Goal: Task Accomplishment & Management: Complete application form

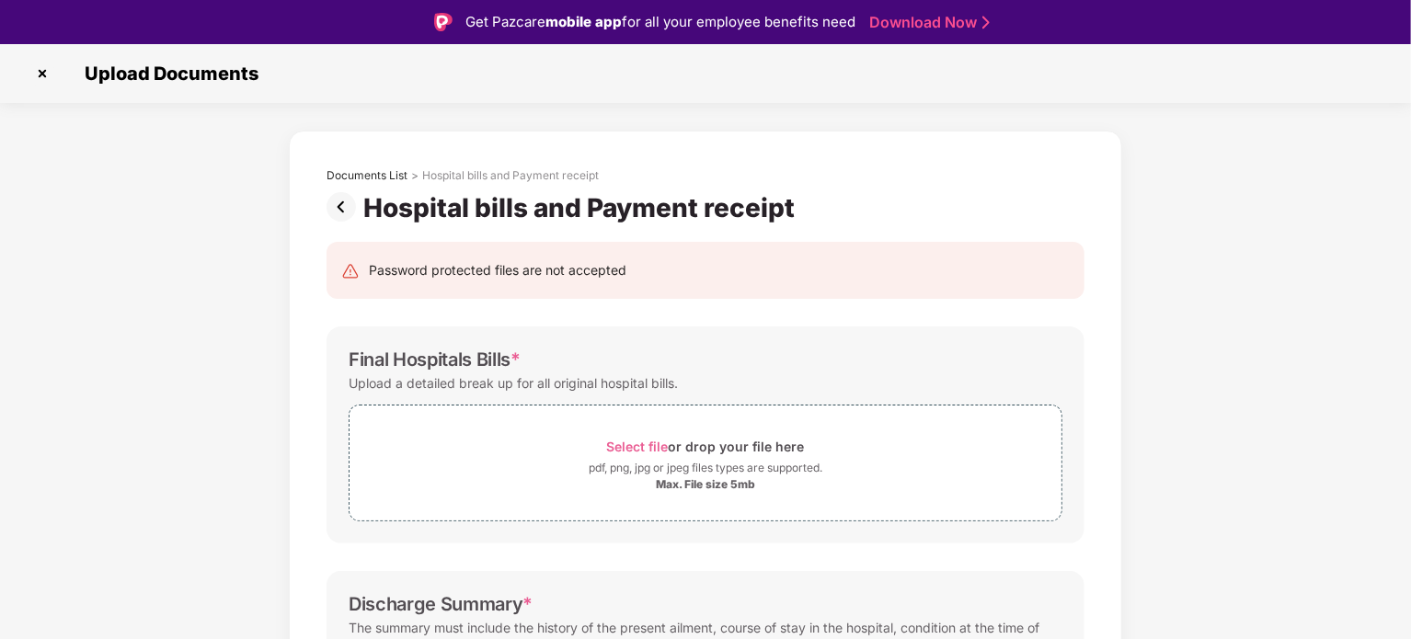
scroll to position [52, 0]
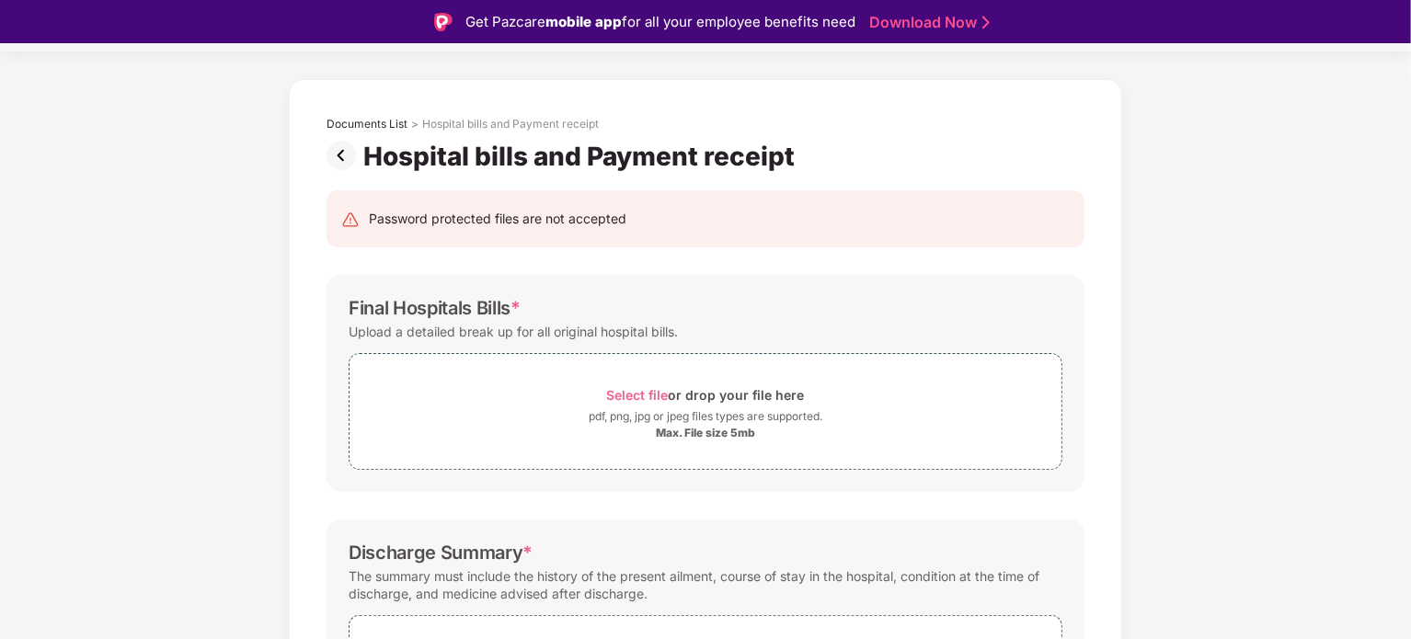
click at [1119, 120] on div "Documents List > Hospital bills and Payment receipt Hospital bills and Payment …" at bounding box center [705, 594] width 833 height 1031
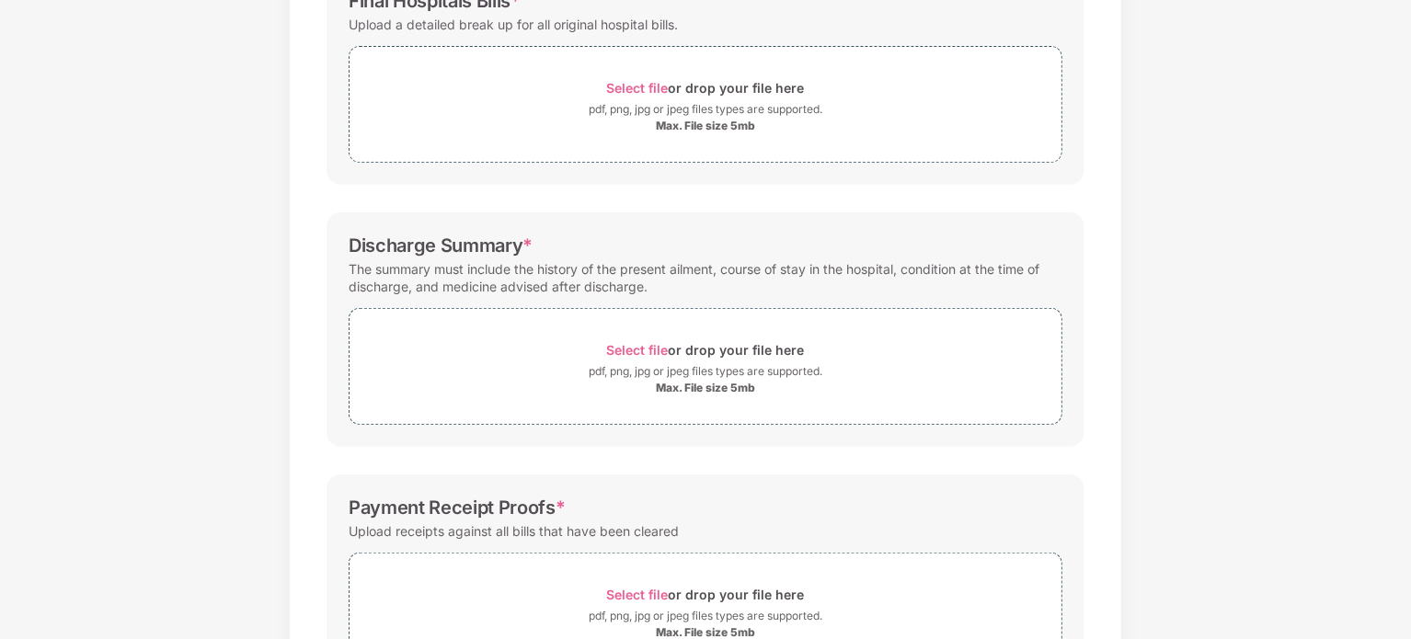
scroll to position [315, 0]
click at [647, 86] on span "Select file" at bounding box center [638, 87] width 62 height 16
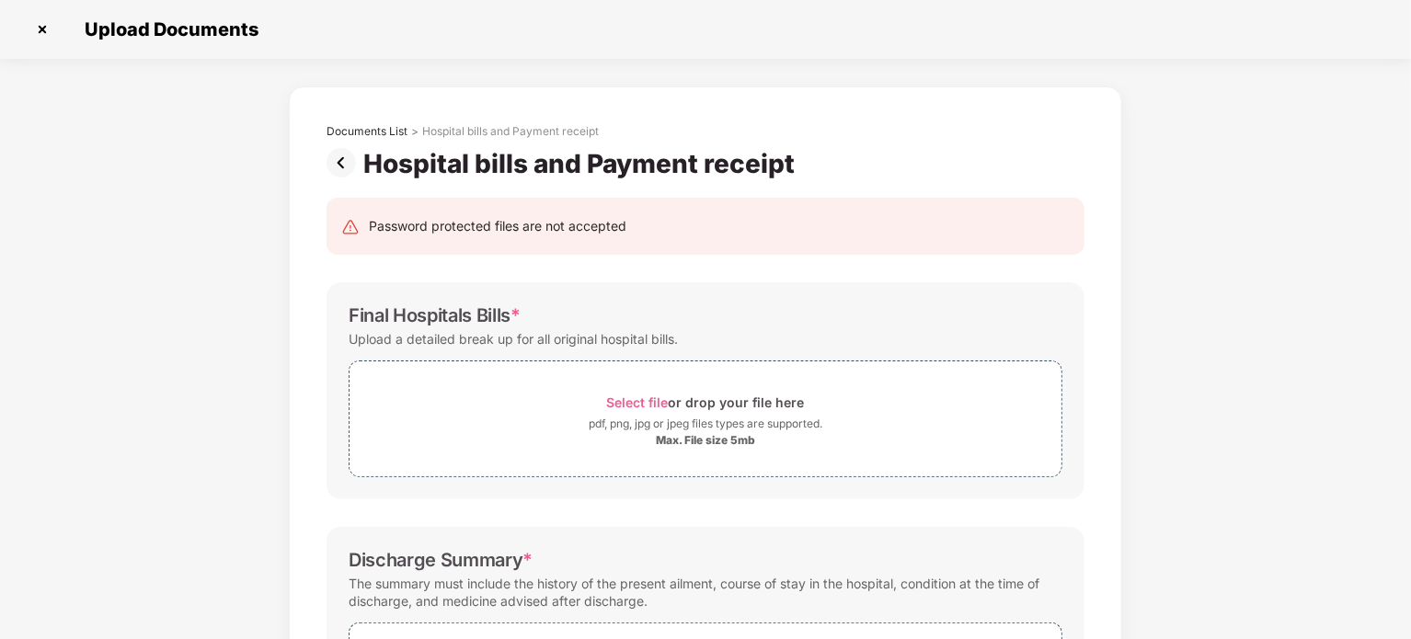
scroll to position [0, 0]
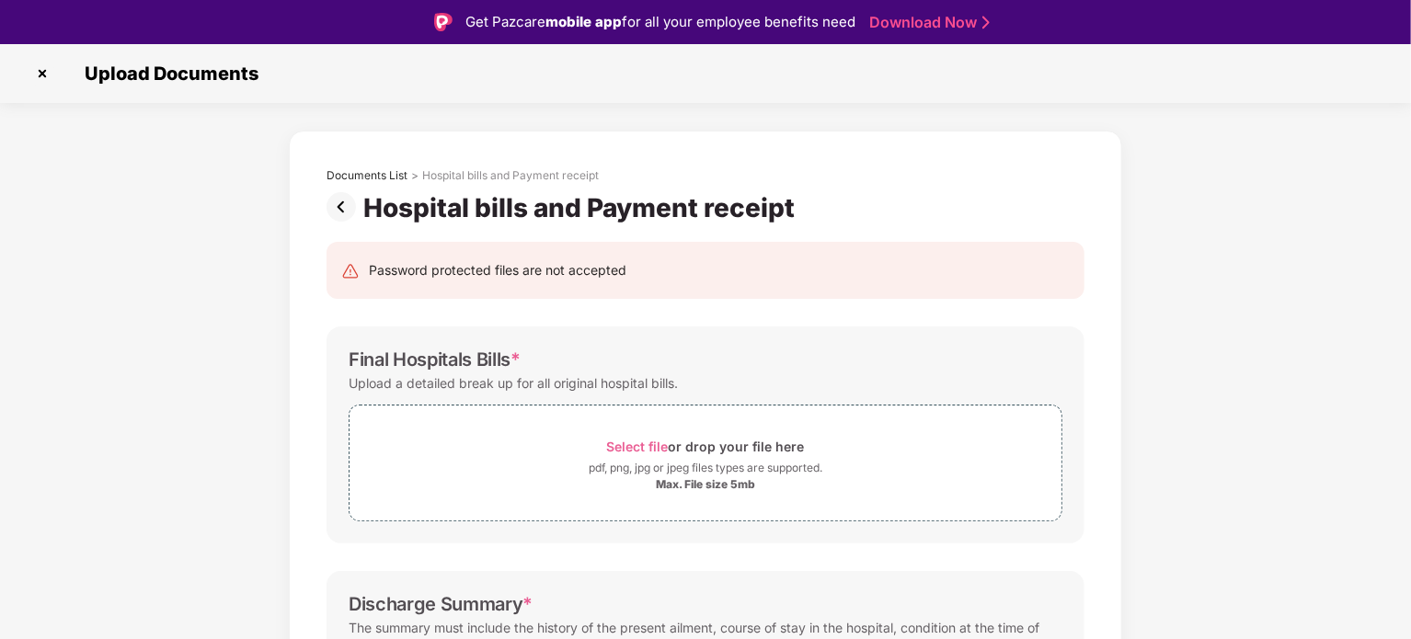
click at [49, 72] on img at bounding box center [42, 73] width 29 height 29
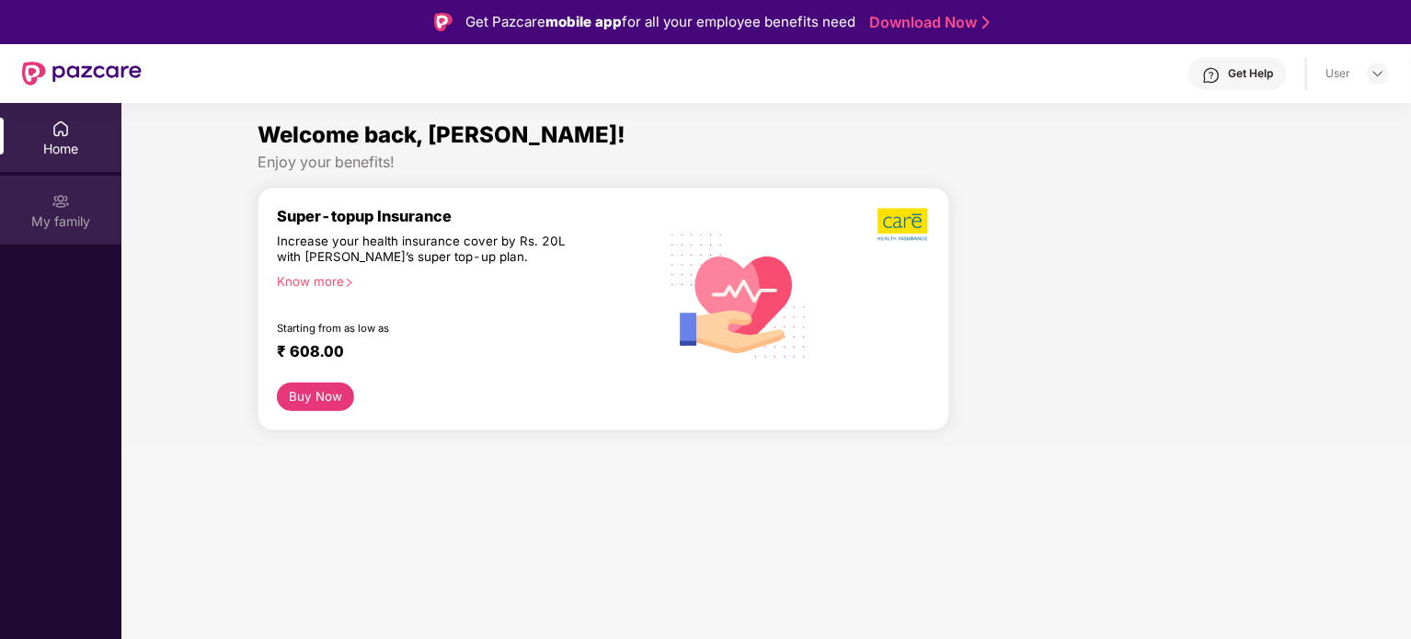
click at [87, 222] on div "My family" at bounding box center [60, 221] width 121 height 18
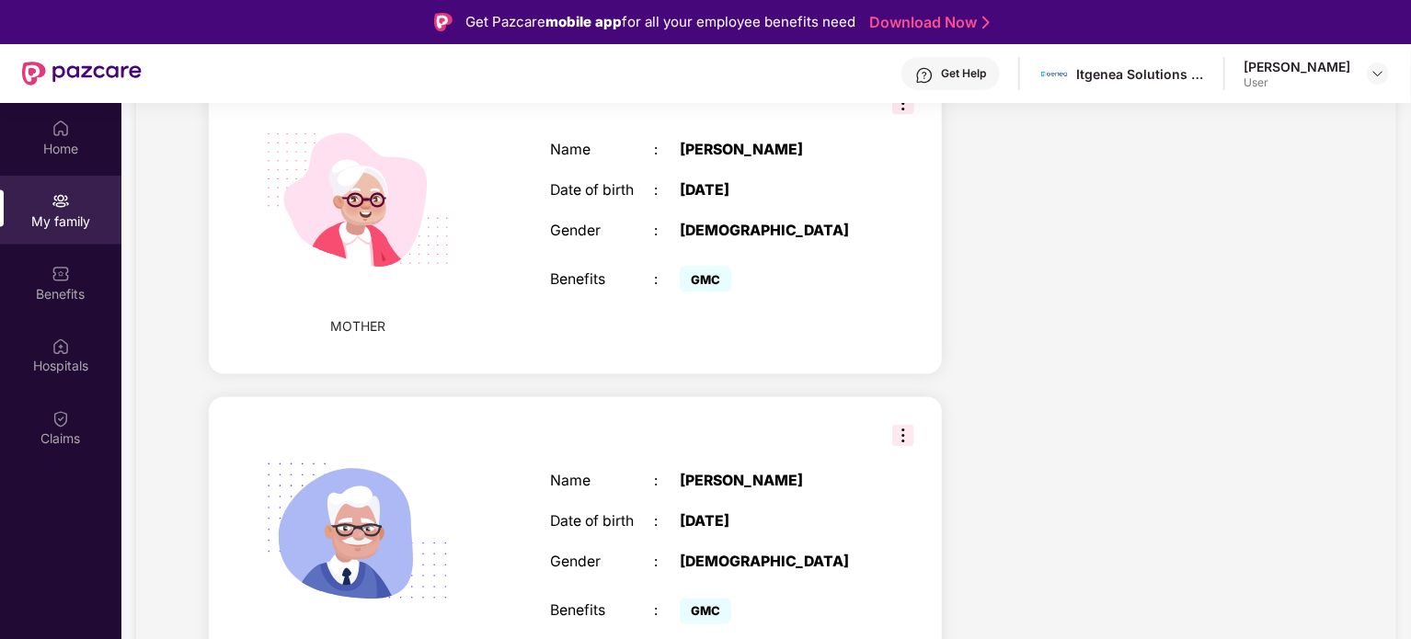
scroll to position [1588, 0]
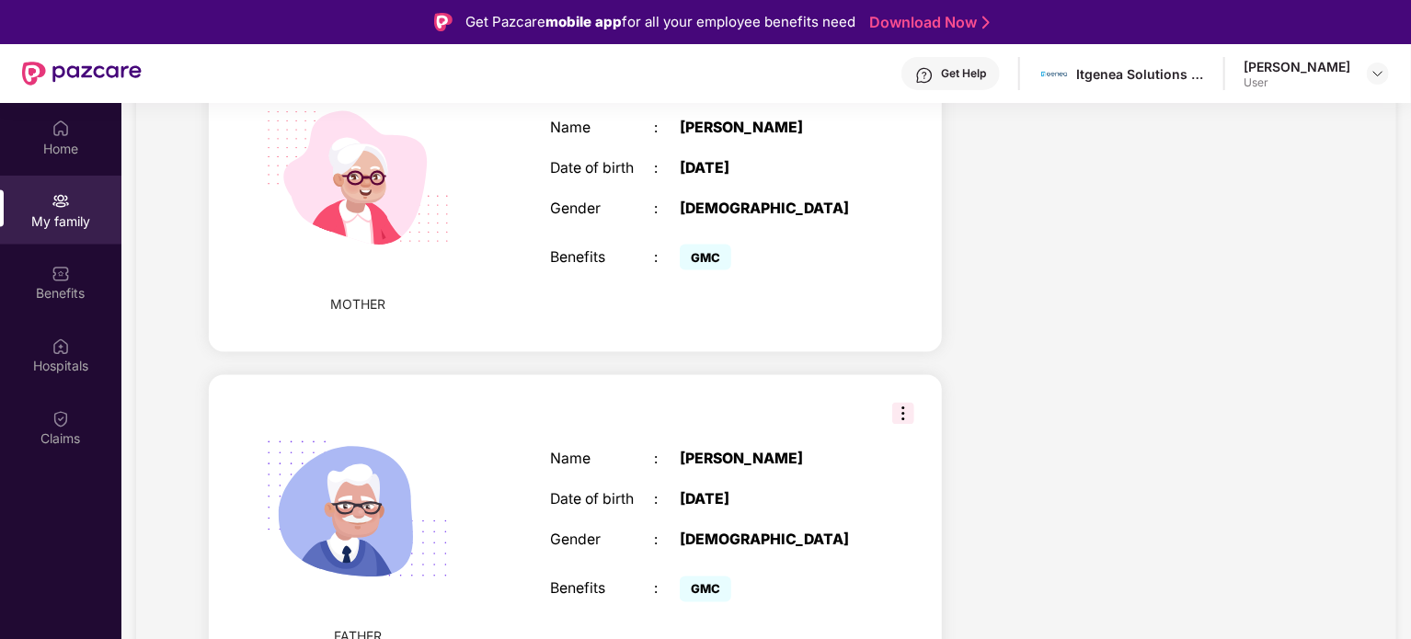
click at [897, 403] on img at bounding box center [903, 414] width 22 height 22
click at [729, 429] on div "Name : [PERSON_NAME] Date of birth : [DEMOGRAPHIC_DATA] Gender : [DEMOGRAPHIC_D…" at bounding box center [706, 530] width 349 height 202
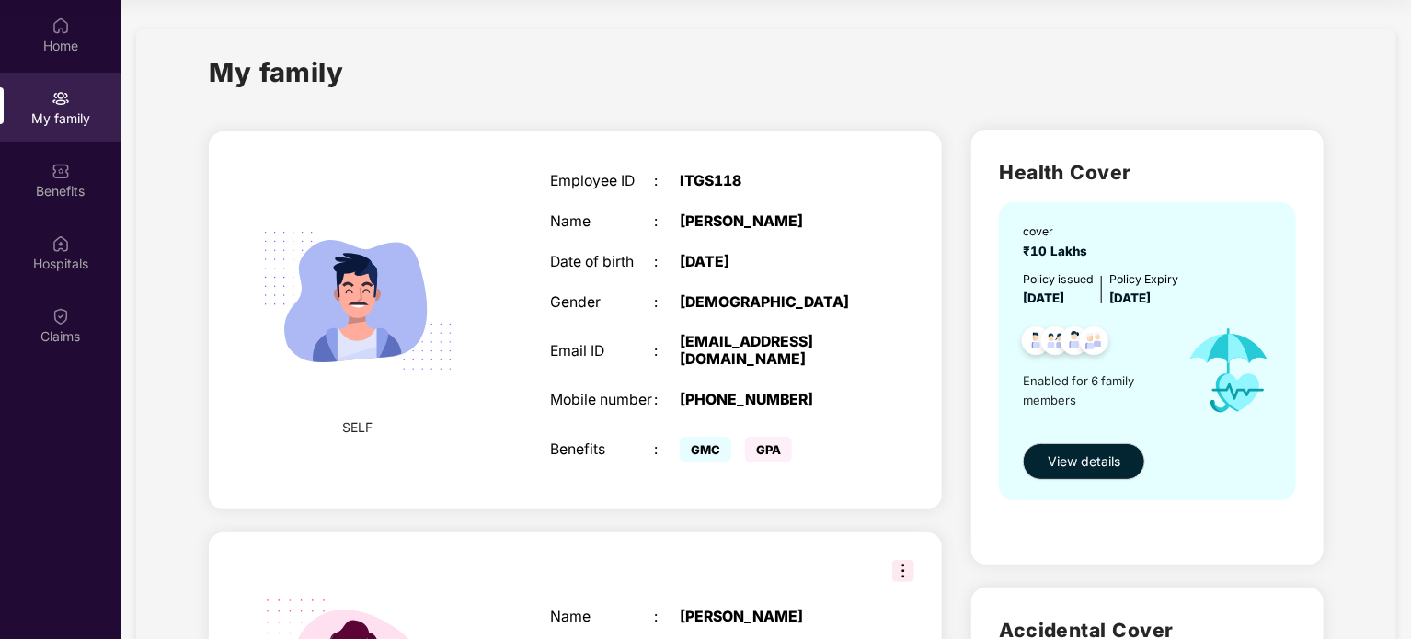
scroll to position [0, 0]
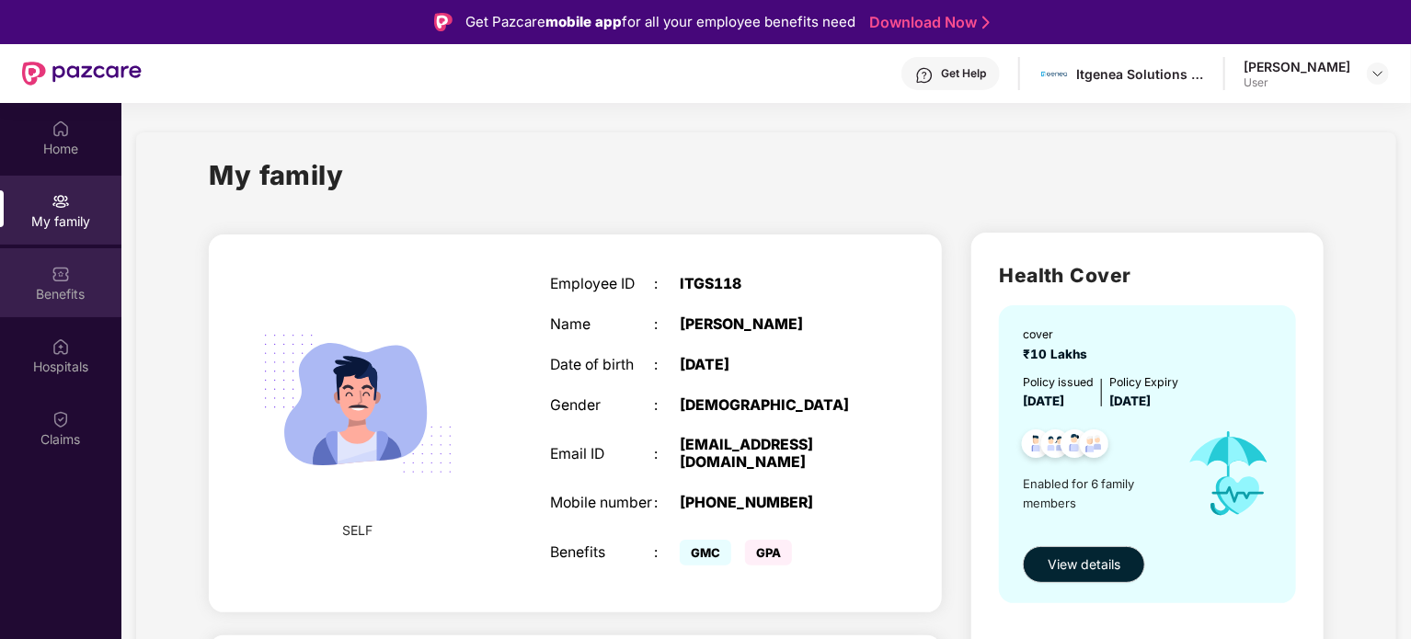
click at [25, 283] on div "Benefits" at bounding box center [60, 282] width 121 height 69
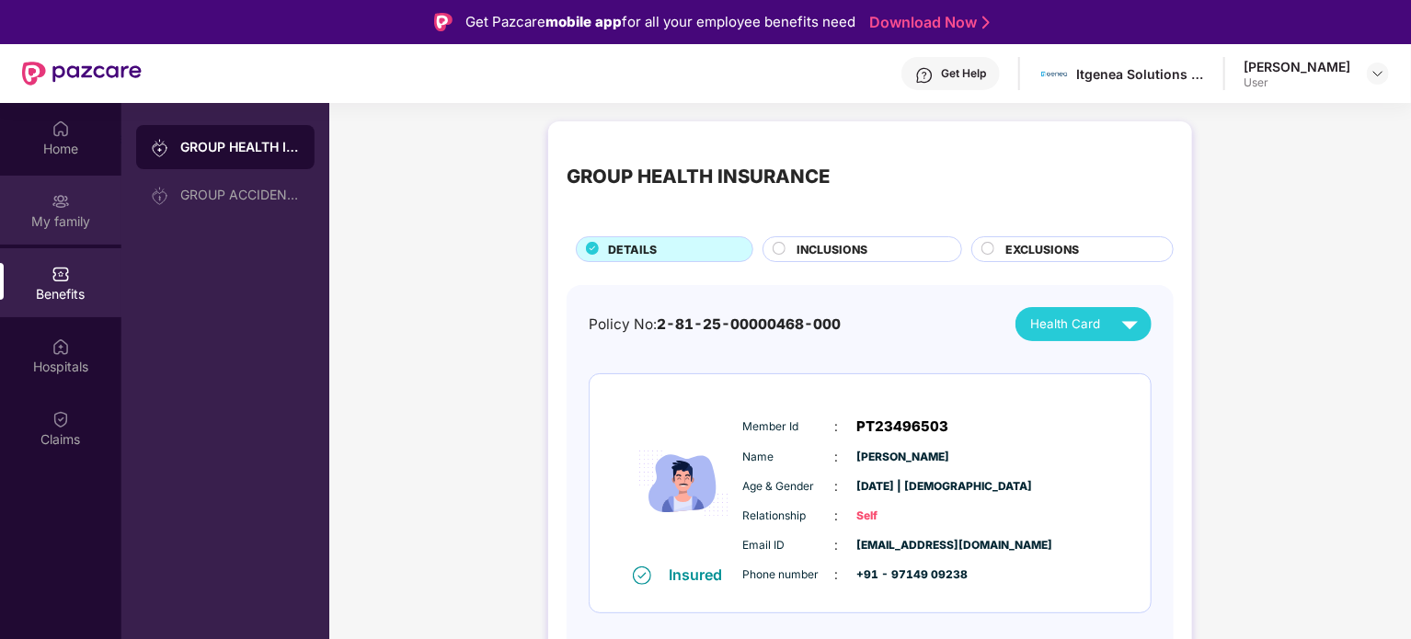
click at [60, 226] on div "My family" at bounding box center [60, 221] width 121 height 18
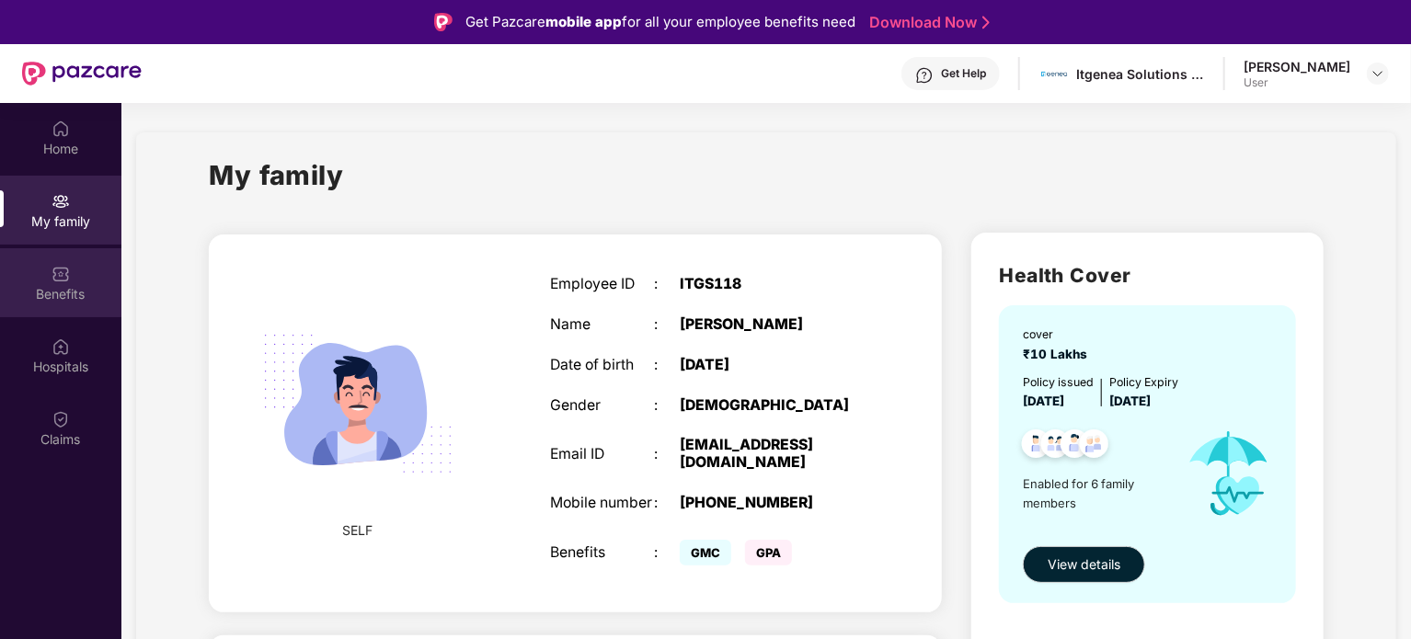
click at [59, 274] on img at bounding box center [61, 274] width 18 height 18
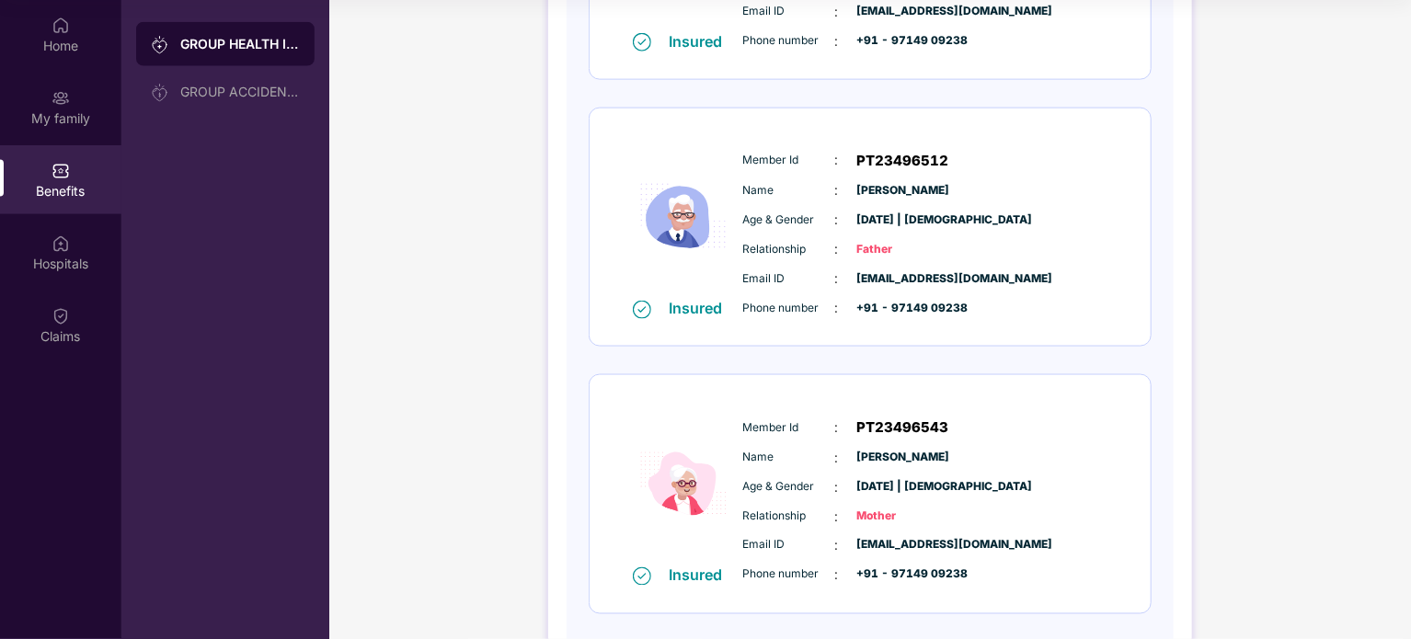
scroll to position [1234, 0]
click at [773, 375] on div "Insured Member Id : PT23496543 Name : [PERSON_NAME] Age & Gender : [DATE] | [DE…" at bounding box center [870, 492] width 561 height 238
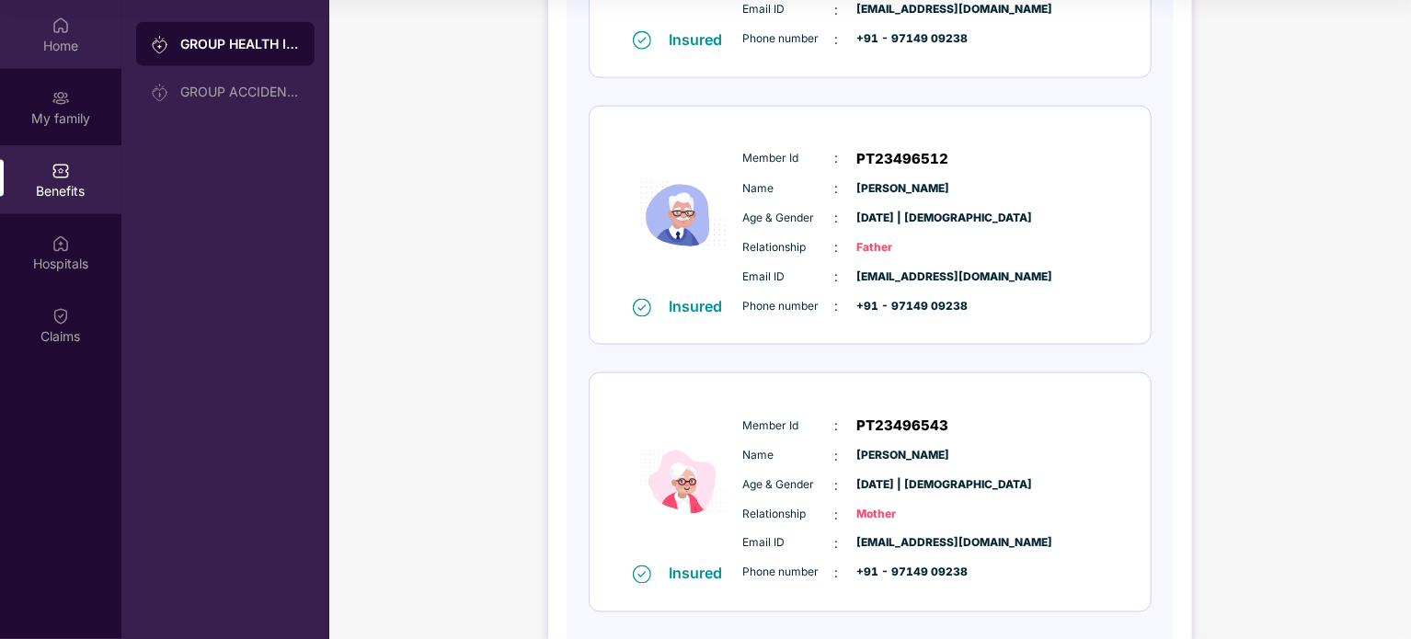
drag, startPoint x: 782, startPoint y: 138, endPoint x: 53, endPoint y: 29, distance: 736.6
click at [53, 29] on img at bounding box center [61, 26] width 18 height 18
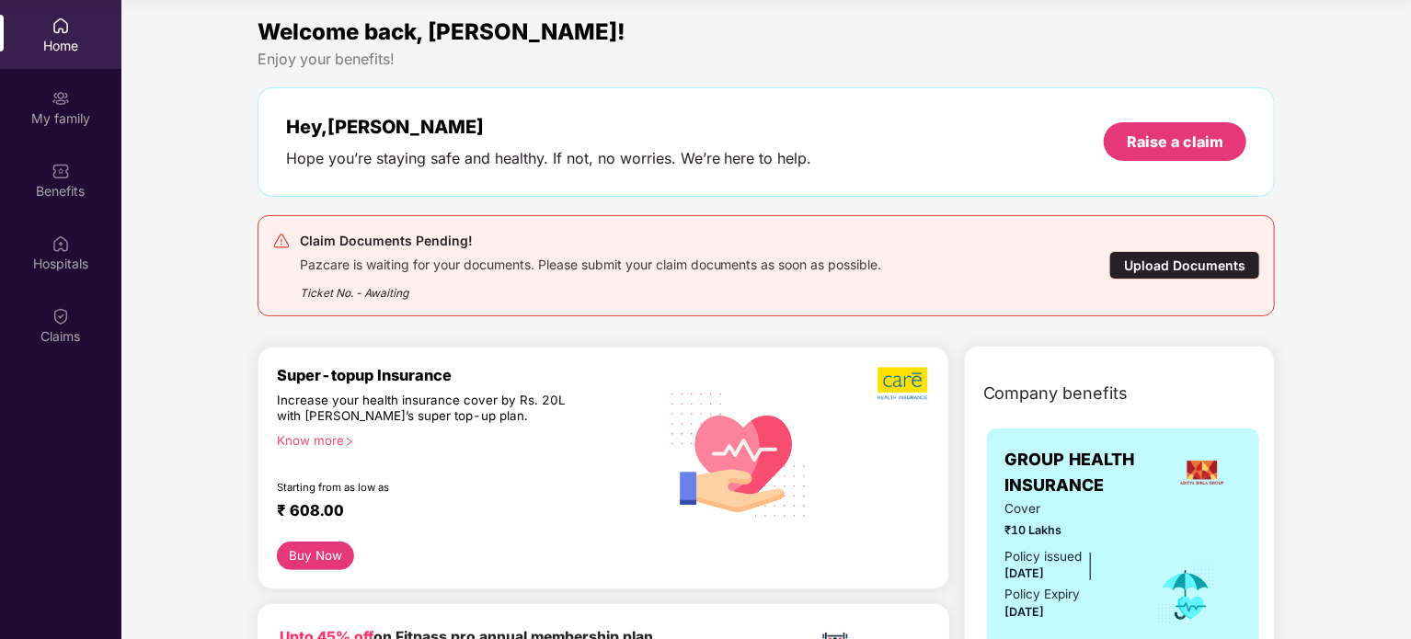
click at [1162, 143] on div "Raise a claim" at bounding box center [1175, 142] width 97 height 20
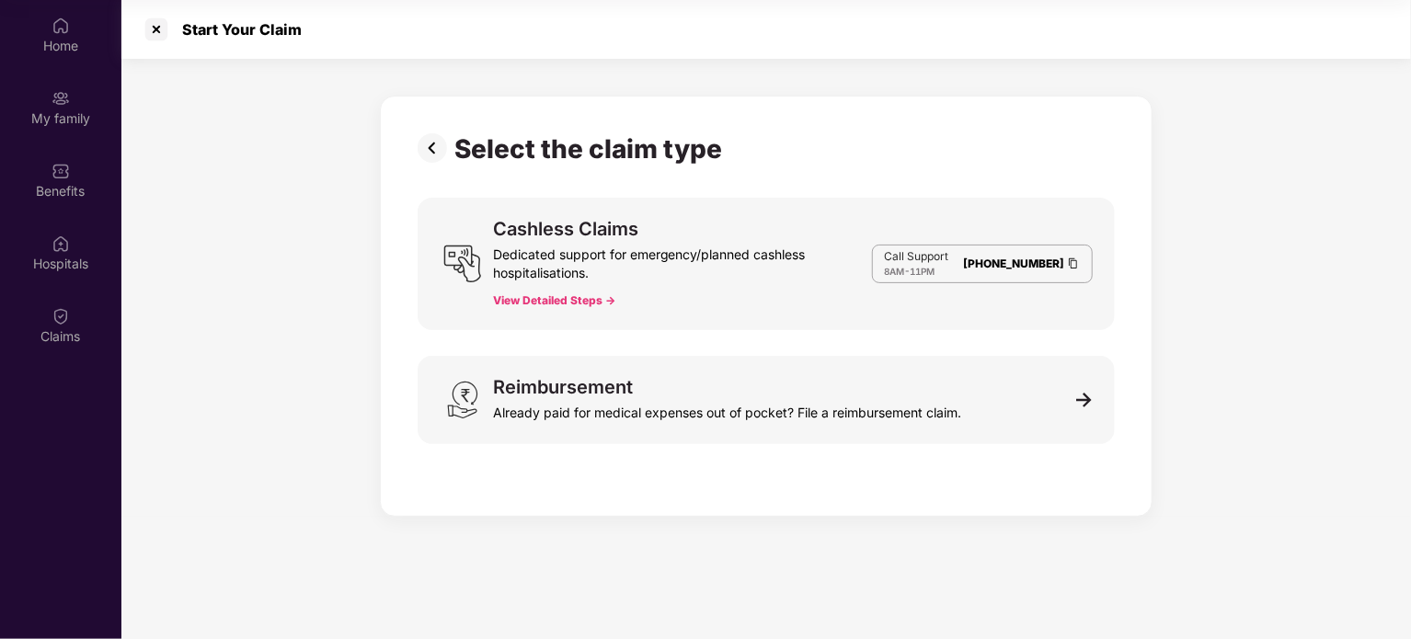
scroll to position [44, 0]
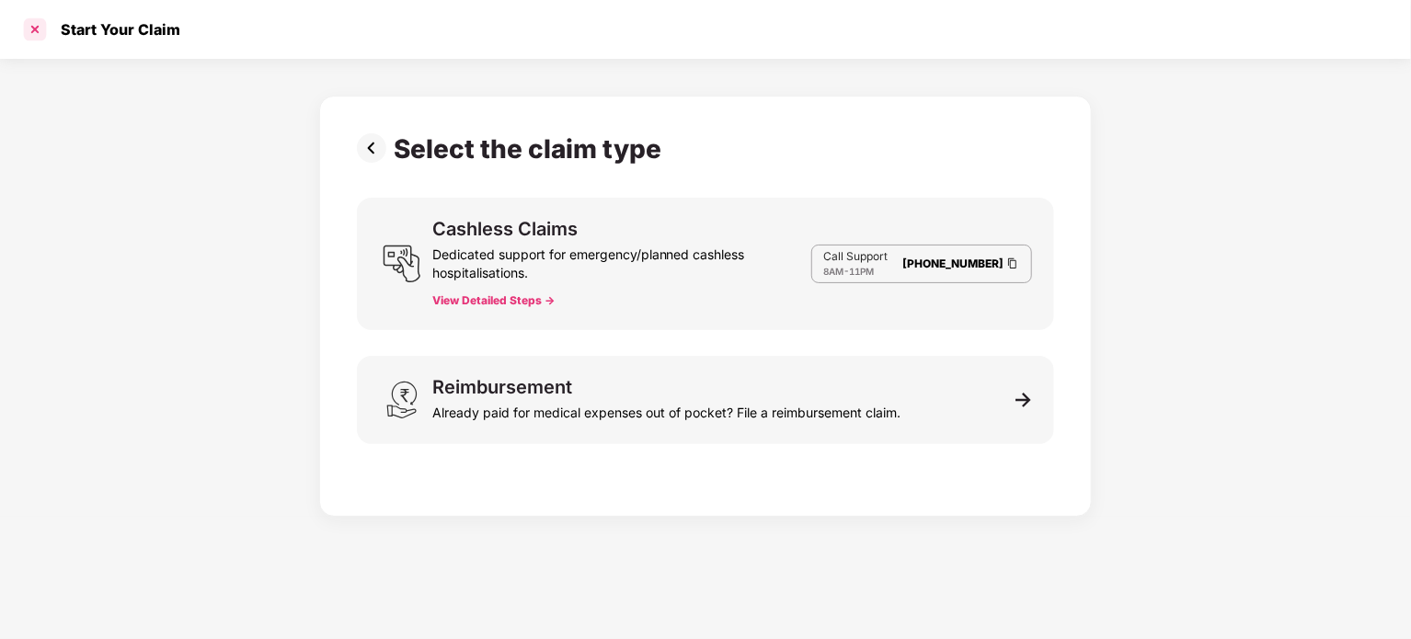
click at [31, 36] on div at bounding box center [34, 29] width 29 height 29
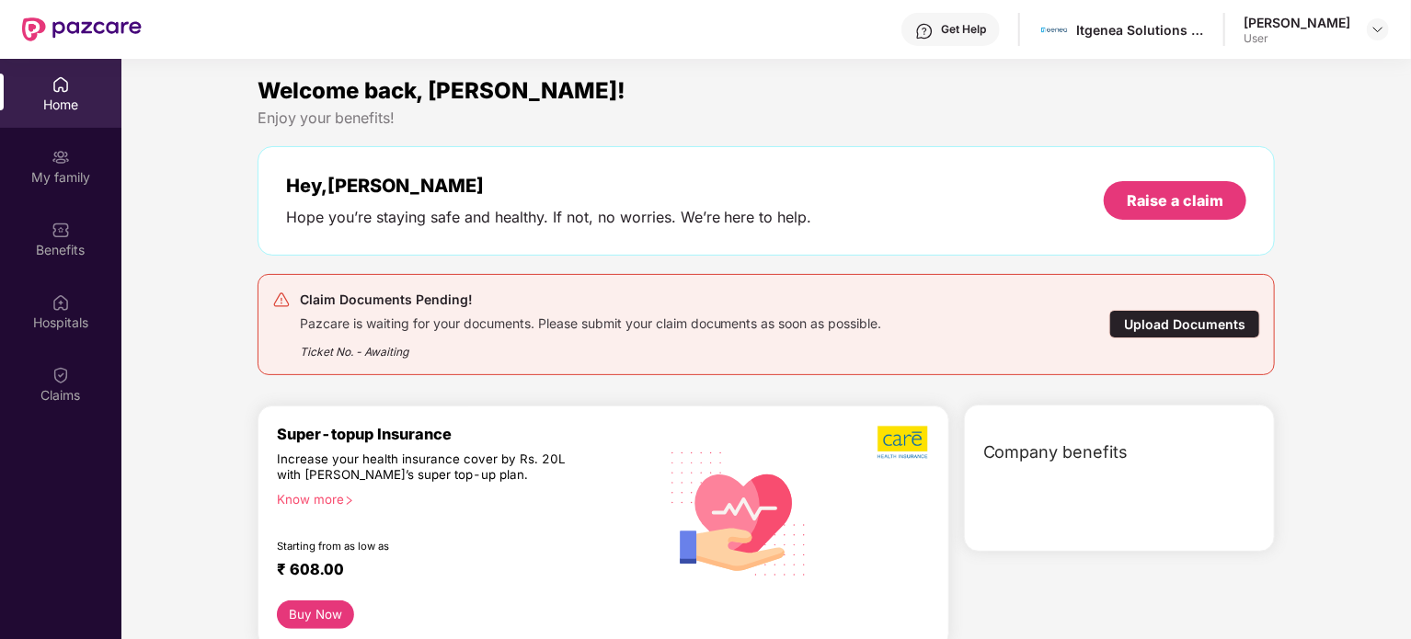
scroll to position [103, 0]
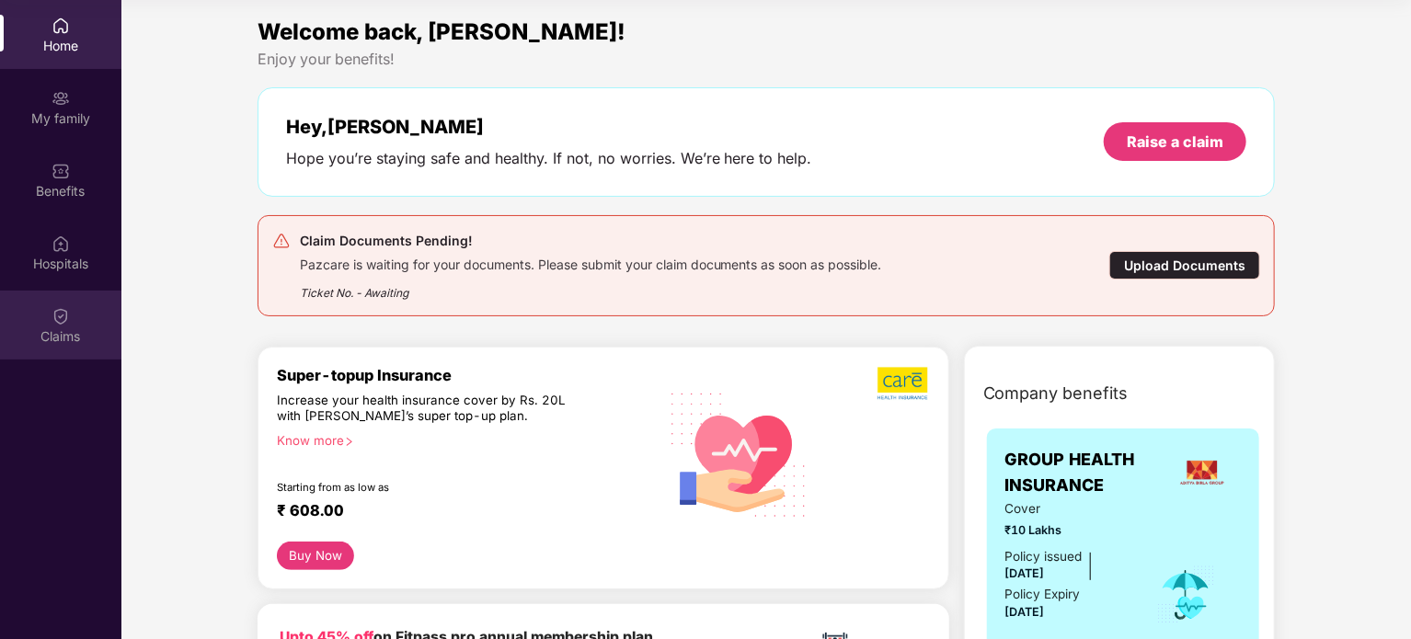
click at [51, 341] on div "Claims" at bounding box center [60, 336] width 121 height 18
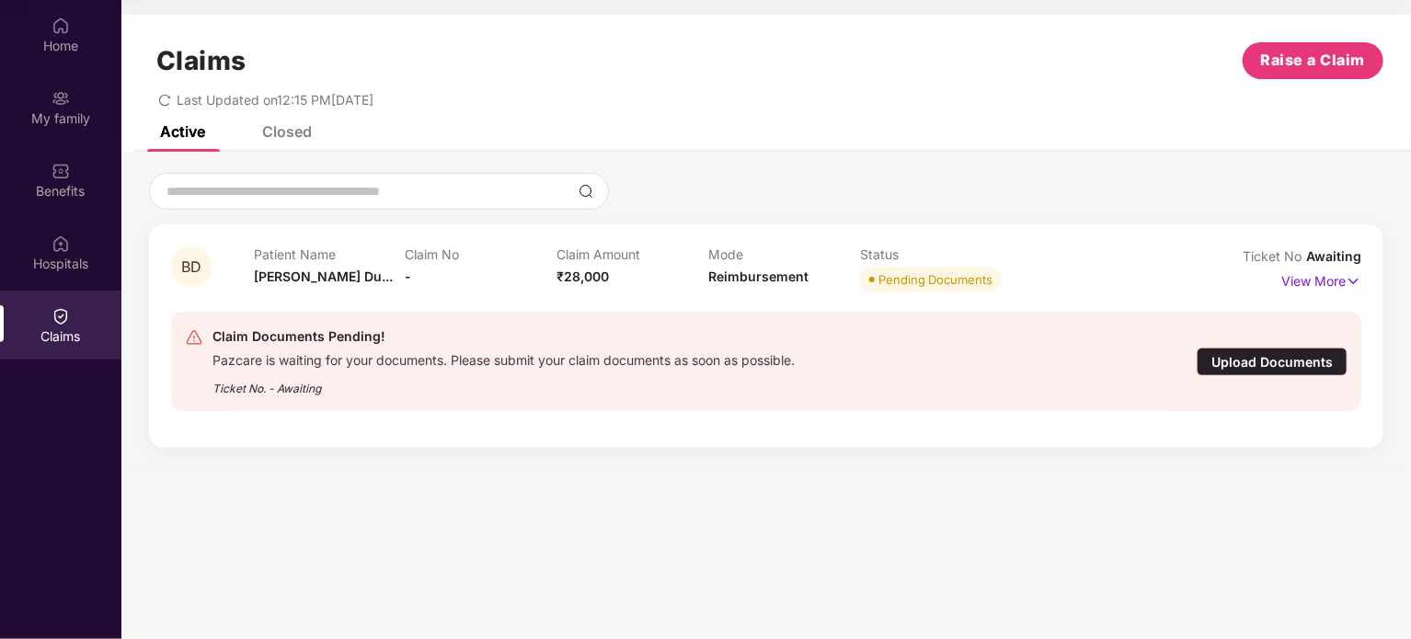
click at [1293, 358] on div "Upload Documents" at bounding box center [1272, 362] width 151 height 29
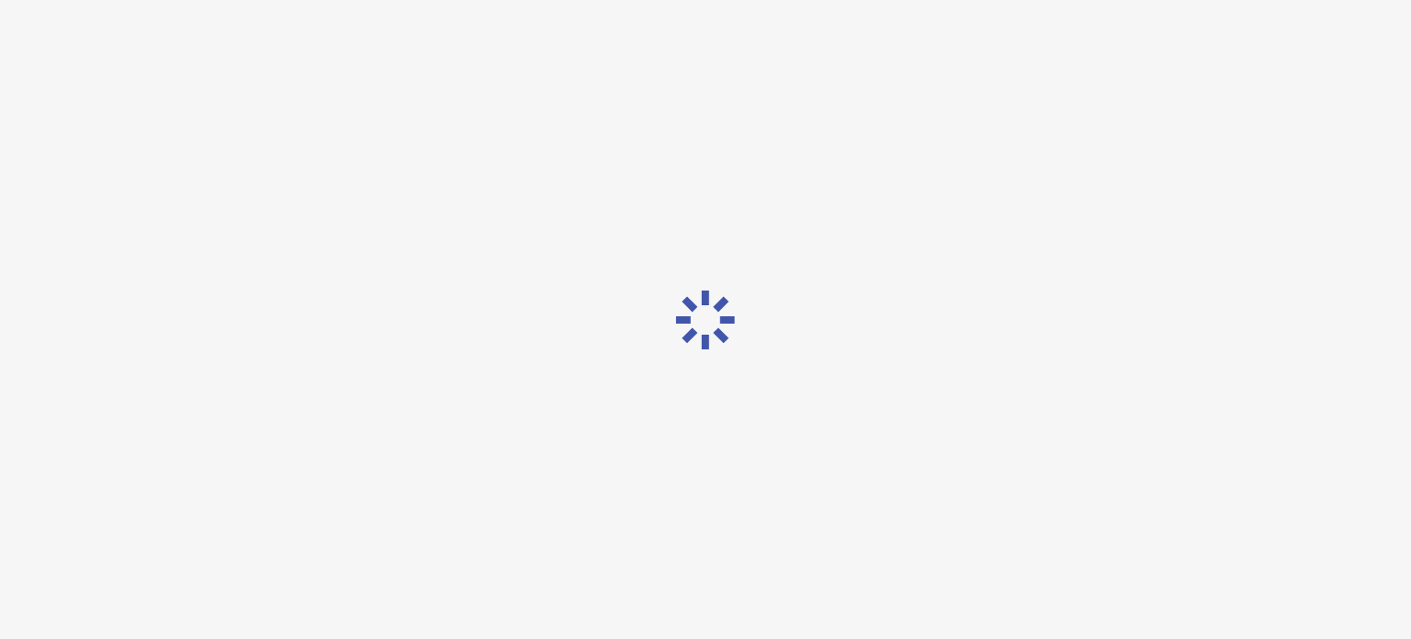
scroll to position [44, 0]
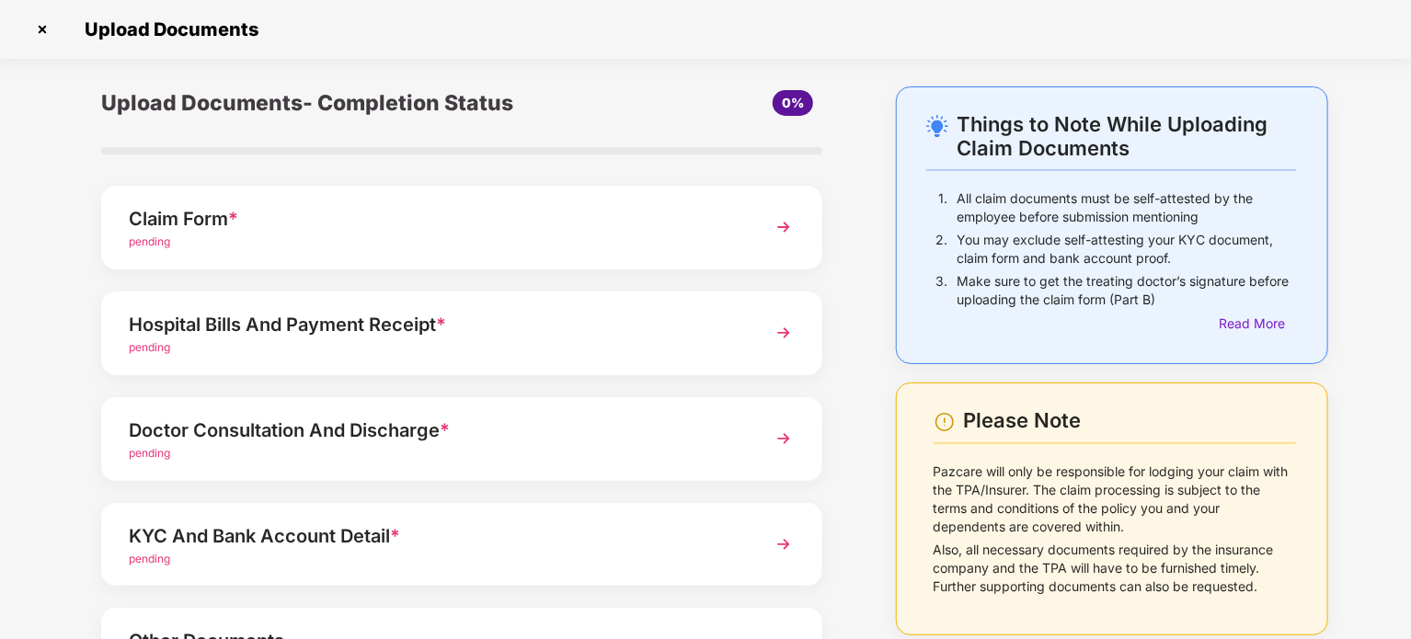
click at [863, 98] on div "Upload Documents- Completion Status 0% Claim Form * pending Hospital Bills And …" at bounding box center [461, 449] width 813 height 727
click at [706, 220] on div "Claim Form *" at bounding box center [434, 218] width 610 height 29
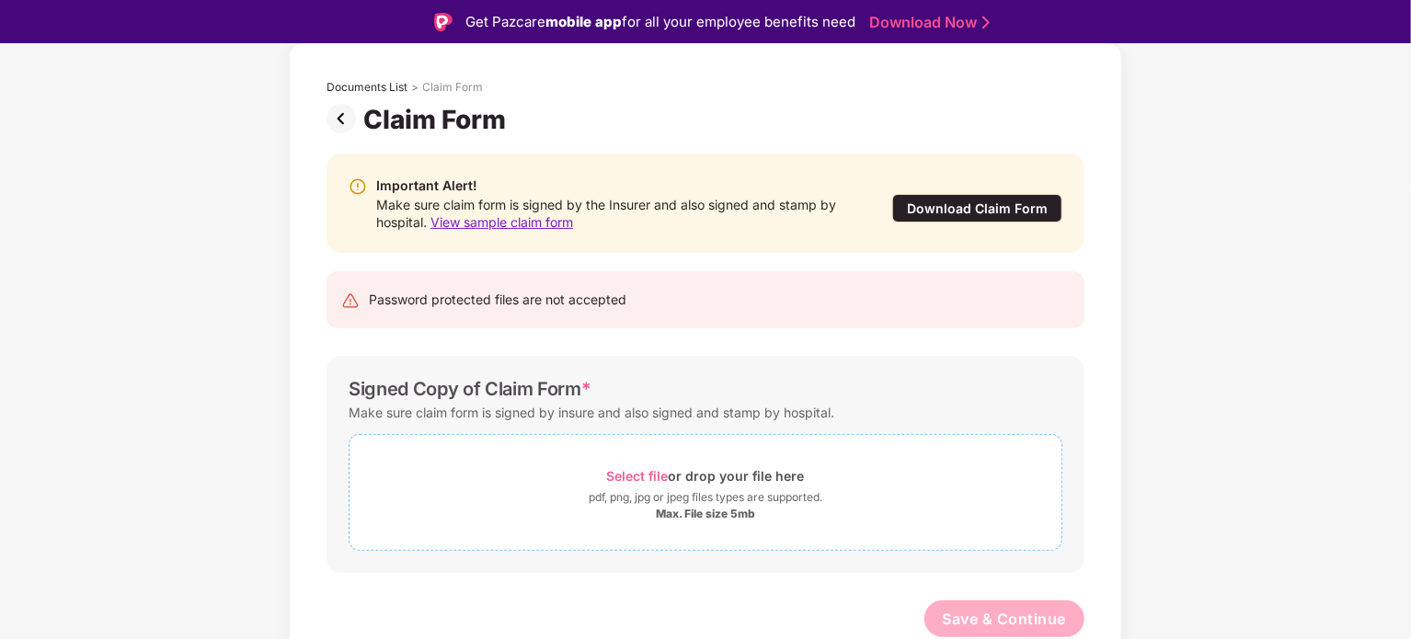
scroll to position [88, 0]
click at [632, 477] on span "Select file" at bounding box center [638, 476] width 62 height 16
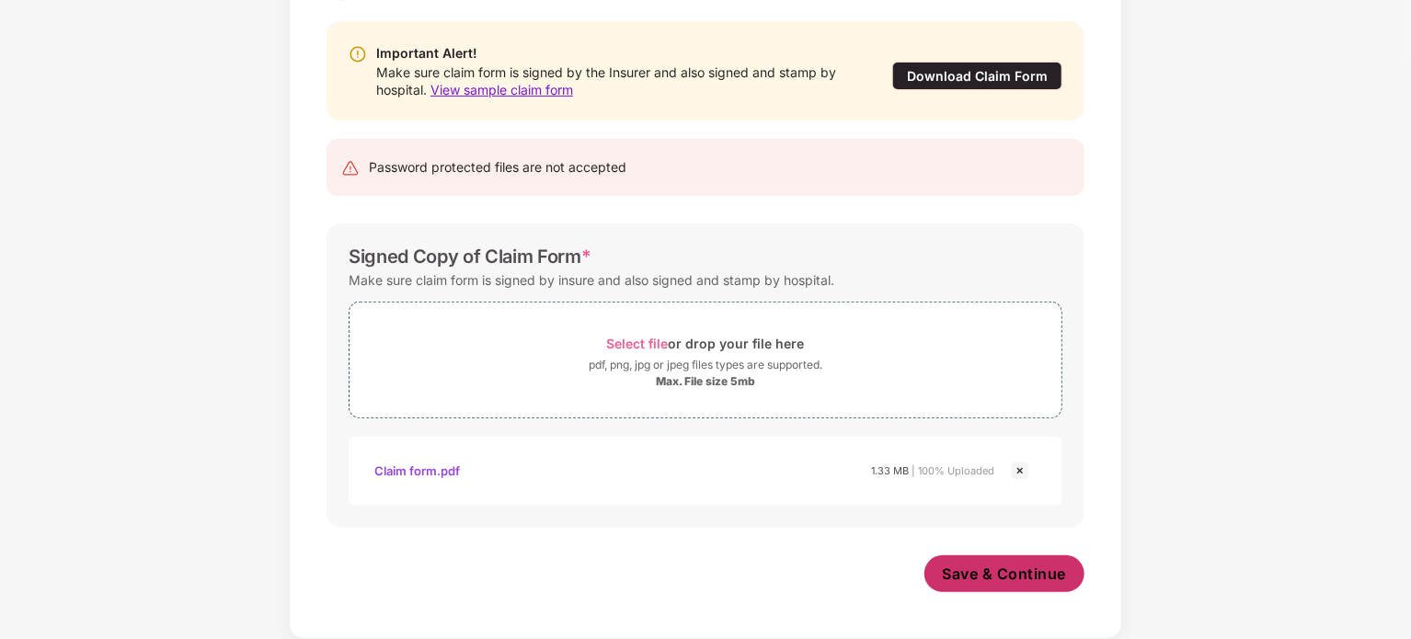
scroll to position [176, 0]
click at [1027, 575] on span "Save & Continue" at bounding box center [1005, 575] width 124 height 20
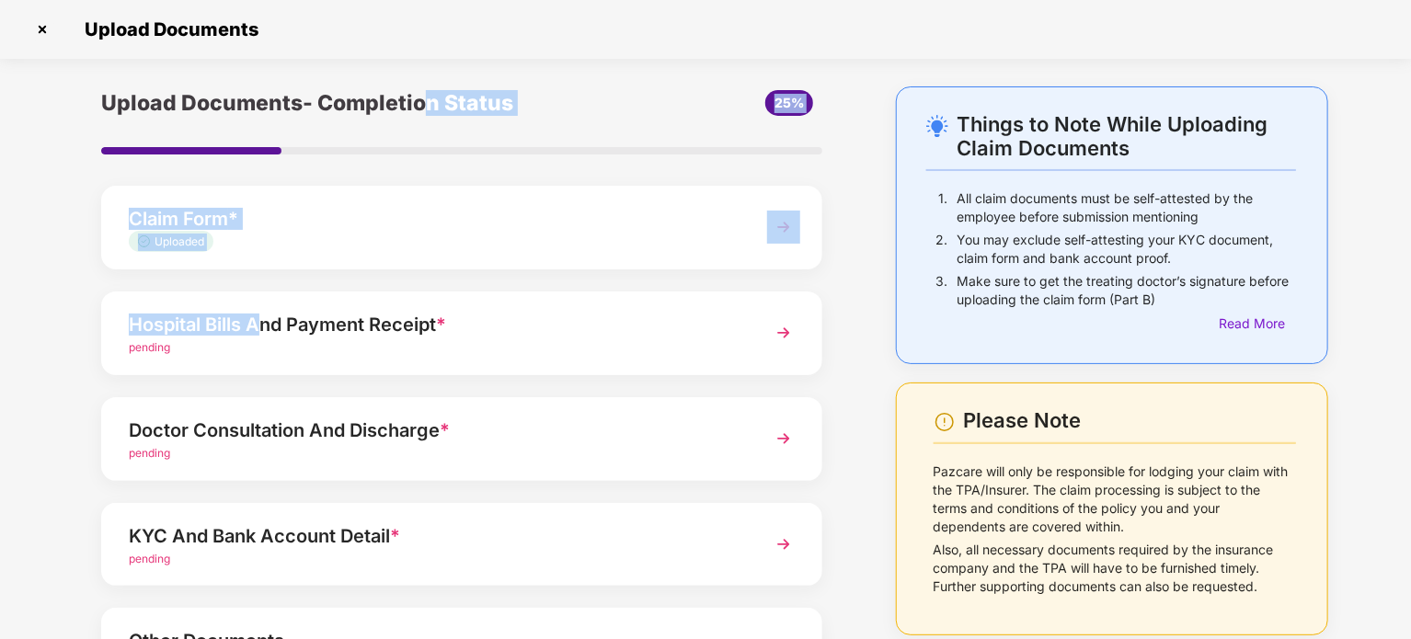
drag, startPoint x: 425, startPoint y: 129, endPoint x: 257, endPoint y: 292, distance: 234.2
click at [257, 292] on div "Upload Documents- Completion Status 25% Claim Form * Uploaded Hospital Bills An…" at bounding box center [462, 449] width 758 height 727
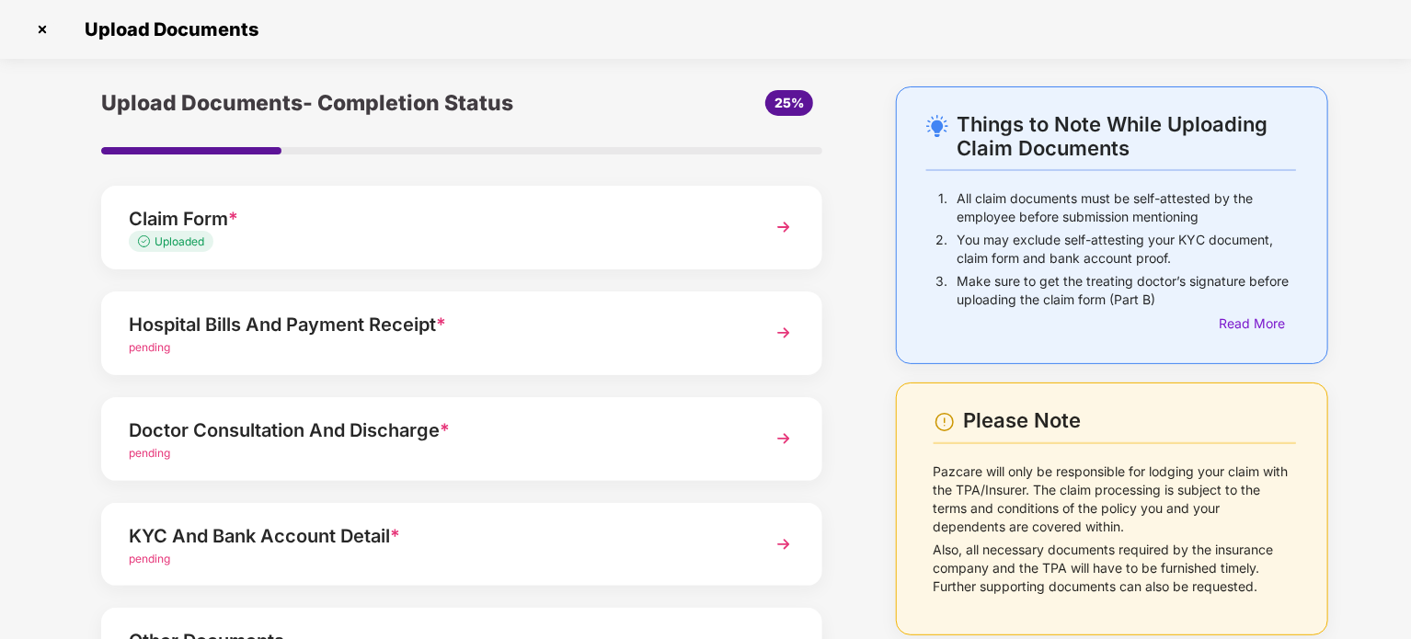
click at [271, 314] on div "Hospital Bills And Payment Receipt *" at bounding box center [434, 324] width 610 height 29
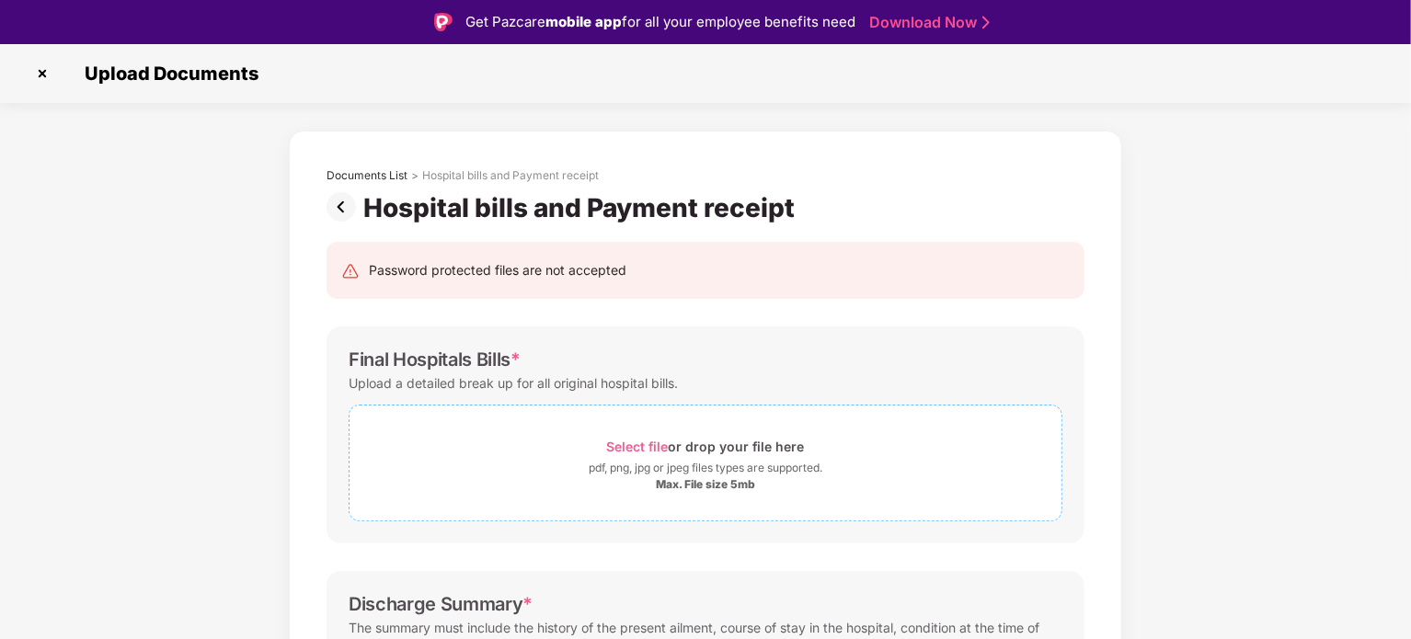
click at [642, 443] on span "Select file" at bounding box center [638, 447] width 62 height 16
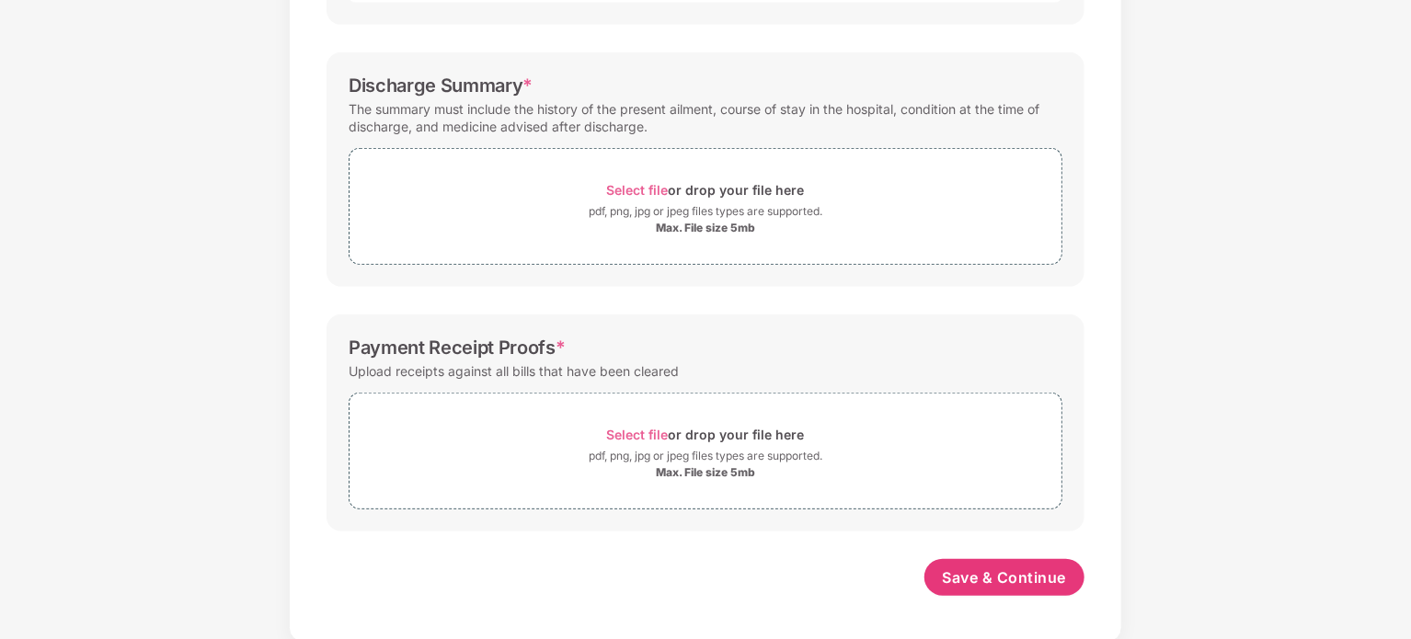
scroll to position [564, 0]
click at [647, 188] on span "Select file" at bounding box center [638, 188] width 62 height 16
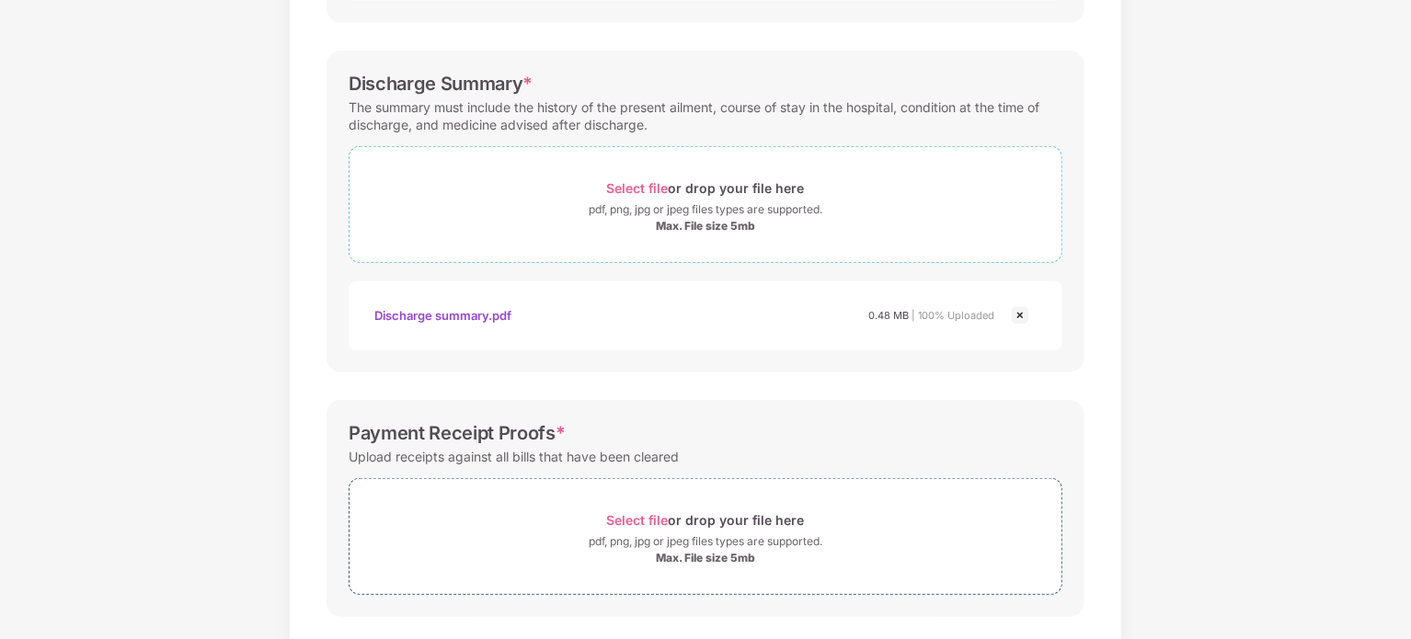
click at [614, 184] on span "Select file" at bounding box center [638, 188] width 62 height 16
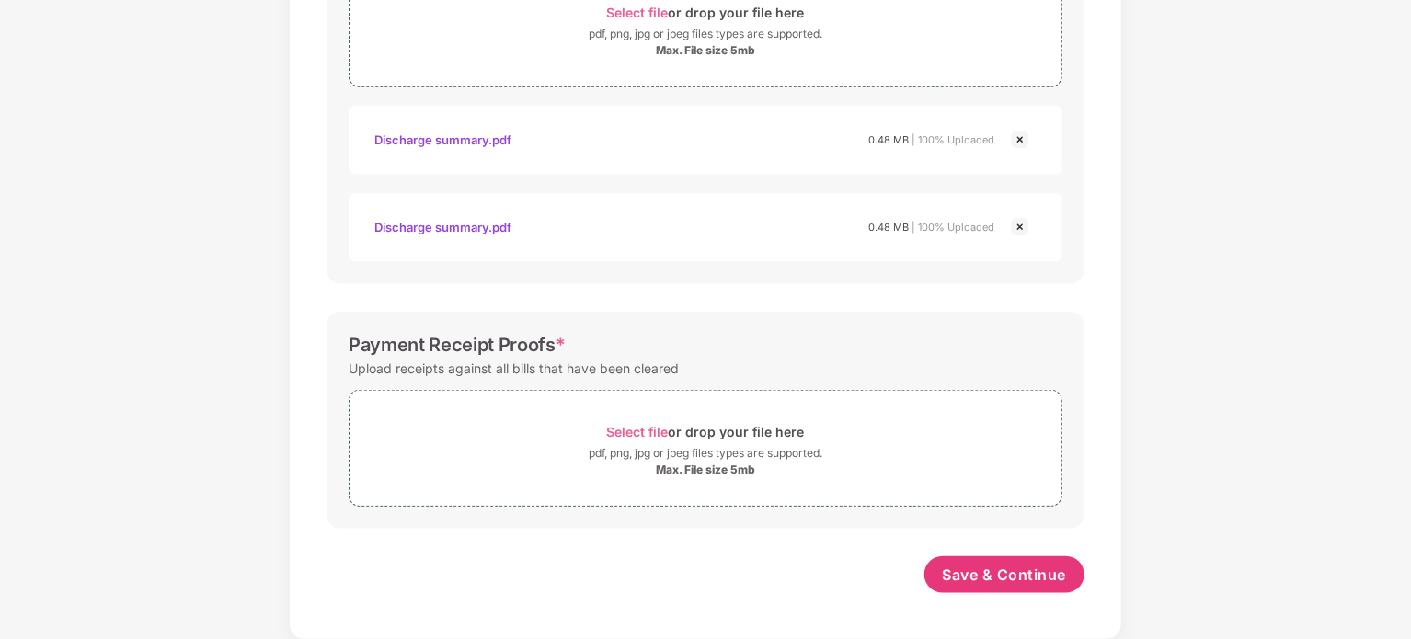
scroll to position [739, 0]
click at [993, 569] on span "Save & Continue" at bounding box center [1005, 576] width 124 height 20
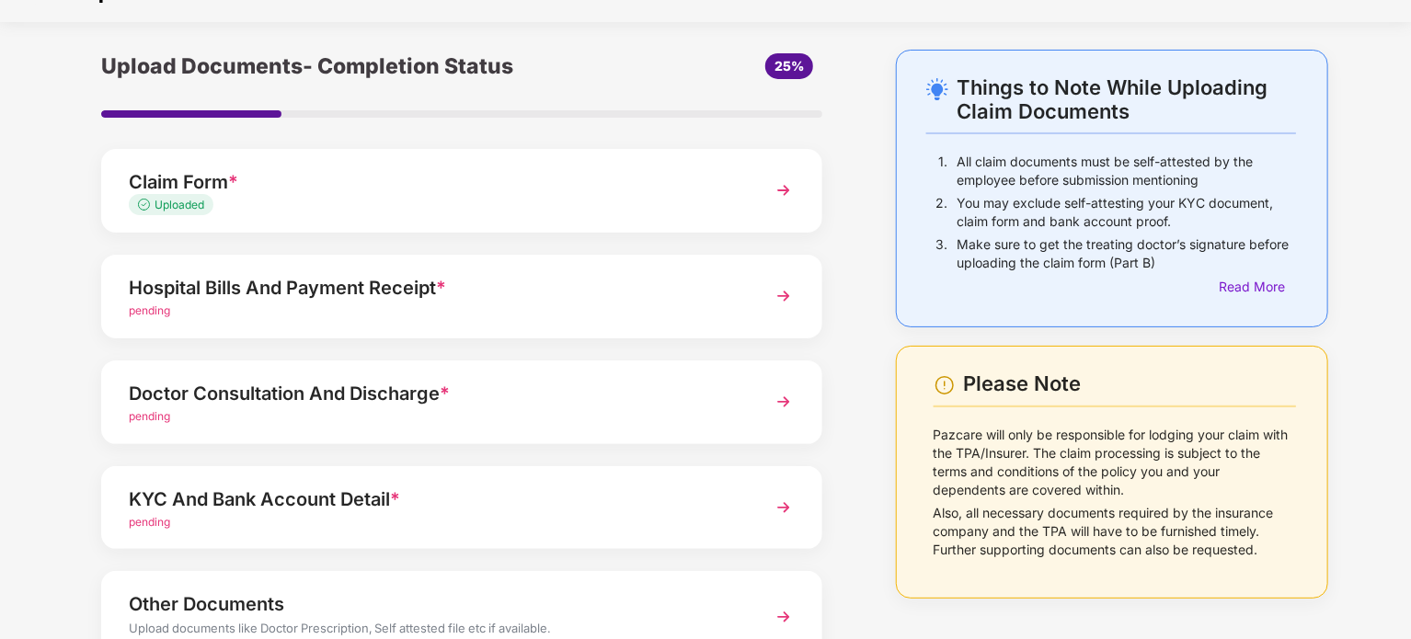
scroll to position [42, 0]
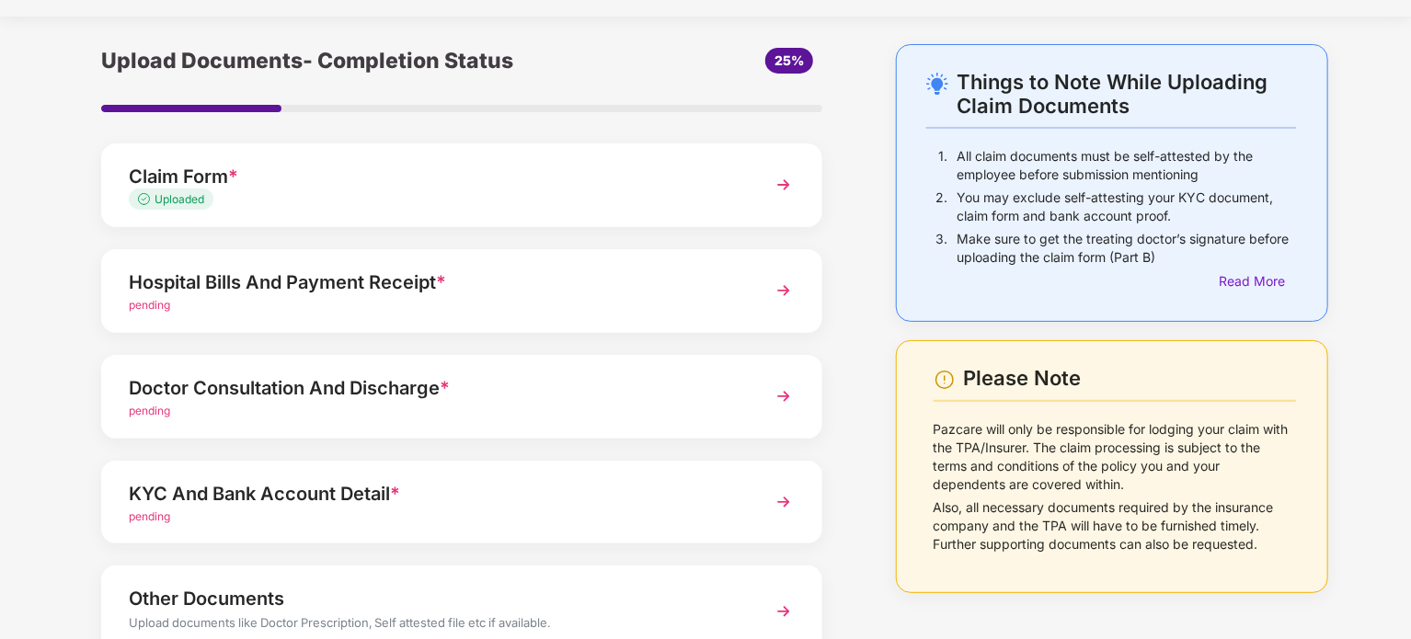
click at [316, 384] on div "Doctor Consultation And Discharge *" at bounding box center [434, 387] width 610 height 29
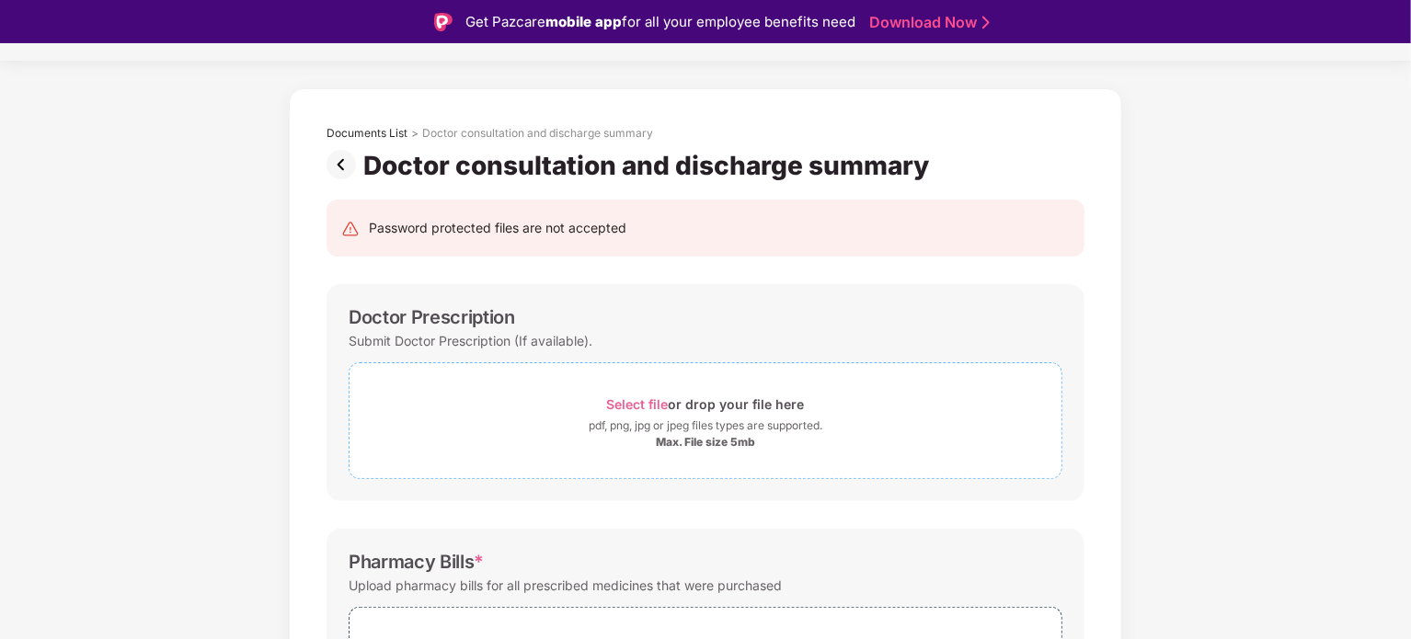
click at [622, 407] on span "Select file" at bounding box center [638, 404] width 62 height 16
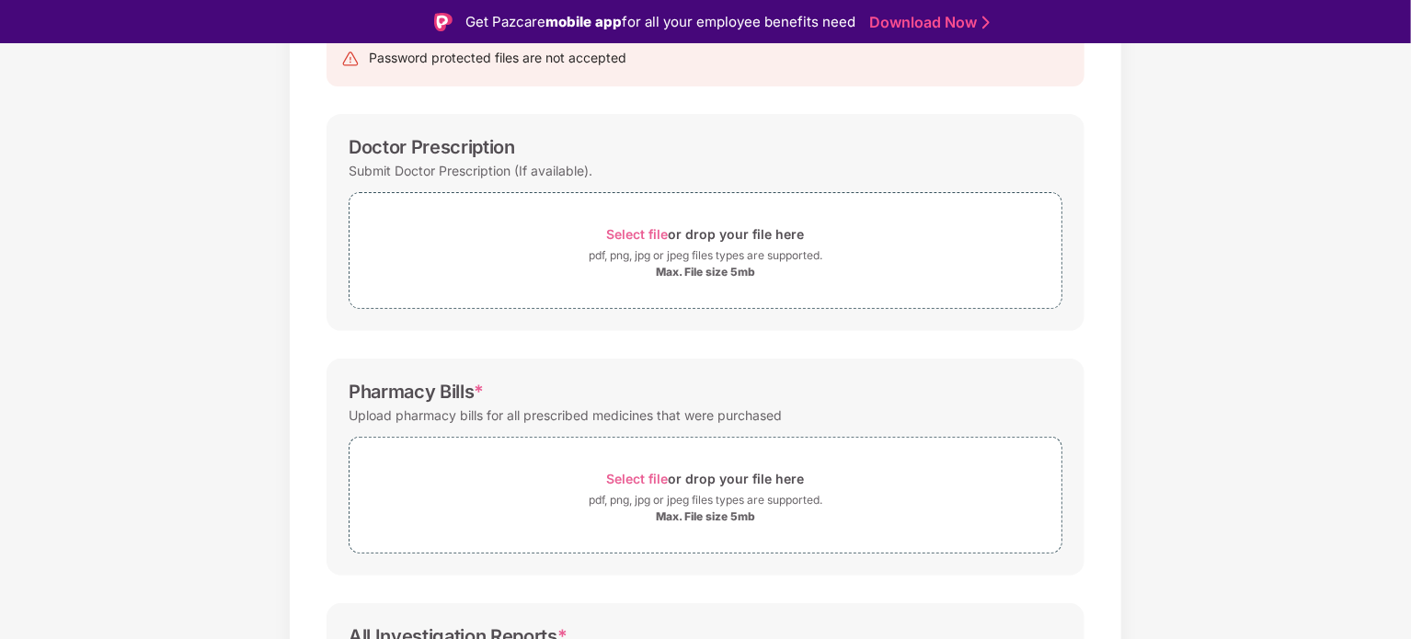
scroll to position [217, 0]
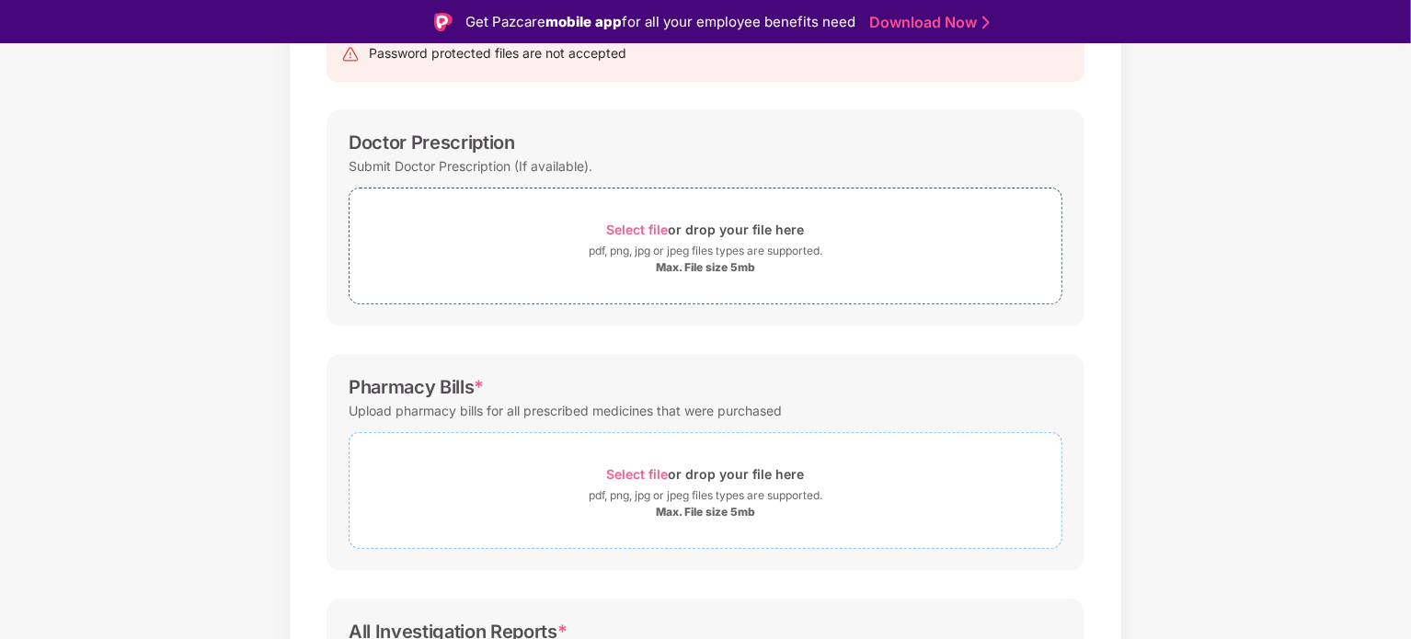
click at [649, 470] on span "Select file" at bounding box center [638, 474] width 62 height 16
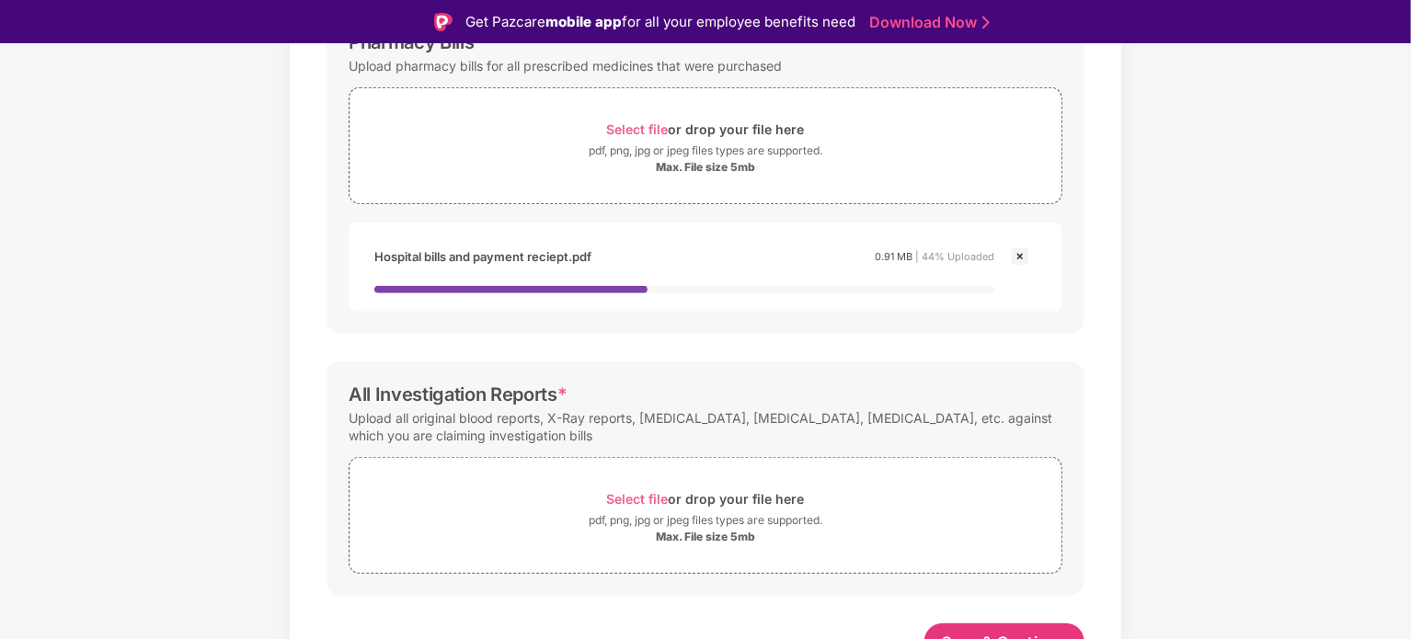
scroll to position [584, 0]
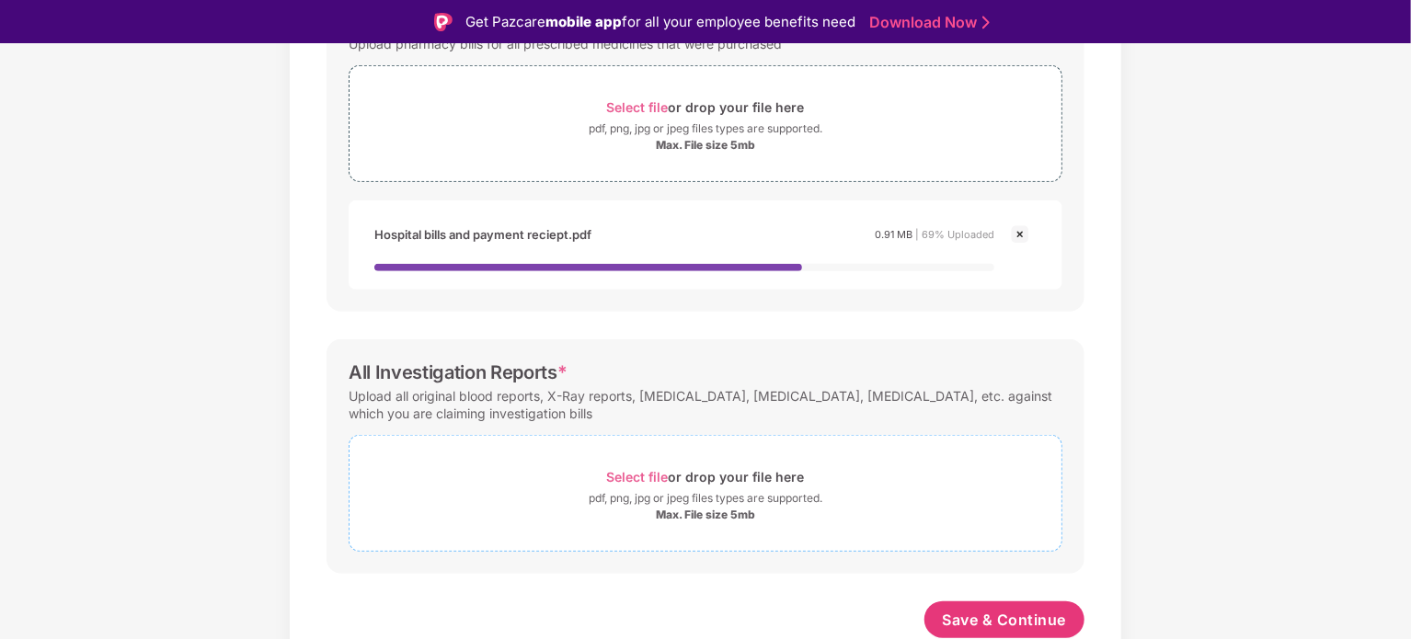
click at [632, 465] on div "Select file or drop your file here" at bounding box center [706, 476] width 198 height 25
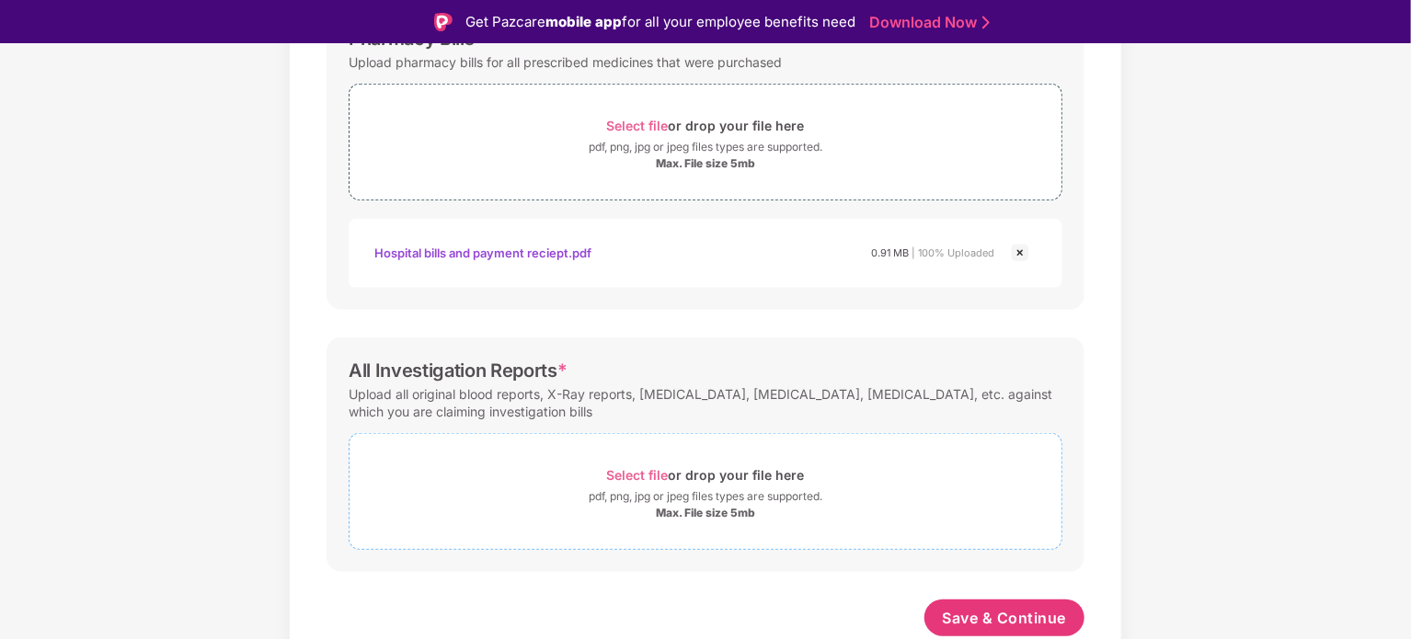
scroll to position [564, 0]
click at [938, 612] on button "Save & Continue" at bounding box center [1004, 620] width 161 height 37
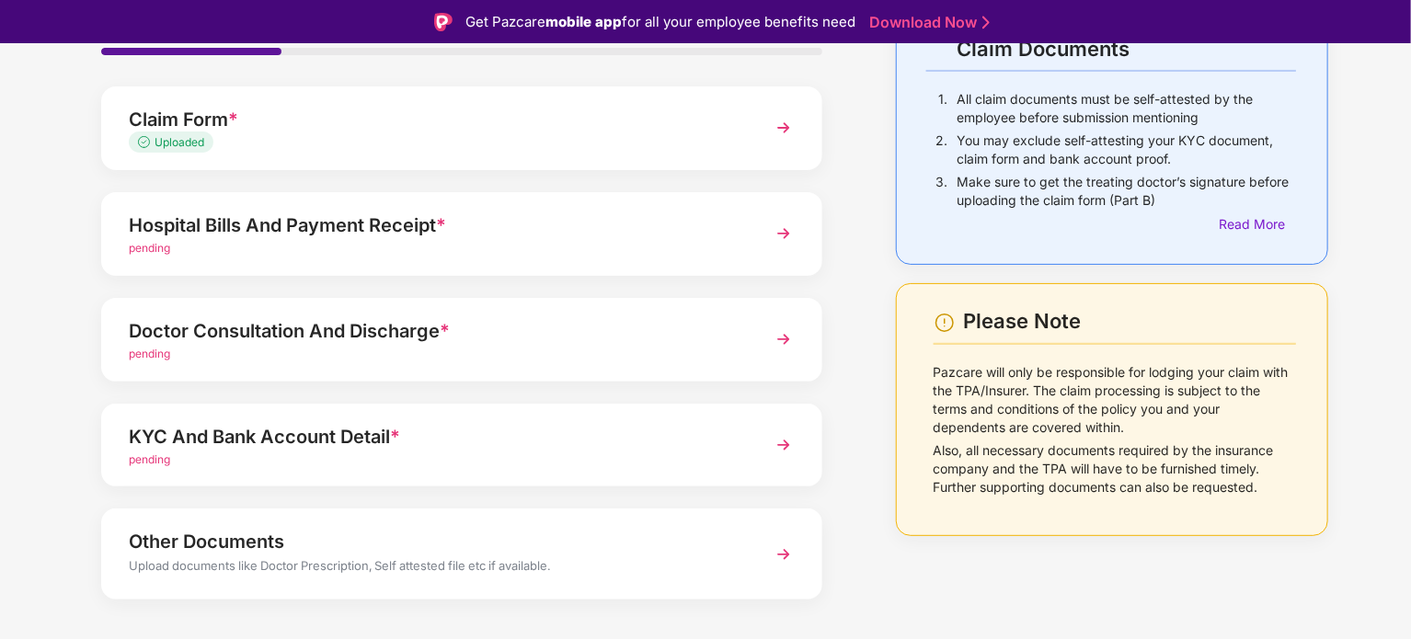
scroll to position [143, 0]
click at [416, 249] on div "pending" at bounding box center [434, 248] width 610 height 17
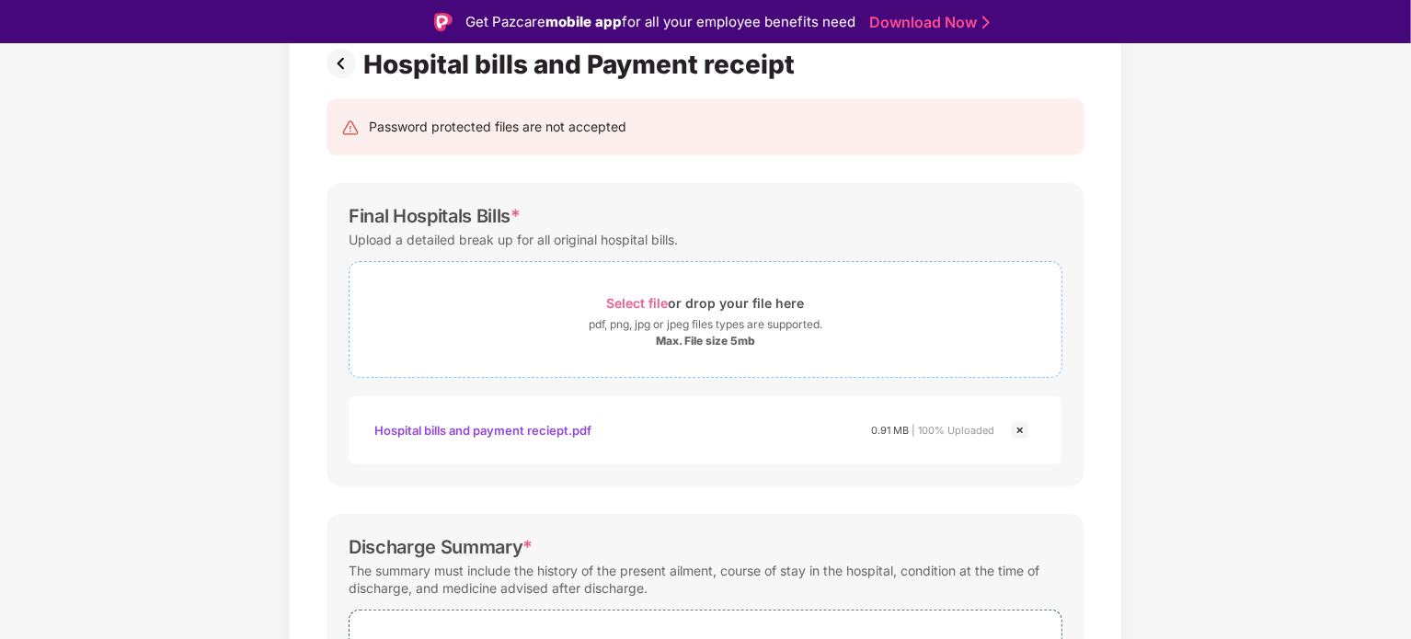
click at [638, 301] on span "Select file" at bounding box center [638, 303] width 62 height 16
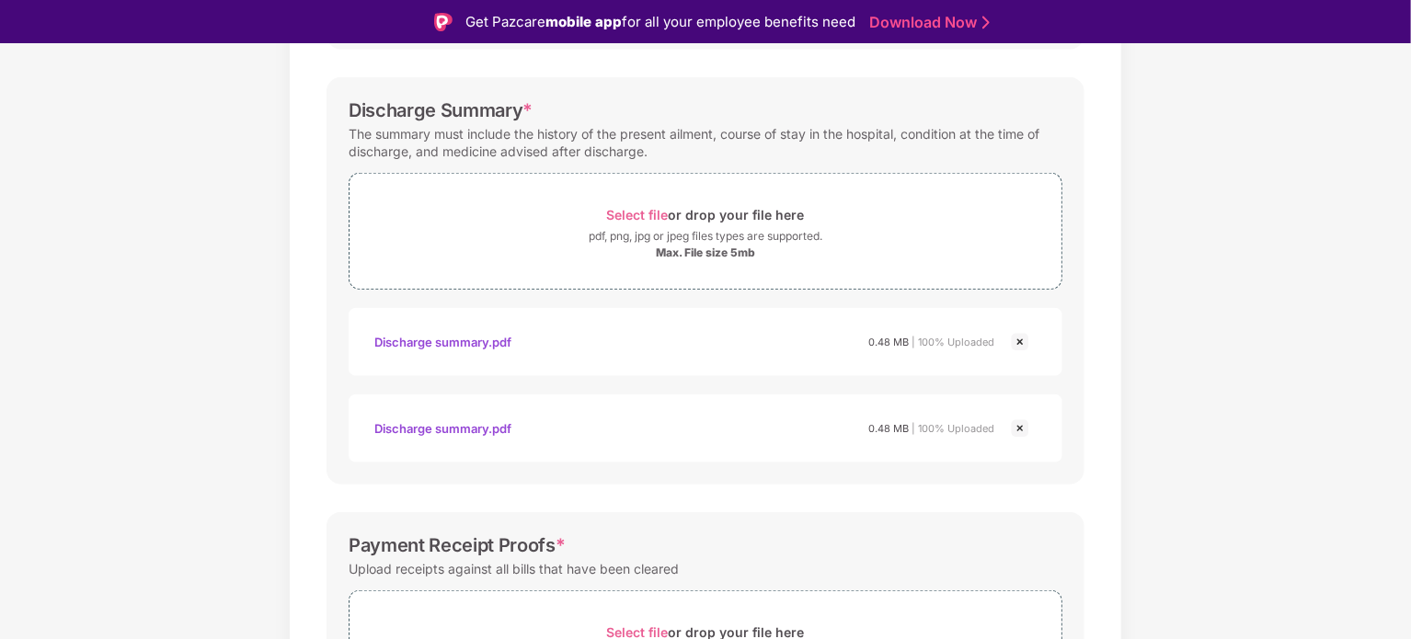
scroll to position [691, 0]
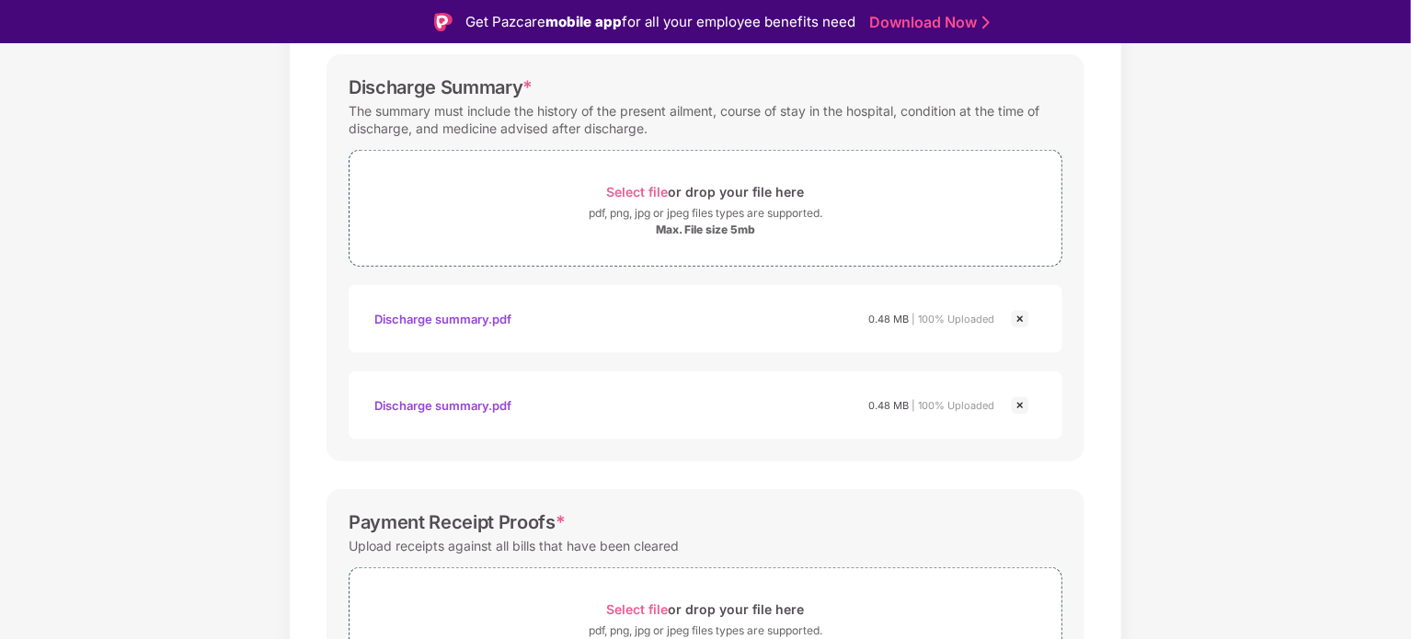
click at [1022, 401] on img at bounding box center [1020, 406] width 22 height 22
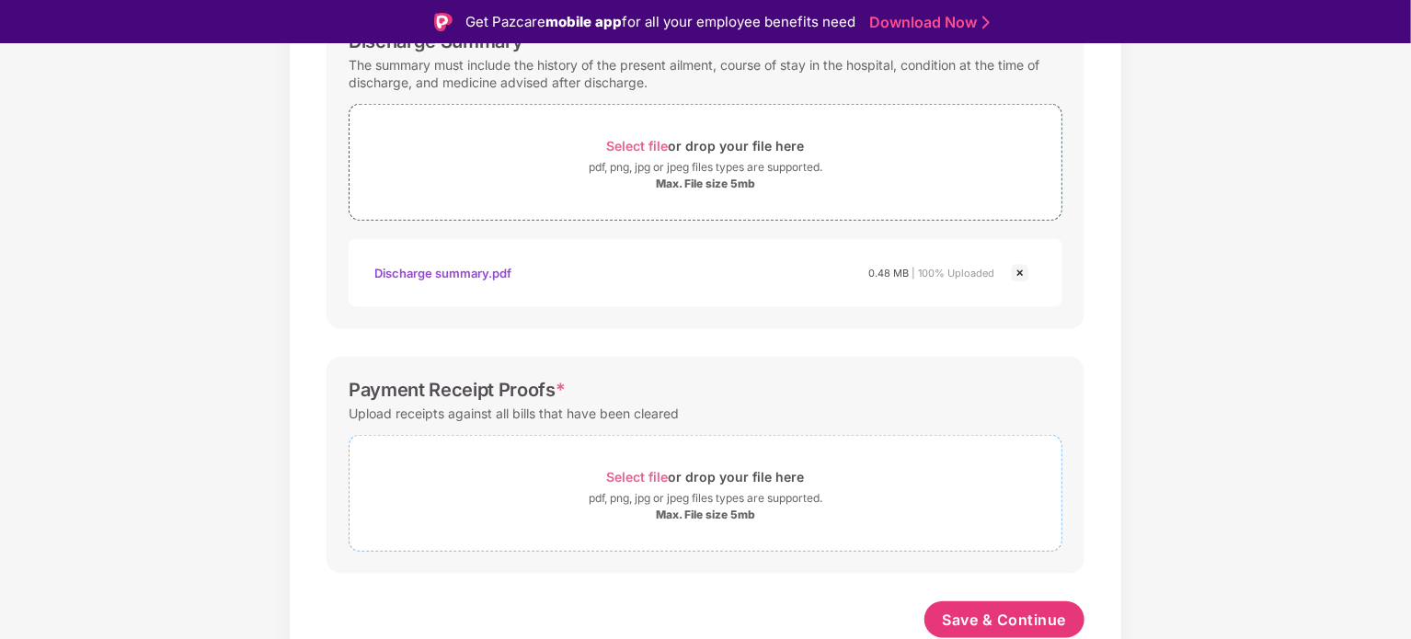
click at [647, 476] on span "Select file" at bounding box center [638, 477] width 62 height 16
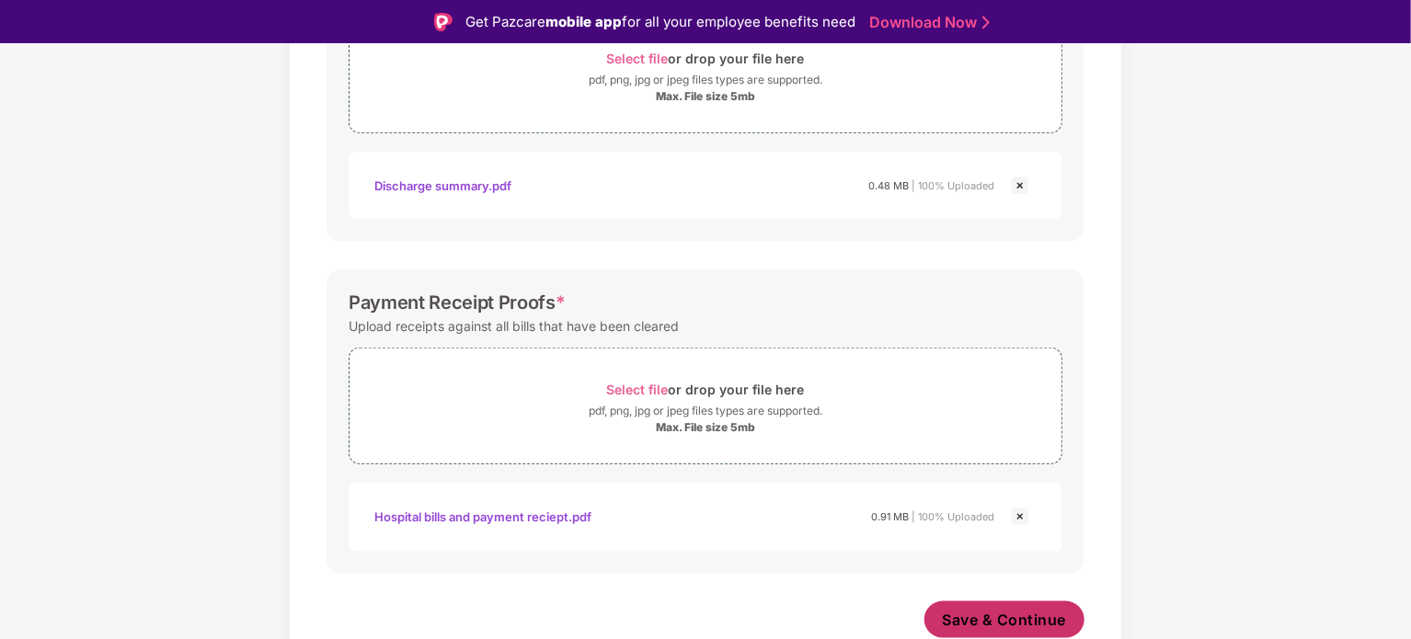
scroll to position [824, 0]
click at [993, 617] on span "Save & Continue" at bounding box center [1005, 620] width 124 height 20
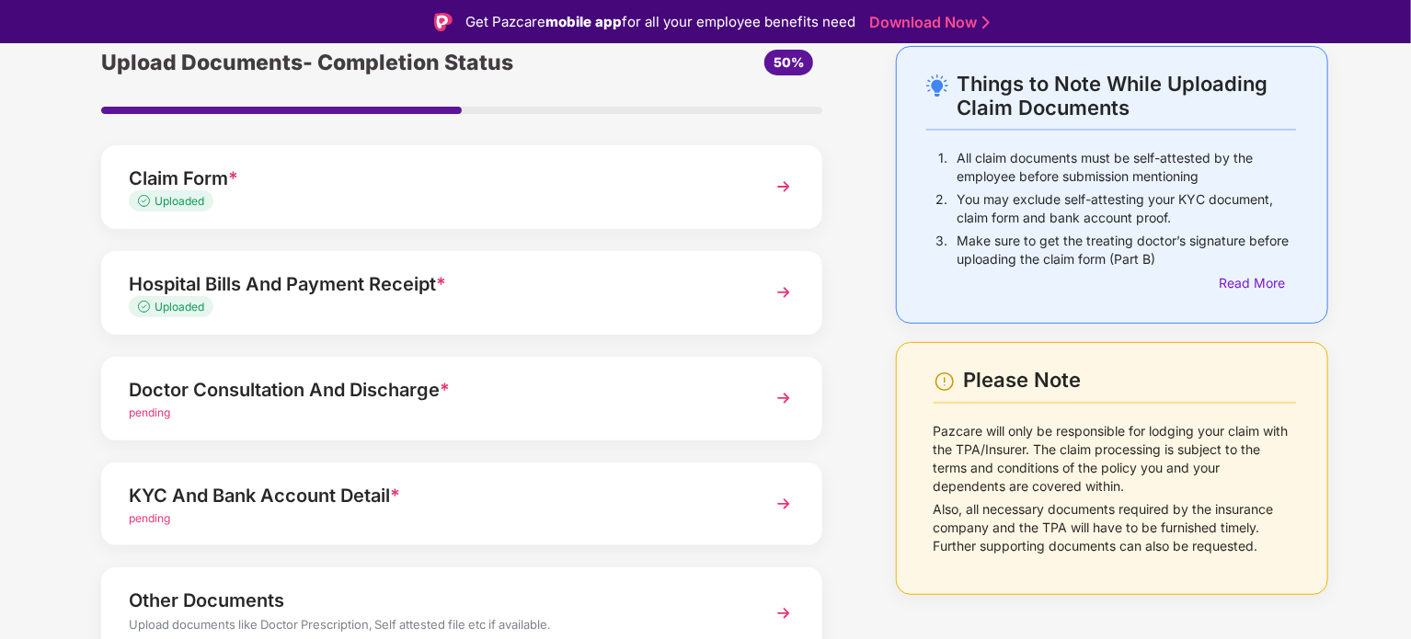
scroll to position [88, 0]
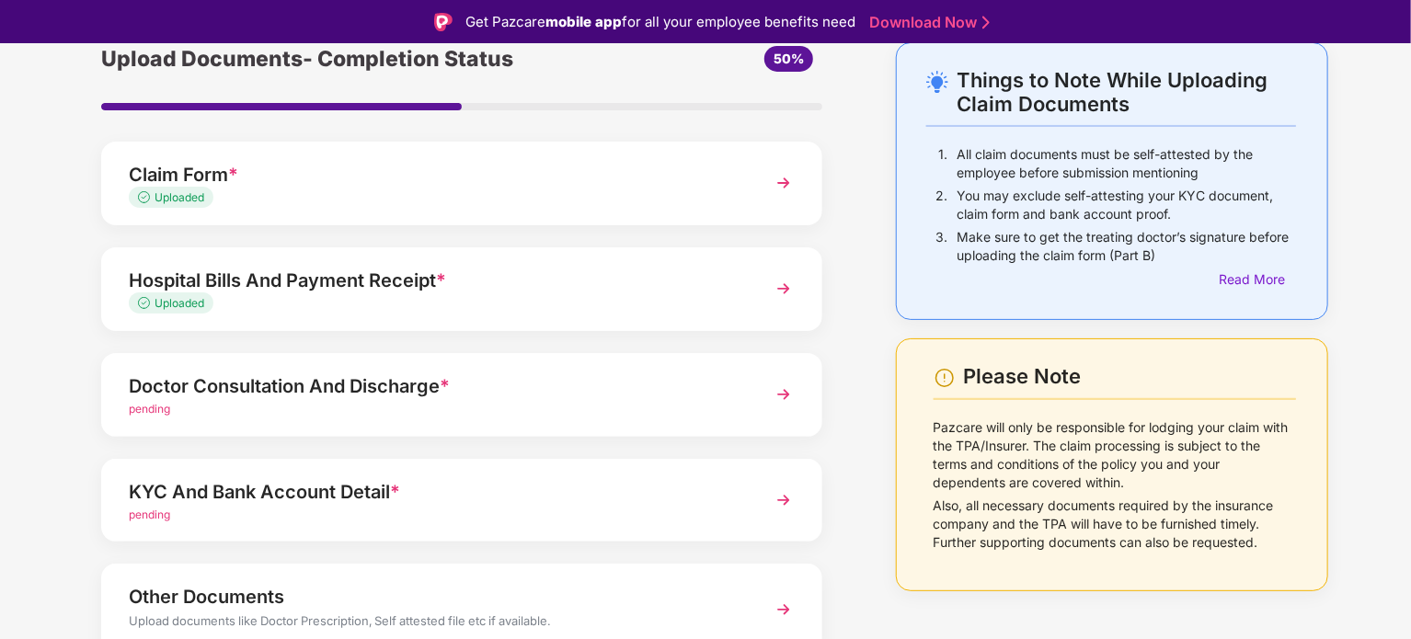
click at [357, 393] on div "Doctor Consultation And Discharge *" at bounding box center [434, 386] width 610 height 29
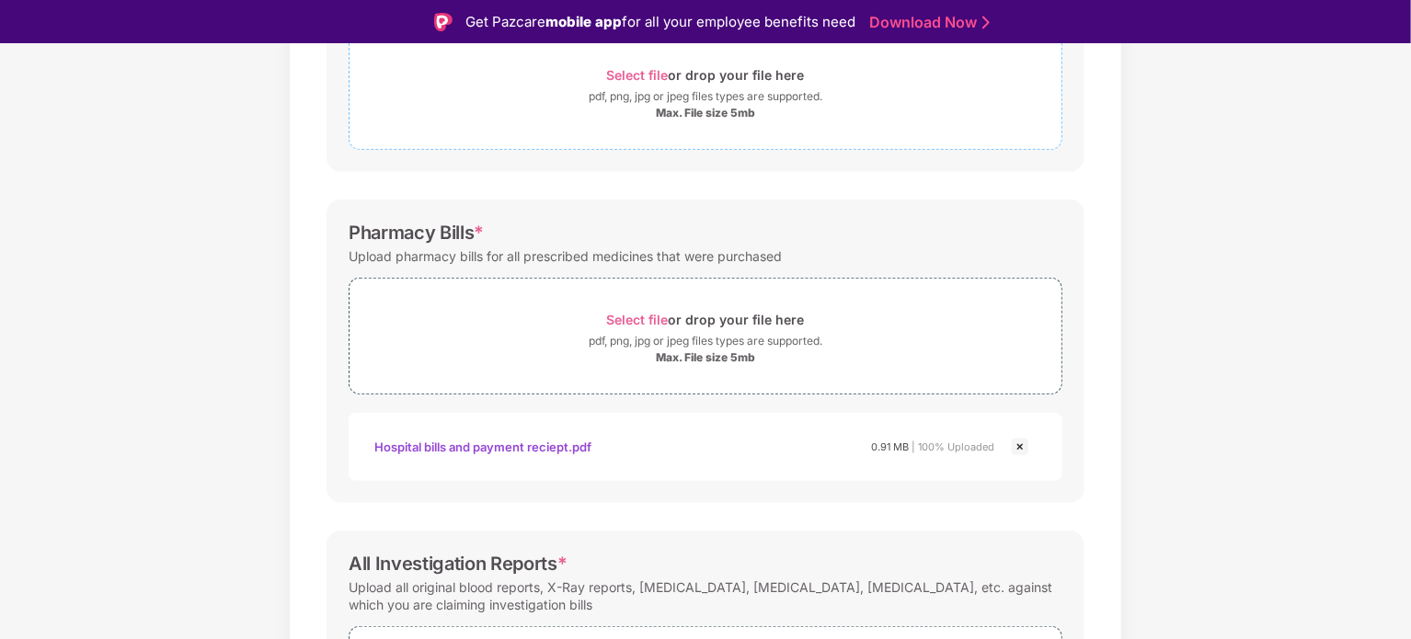
scroll to position [372, 0]
click at [647, 317] on span "Select file" at bounding box center [638, 320] width 62 height 16
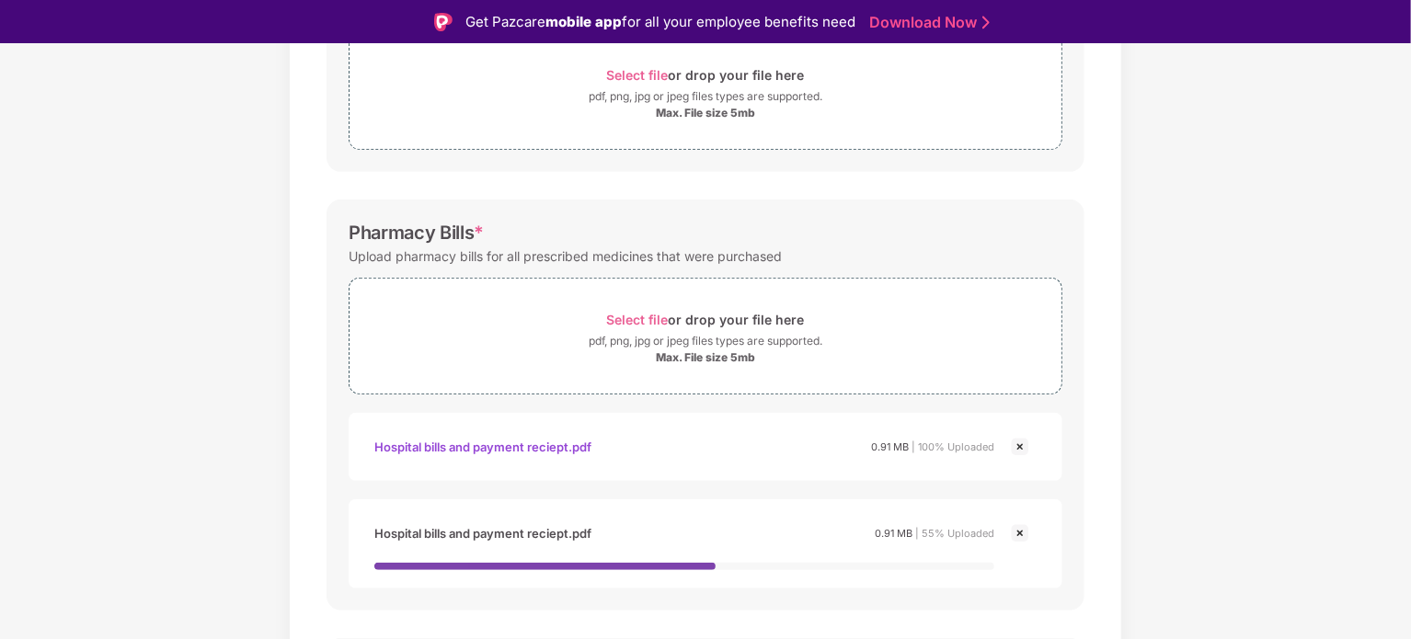
click at [1019, 531] on img at bounding box center [1020, 533] width 22 height 22
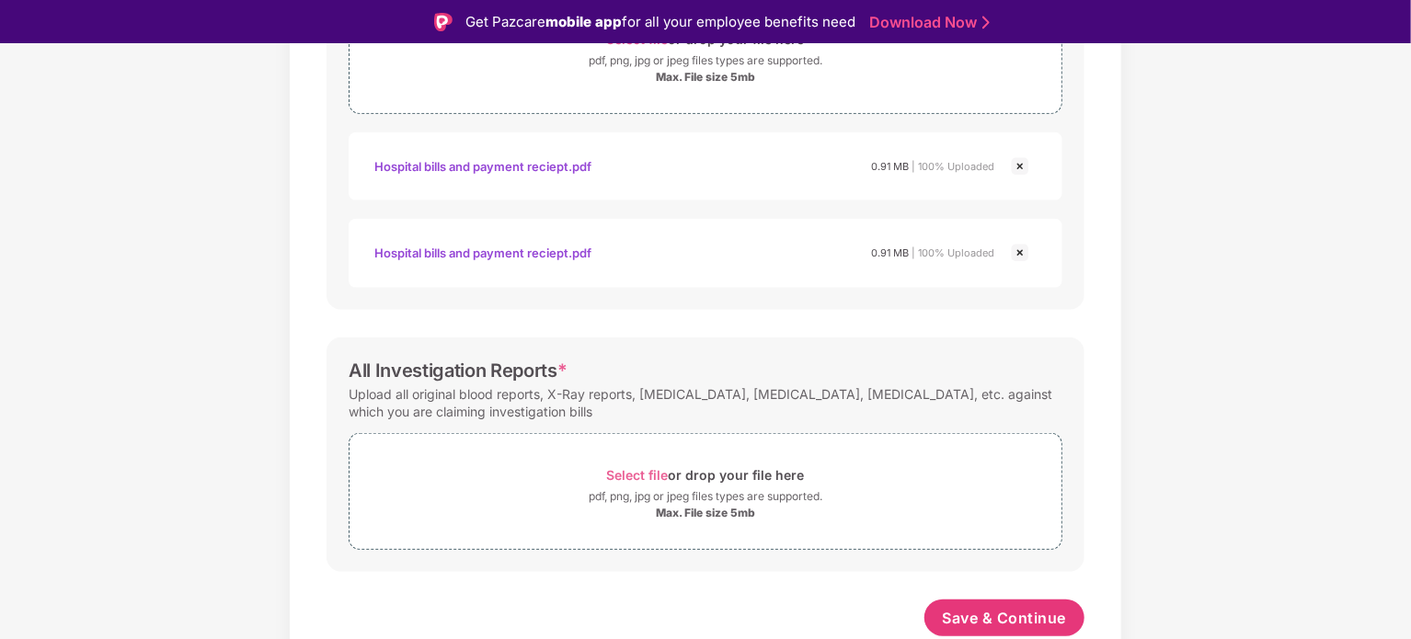
click at [1019, 237] on div at bounding box center [1020, 250] width 22 height 27
click at [1023, 250] on img at bounding box center [1020, 254] width 22 height 22
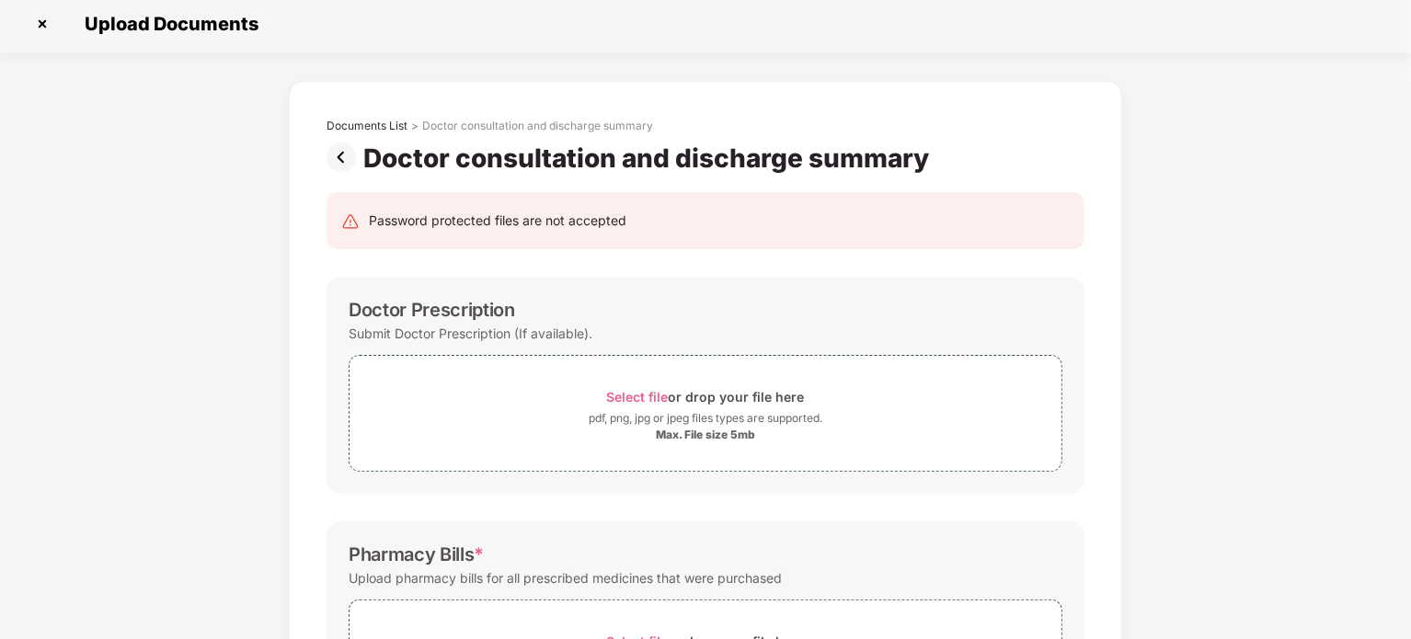
scroll to position [0, 0]
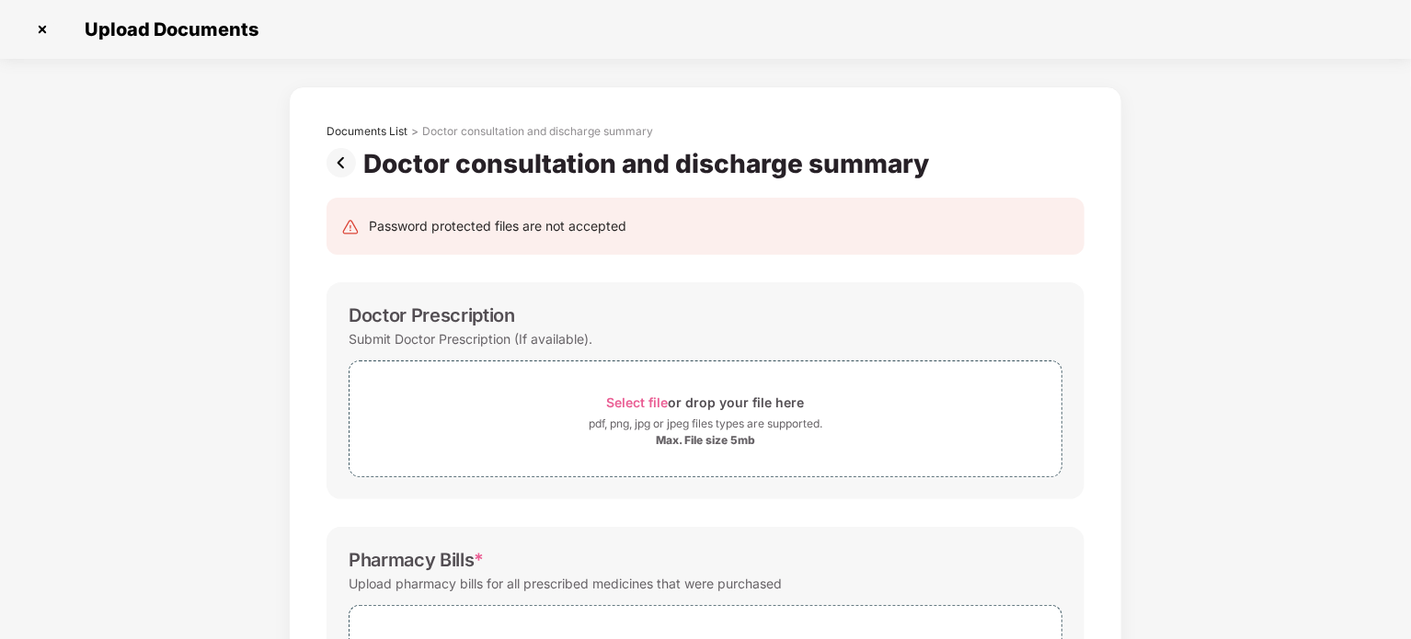
click at [342, 172] on img at bounding box center [345, 162] width 37 height 29
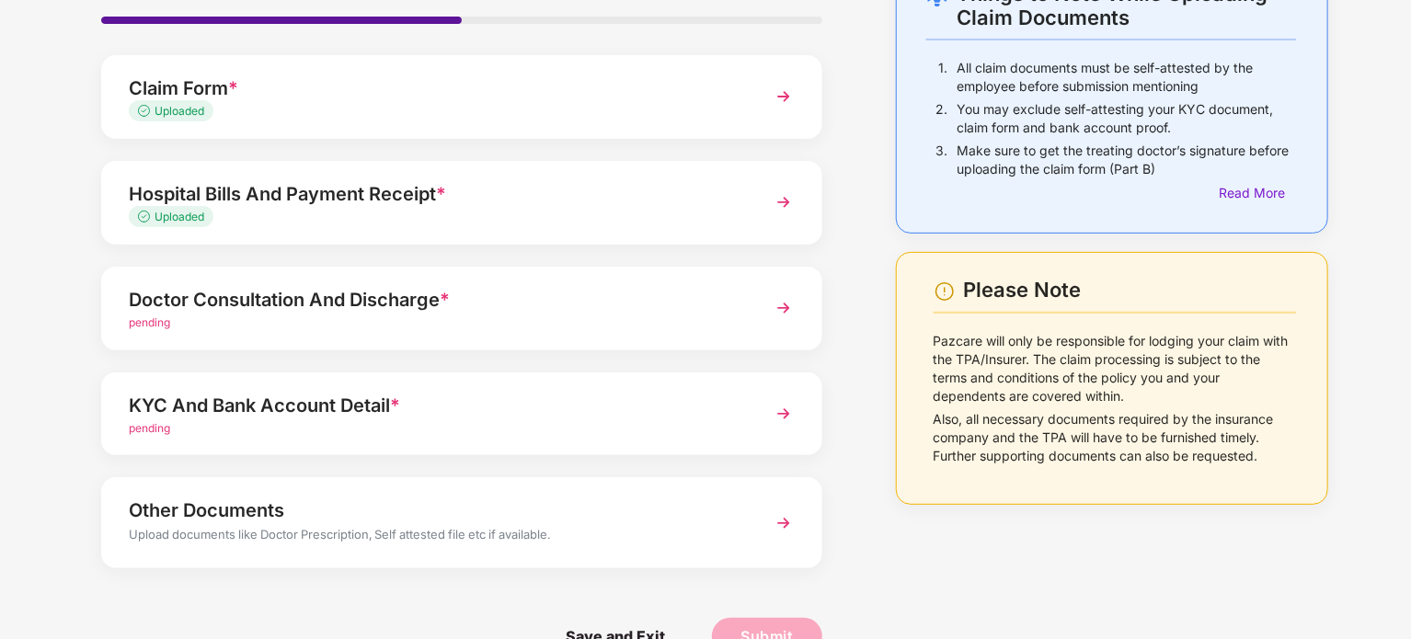
scroll to position [173, 0]
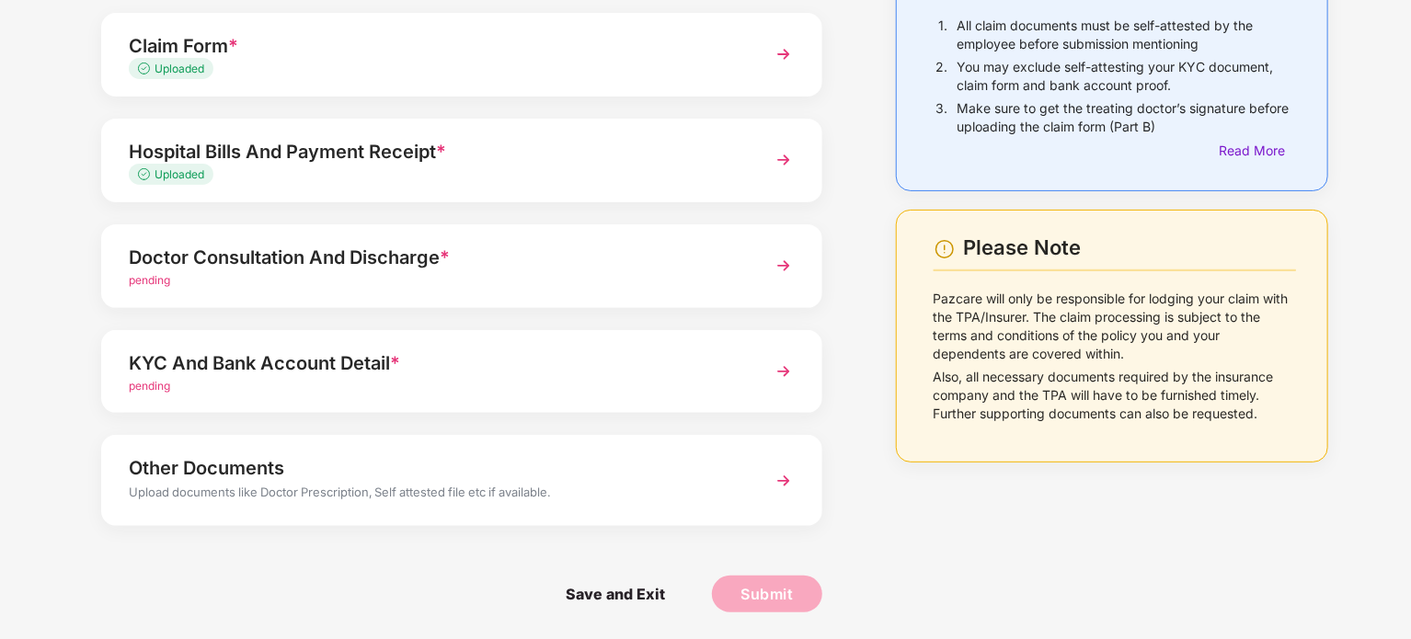
click at [254, 367] on div "KYC And Bank Account Detail *" at bounding box center [434, 363] width 610 height 29
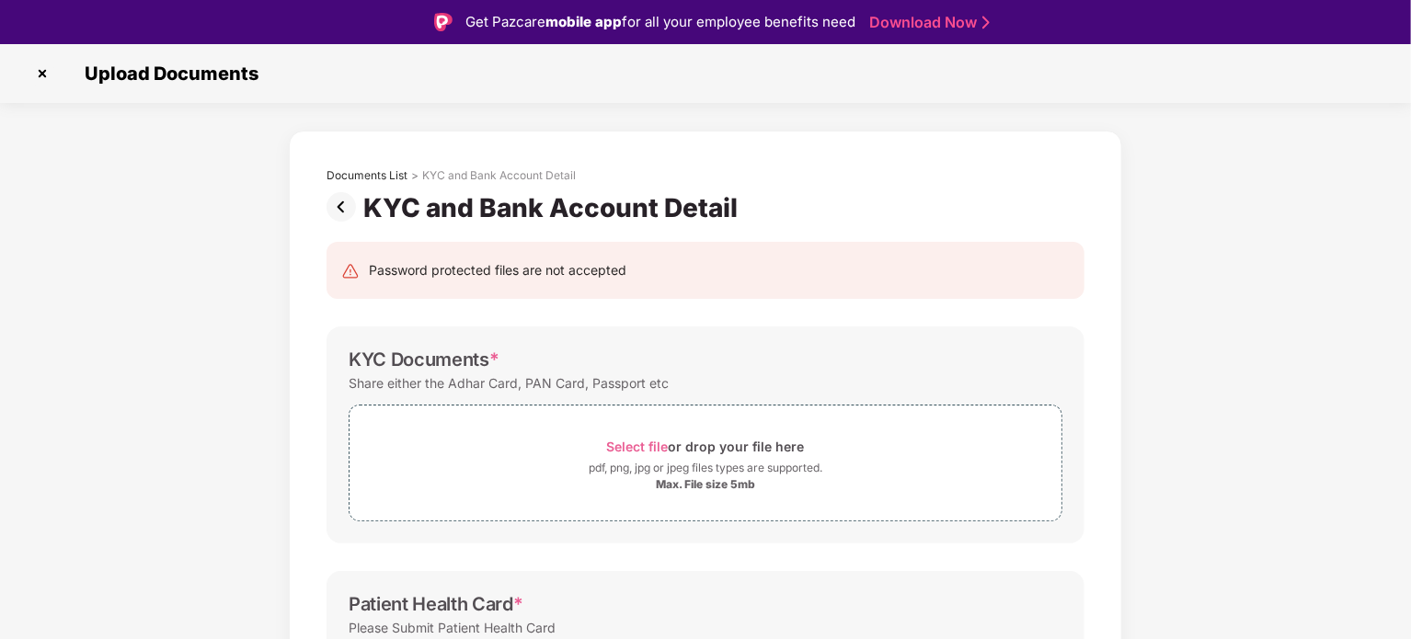
click at [39, 74] on img at bounding box center [42, 73] width 29 height 29
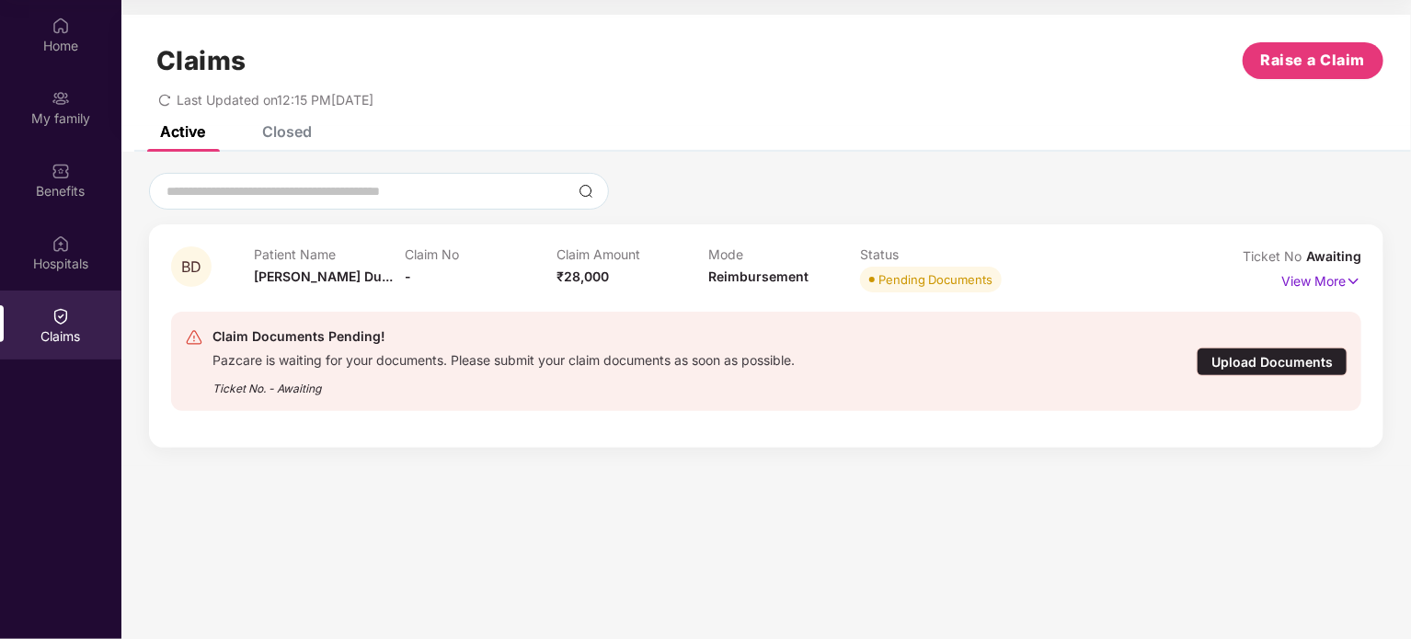
click at [1241, 363] on div "Upload Documents" at bounding box center [1272, 362] width 151 height 29
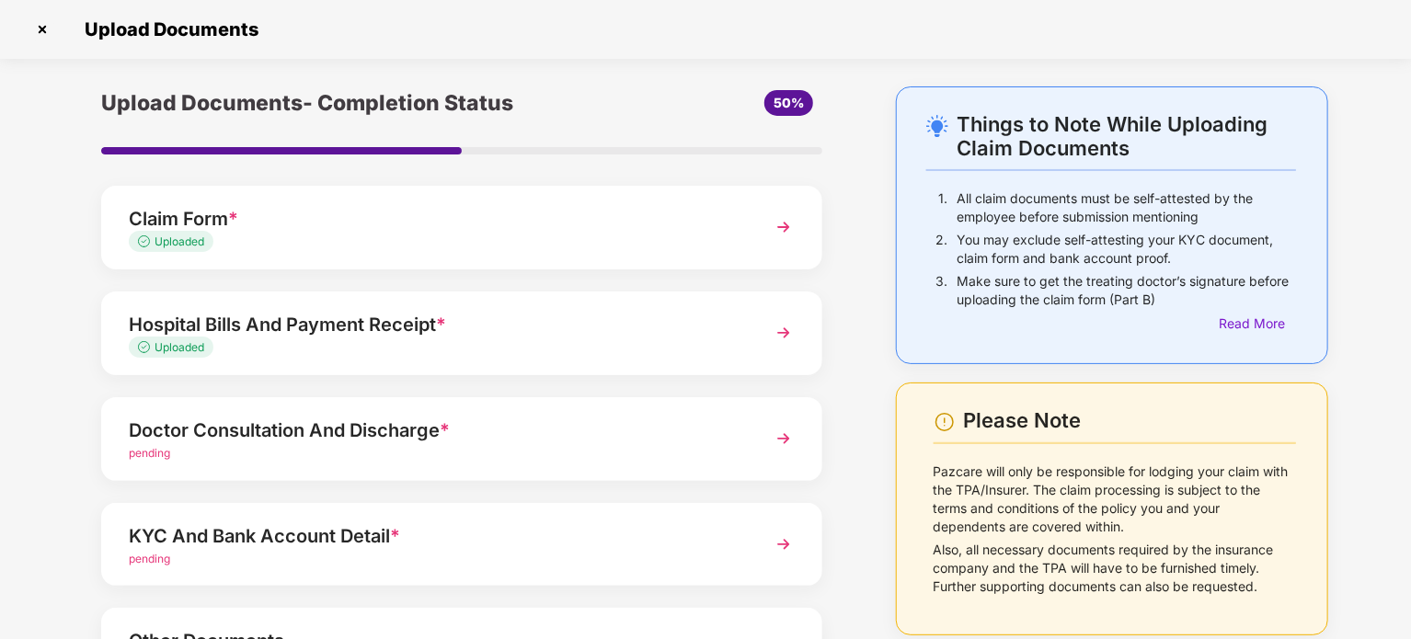
scroll to position [173, 0]
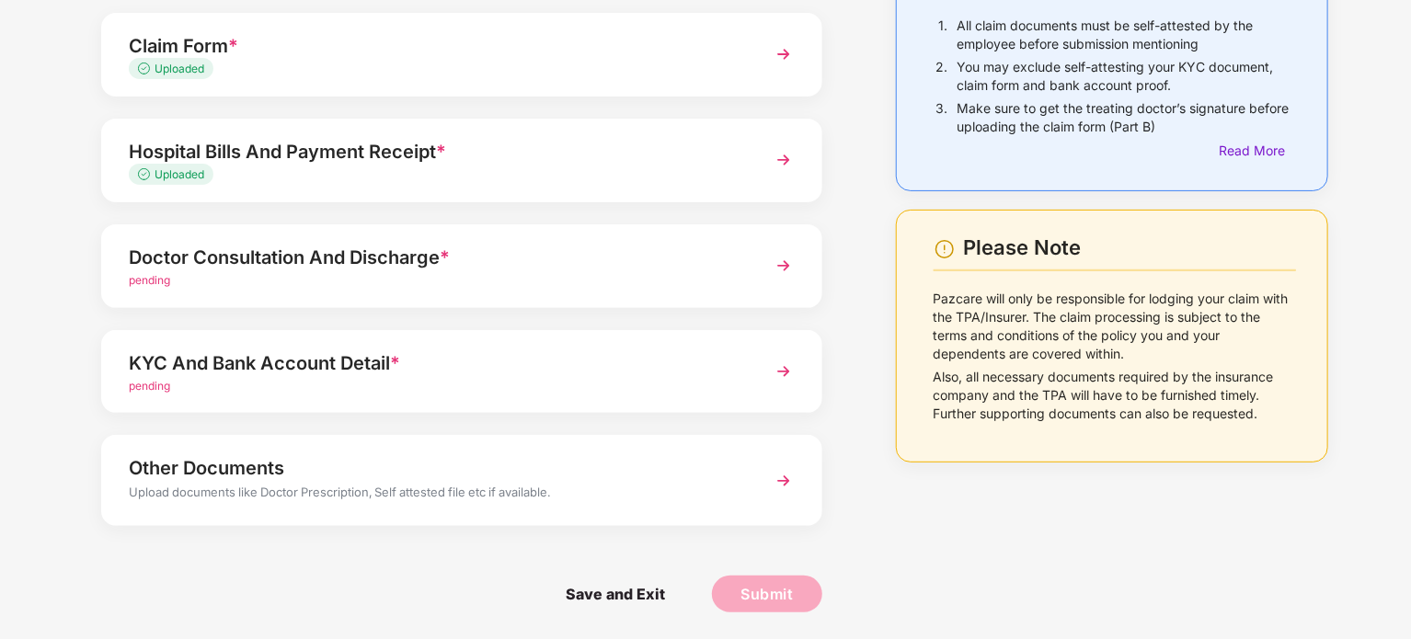
click at [384, 497] on div "Upload documents like Doctor Prescription, Self attested file etc if available." at bounding box center [434, 495] width 610 height 24
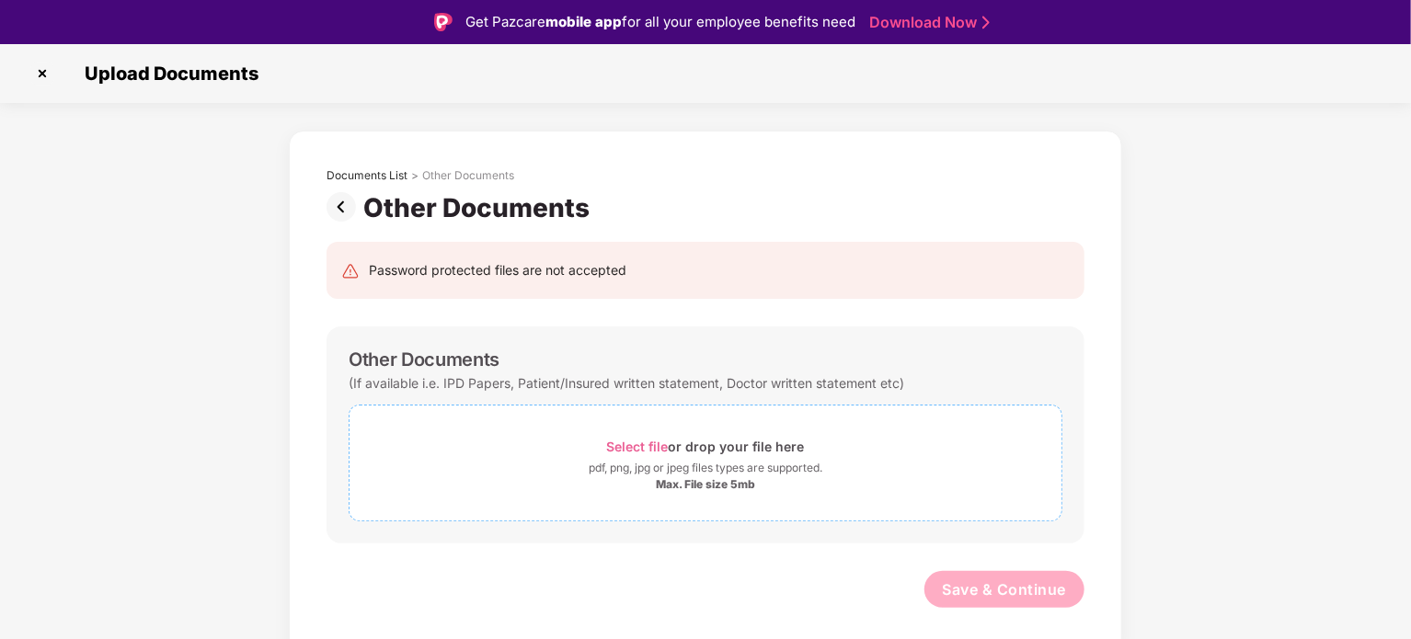
click at [633, 449] on span "Select file" at bounding box center [638, 447] width 62 height 16
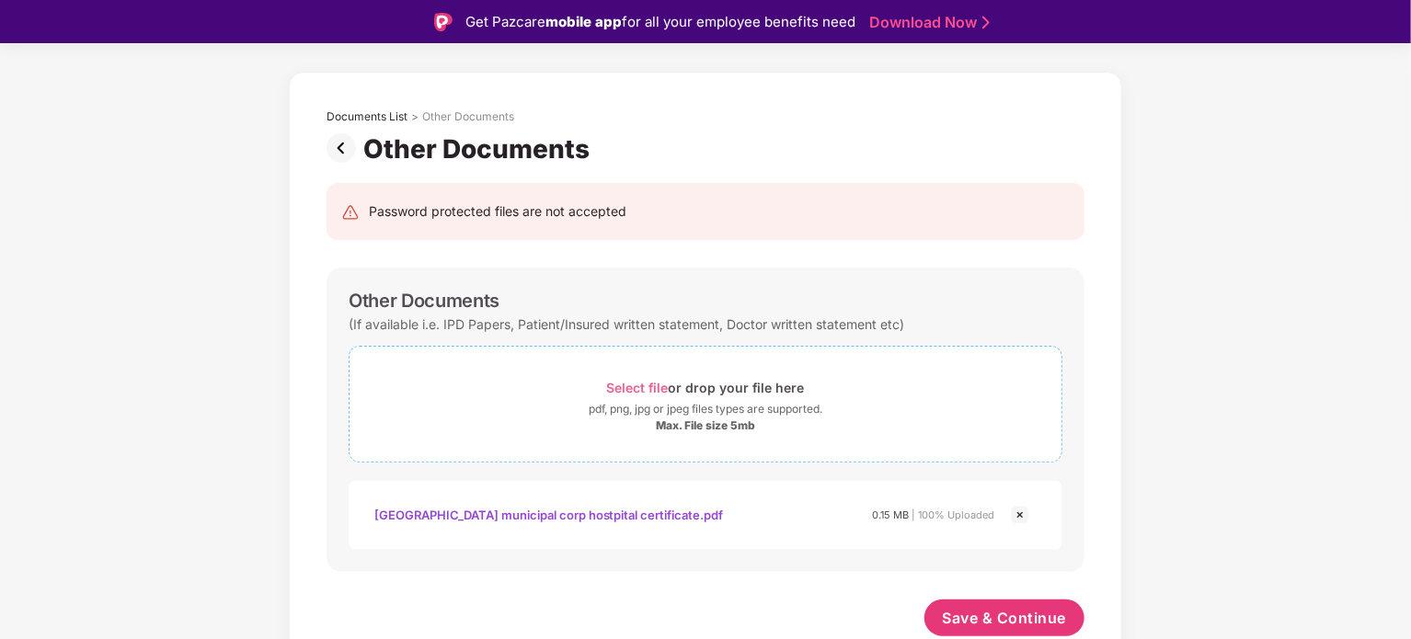
scroll to position [58, 0]
click at [1001, 610] on span "Save & Continue" at bounding box center [1005, 619] width 124 height 20
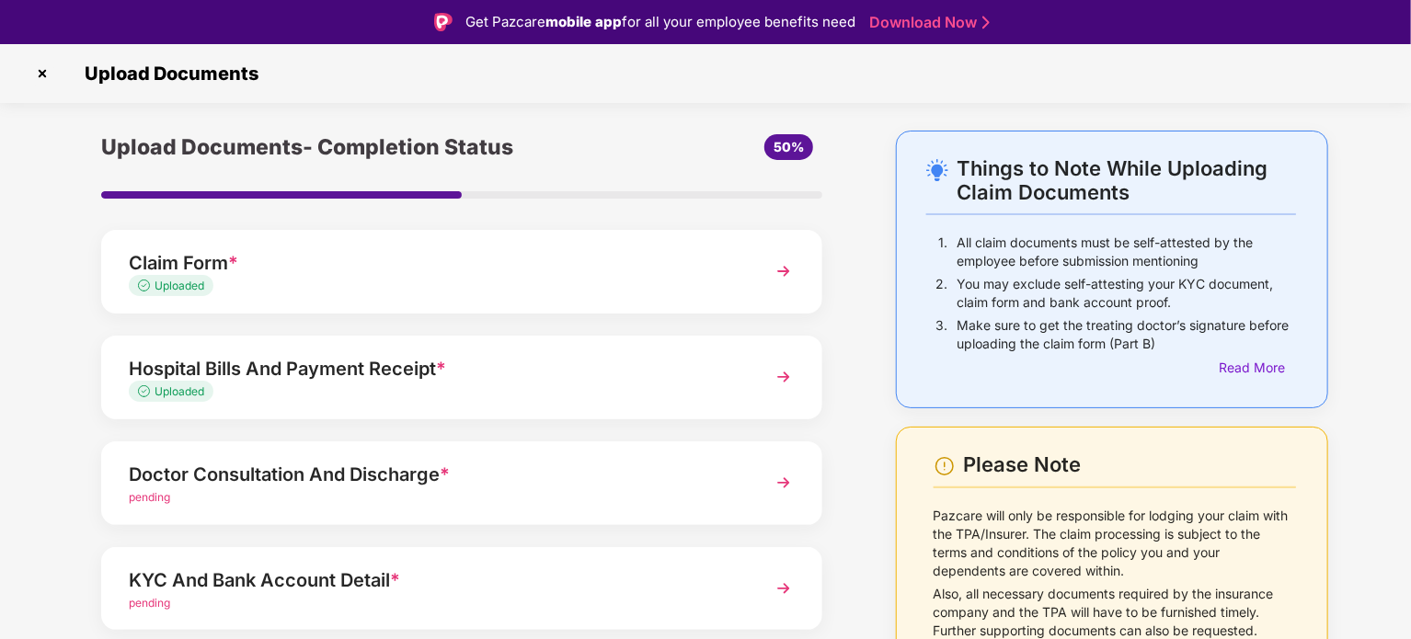
scroll to position [166, 0]
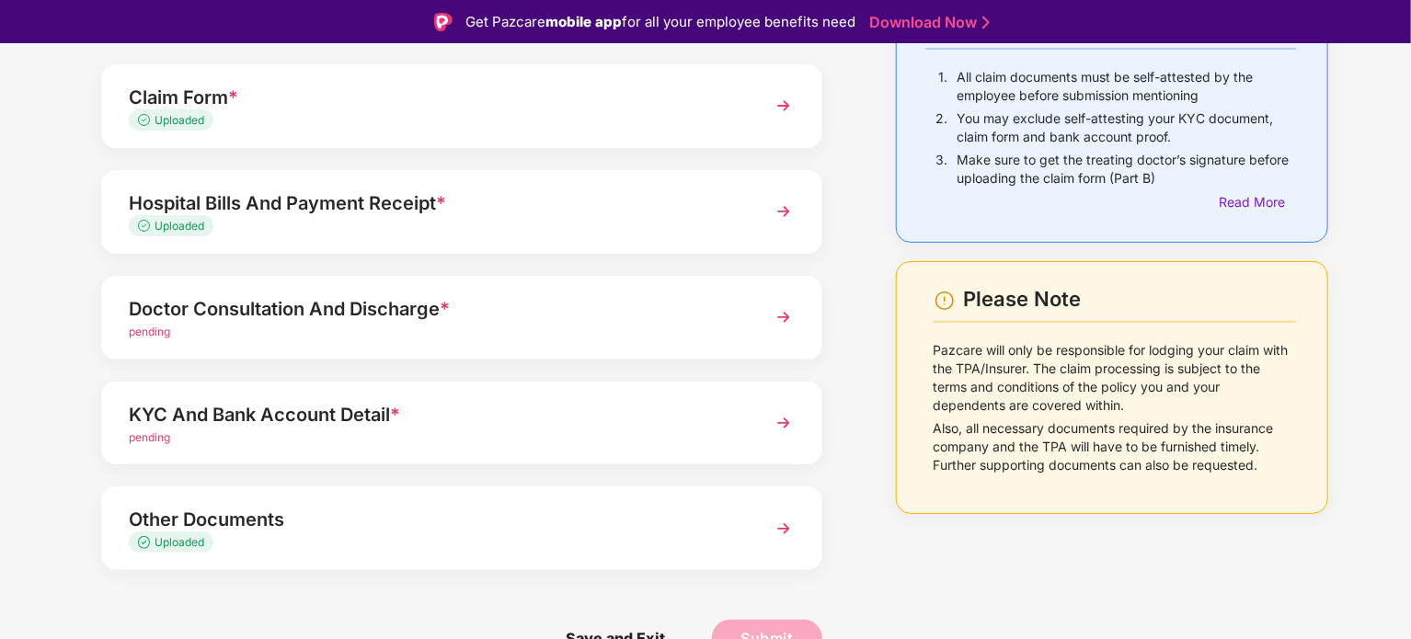
click at [302, 310] on div "Doctor Consultation And Discharge *" at bounding box center [434, 308] width 610 height 29
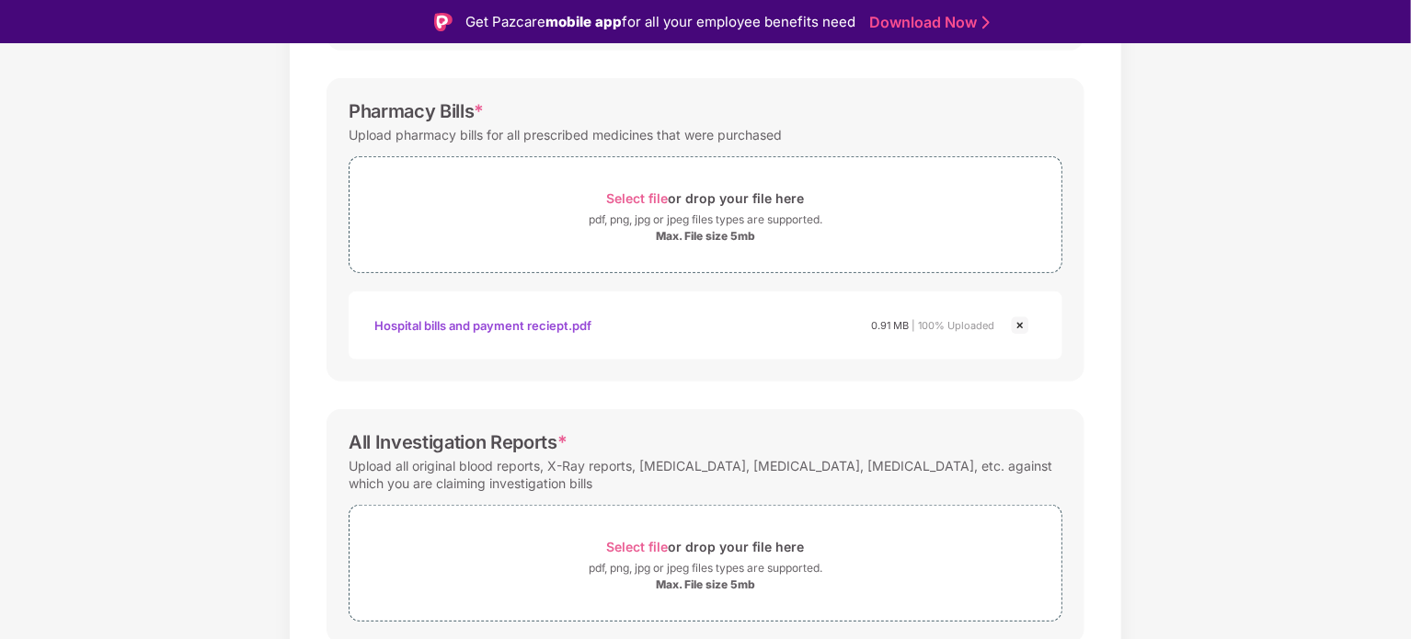
scroll to position [563, 0]
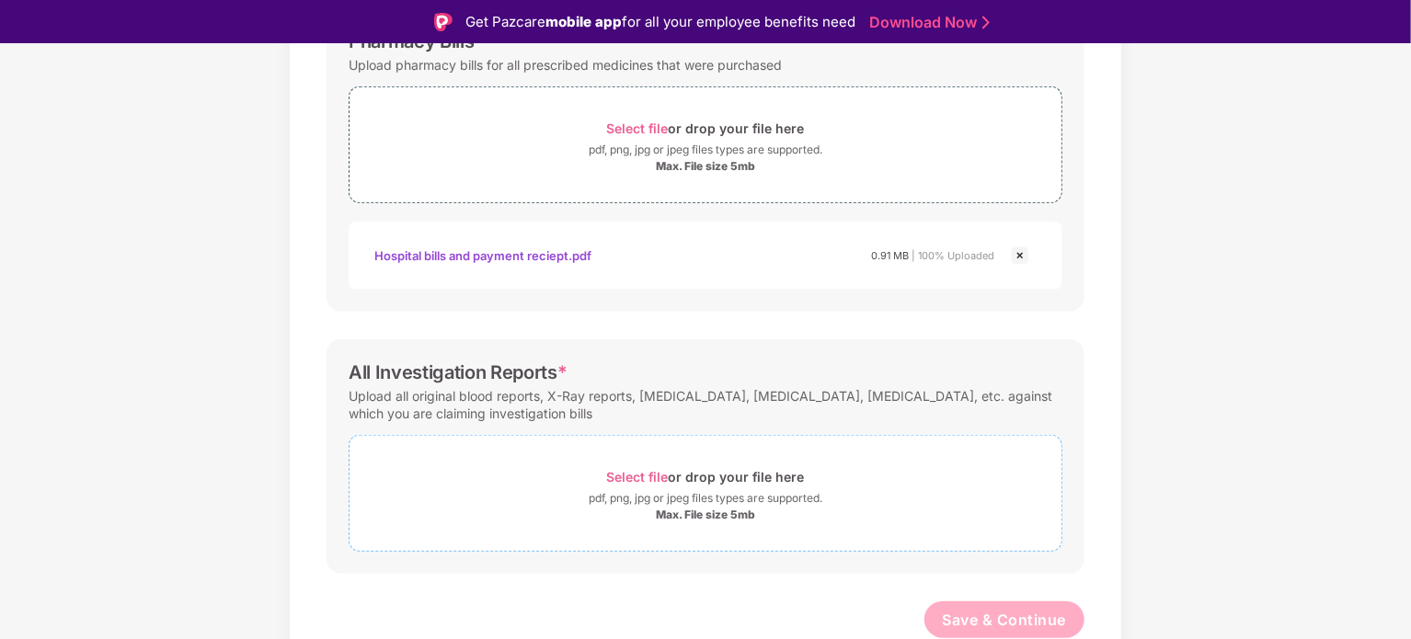
click at [628, 477] on span "Select file" at bounding box center [638, 477] width 62 height 16
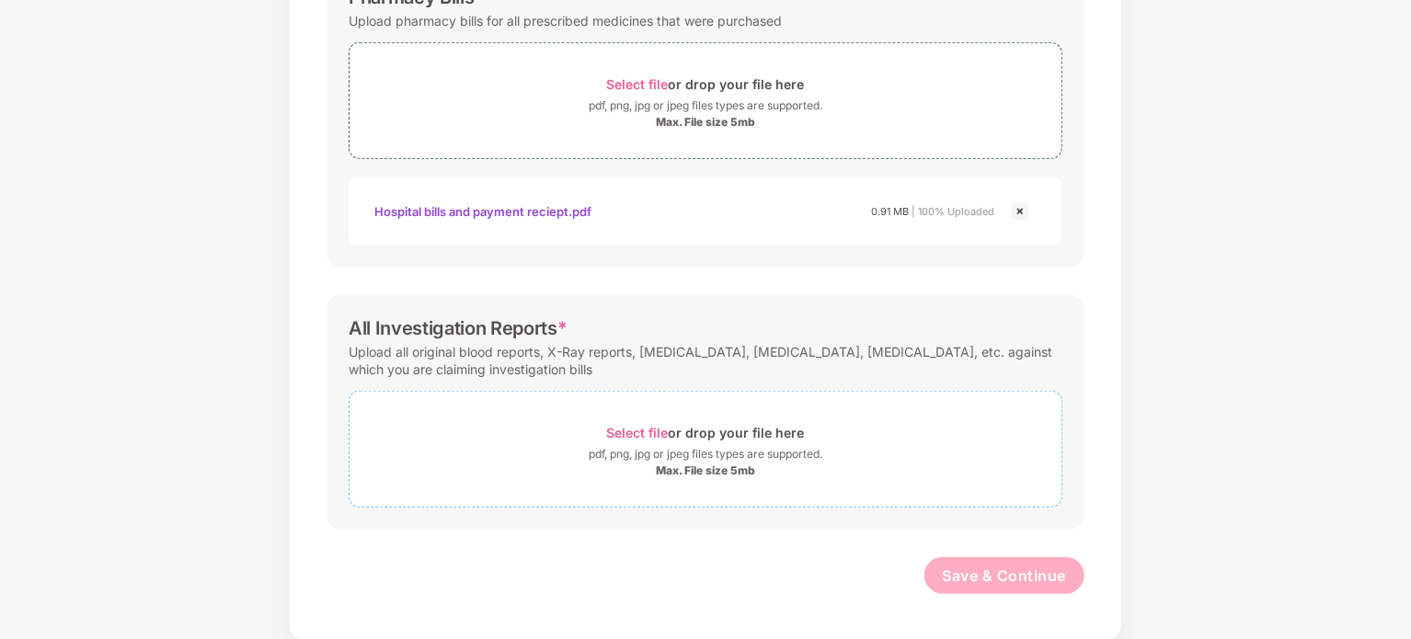
click at [619, 430] on span "Select file" at bounding box center [638, 433] width 62 height 16
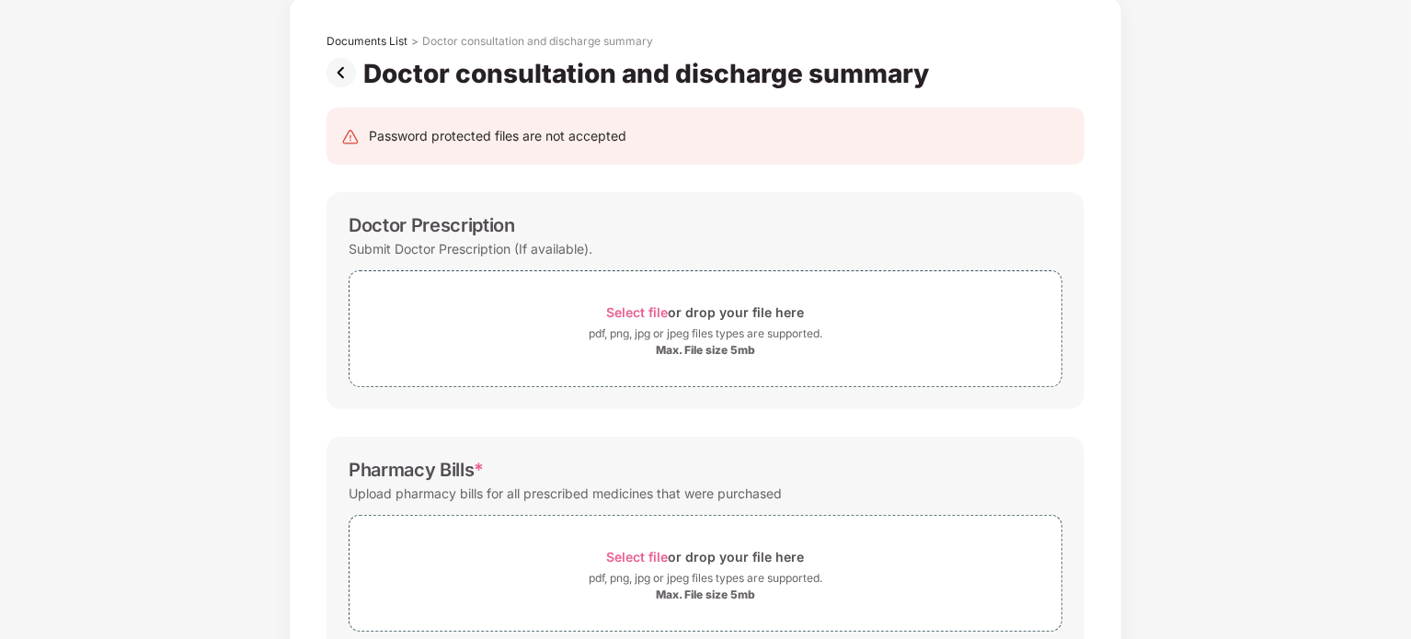
scroll to position [96, 0]
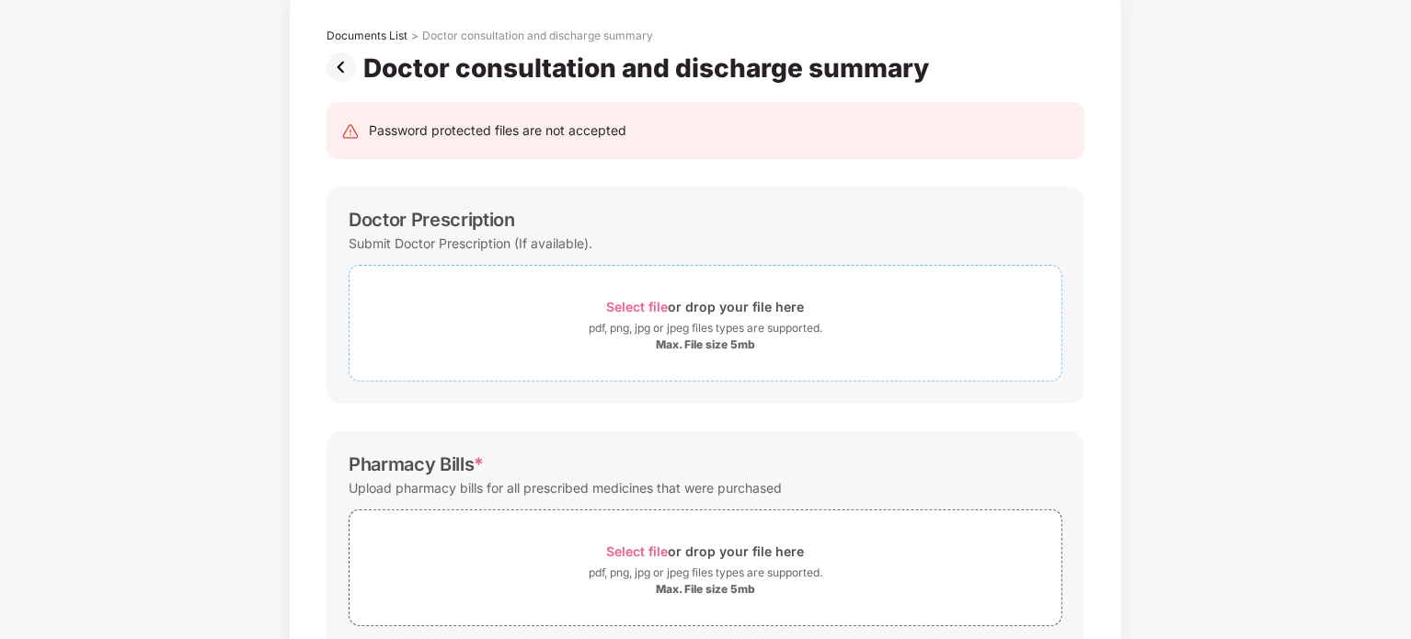
click at [622, 307] on span "Select file" at bounding box center [638, 307] width 62 height 16
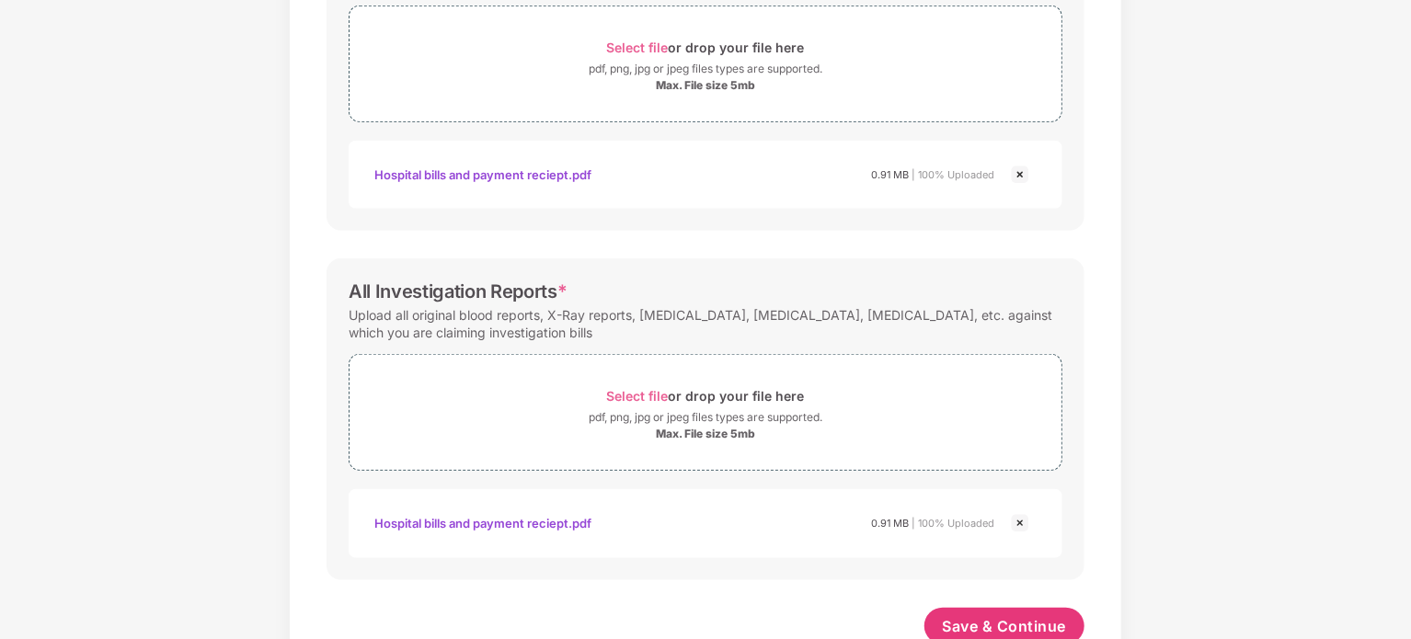
scroll to position [691, 0]
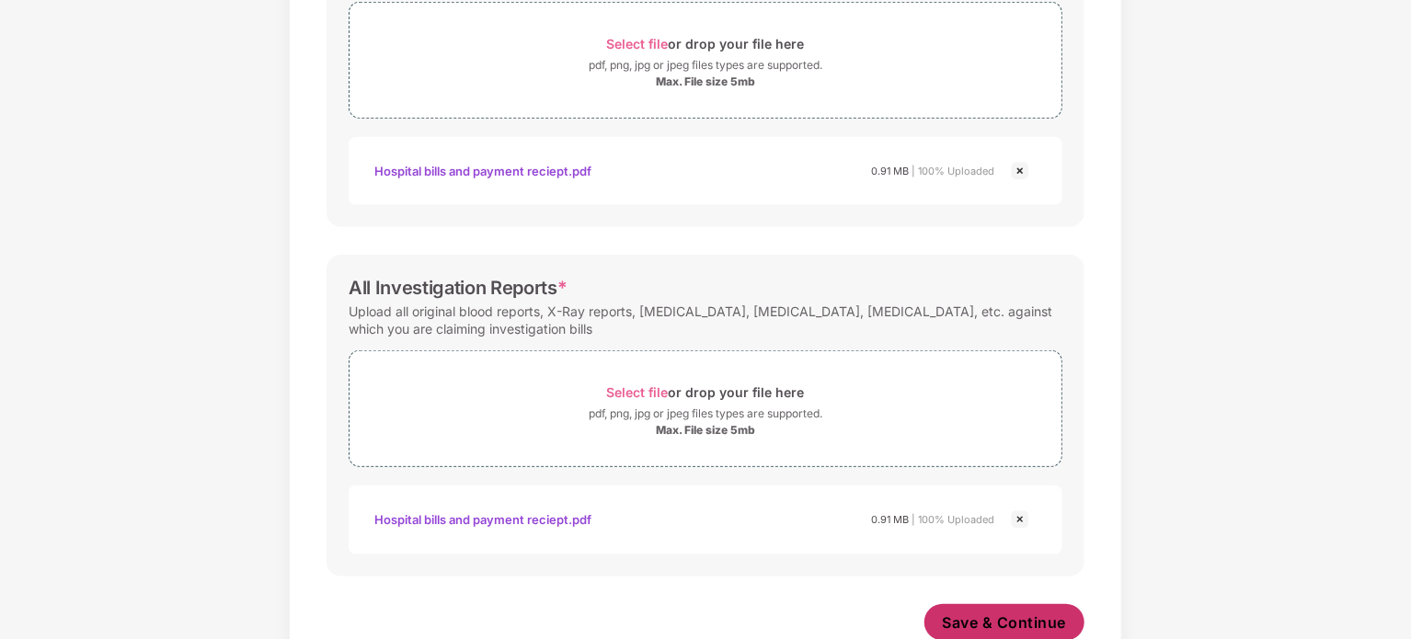
click at [979, 619] on span "Save & Continue" at bounding box center [1005, 623] width 124 height 20
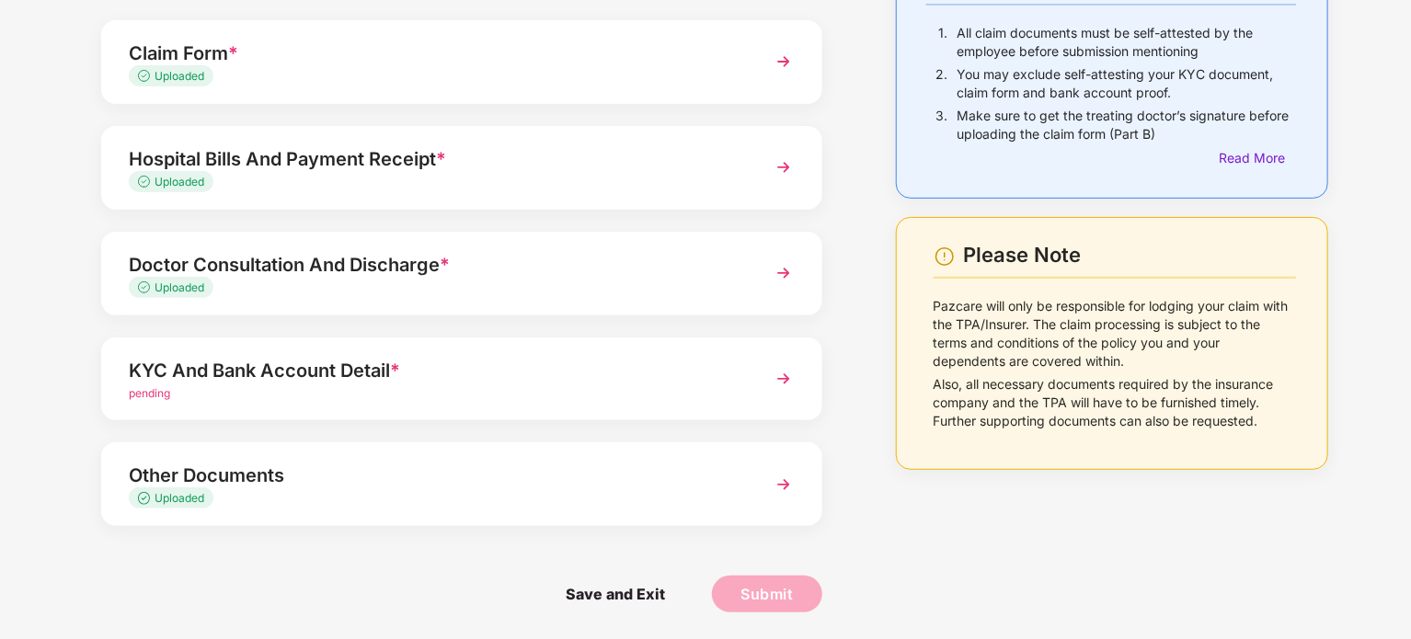
scroll to position [166, 0]
click at [264, 476] on div "Other Documents" at bounding box center [434, 475] width 610 height 29
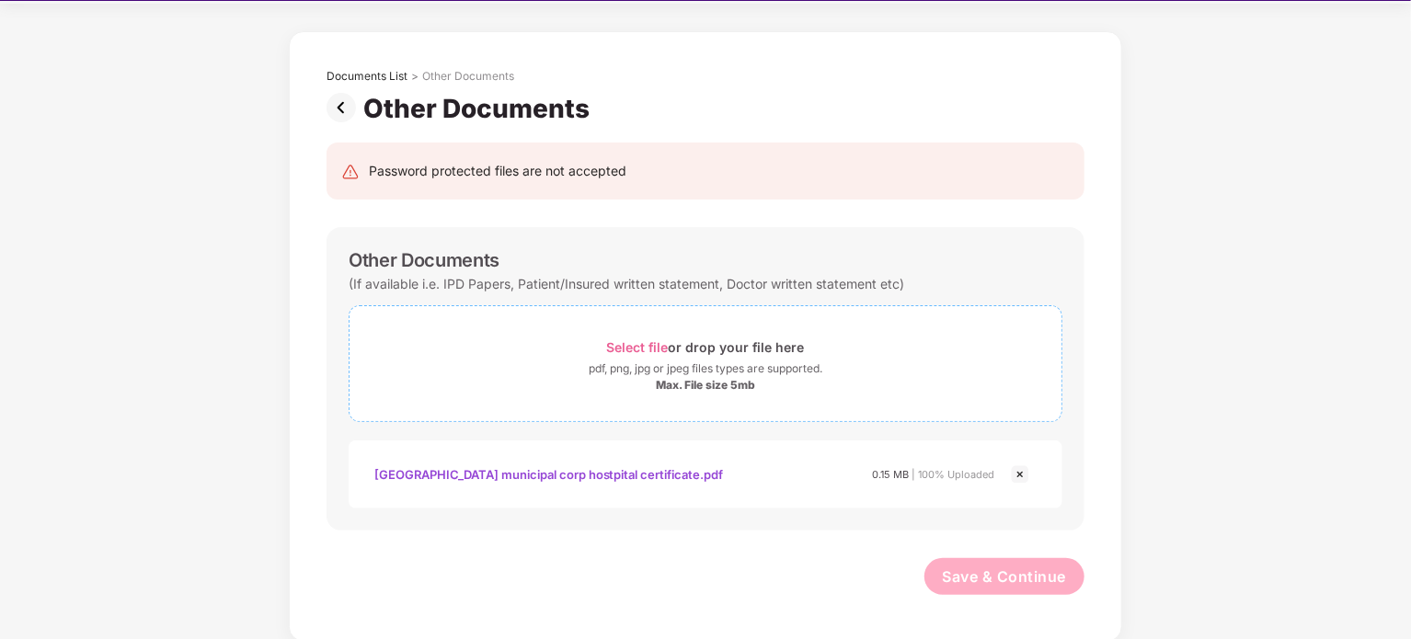
scroll to position [44, 0]
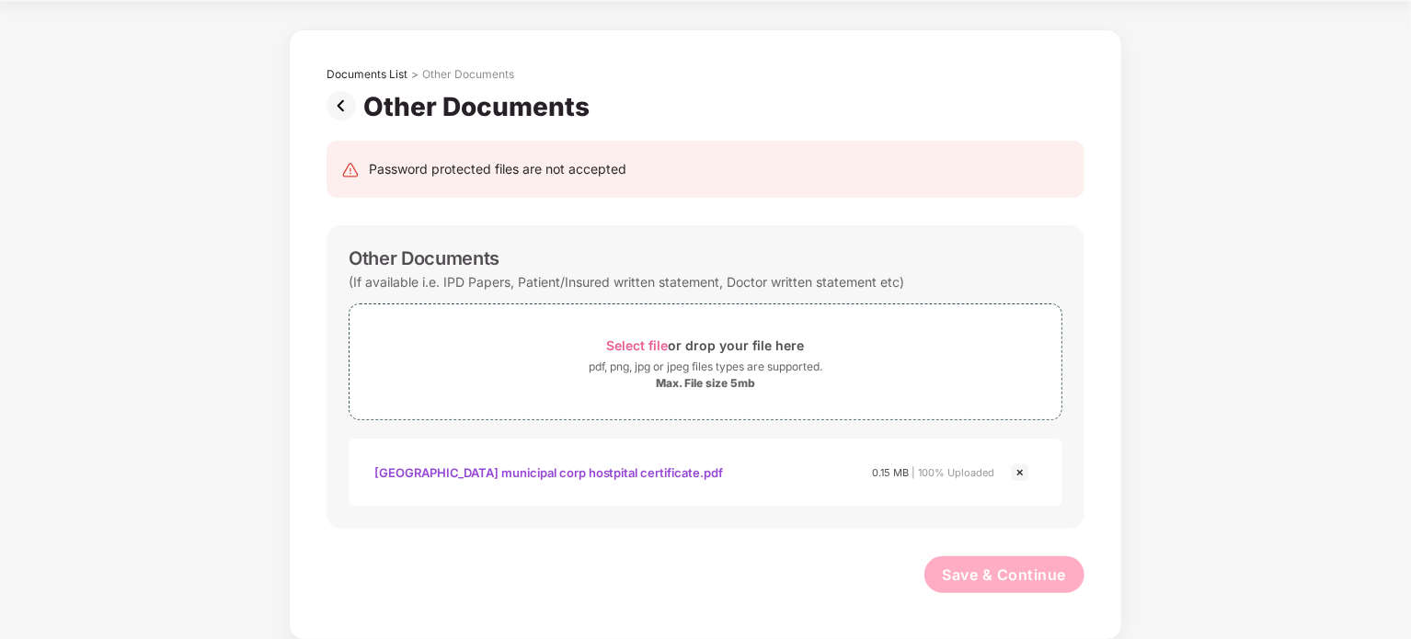
click at [335, 107] on img at bounding box center [345, 105] width 37 height 29
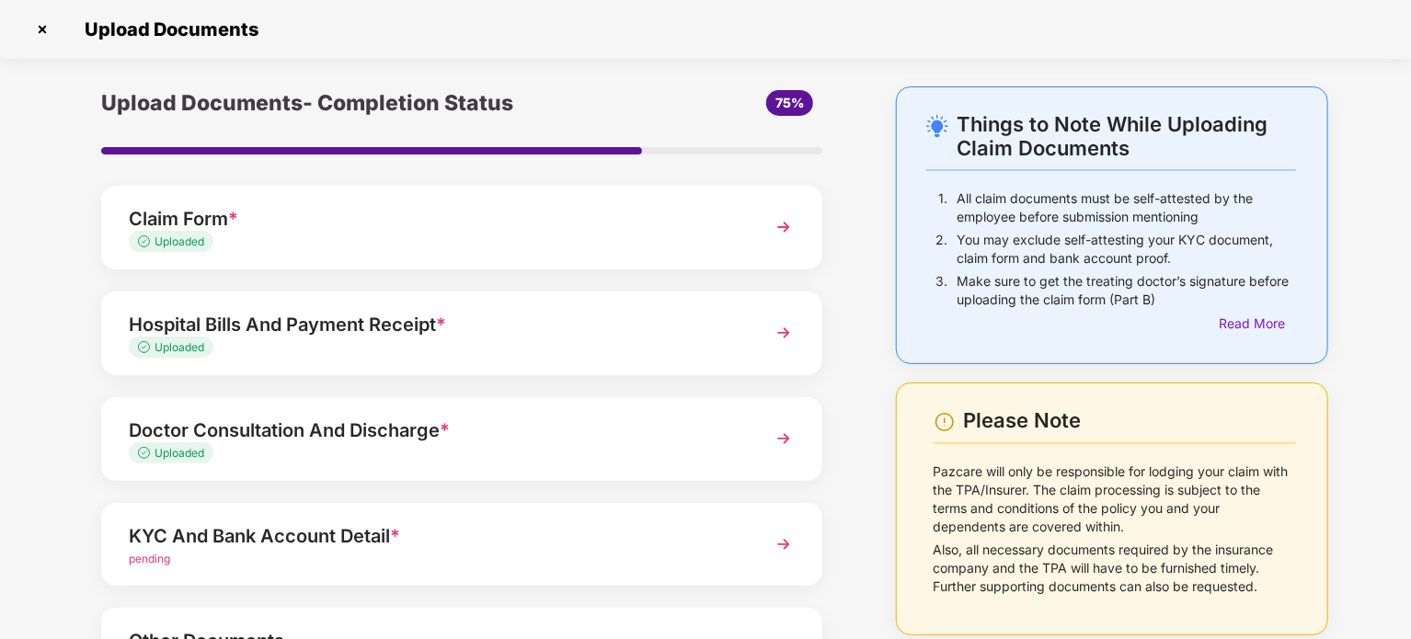
scroll to position [166, 0]
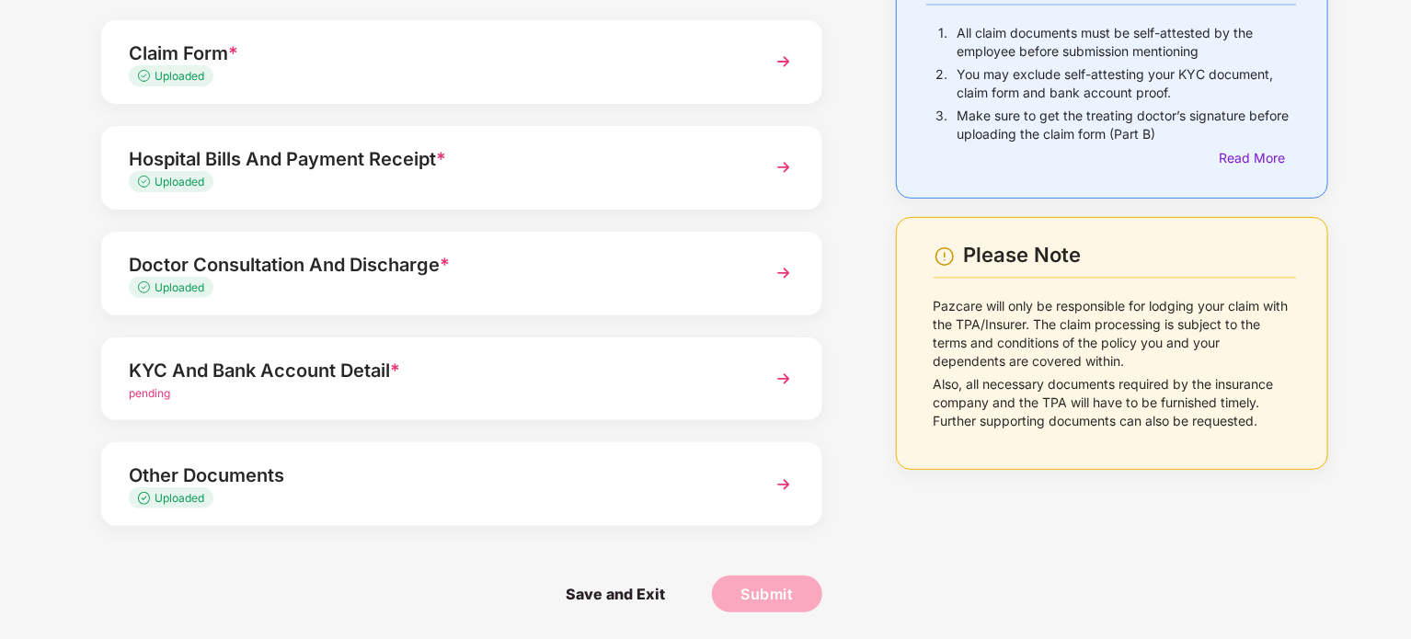
click at [316, 362] on div "KYC And Bank Account Detail *" at bounding box center [434, 370] width 610 height 29
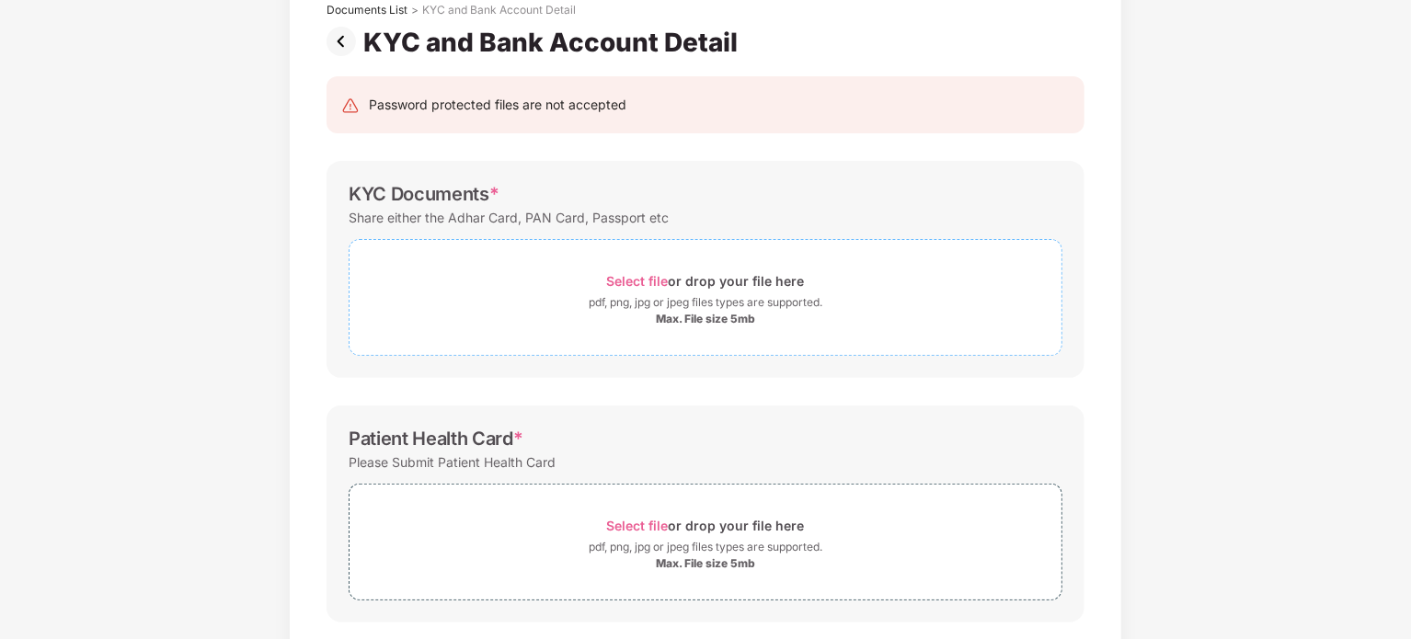
scroll to position [118, 0]
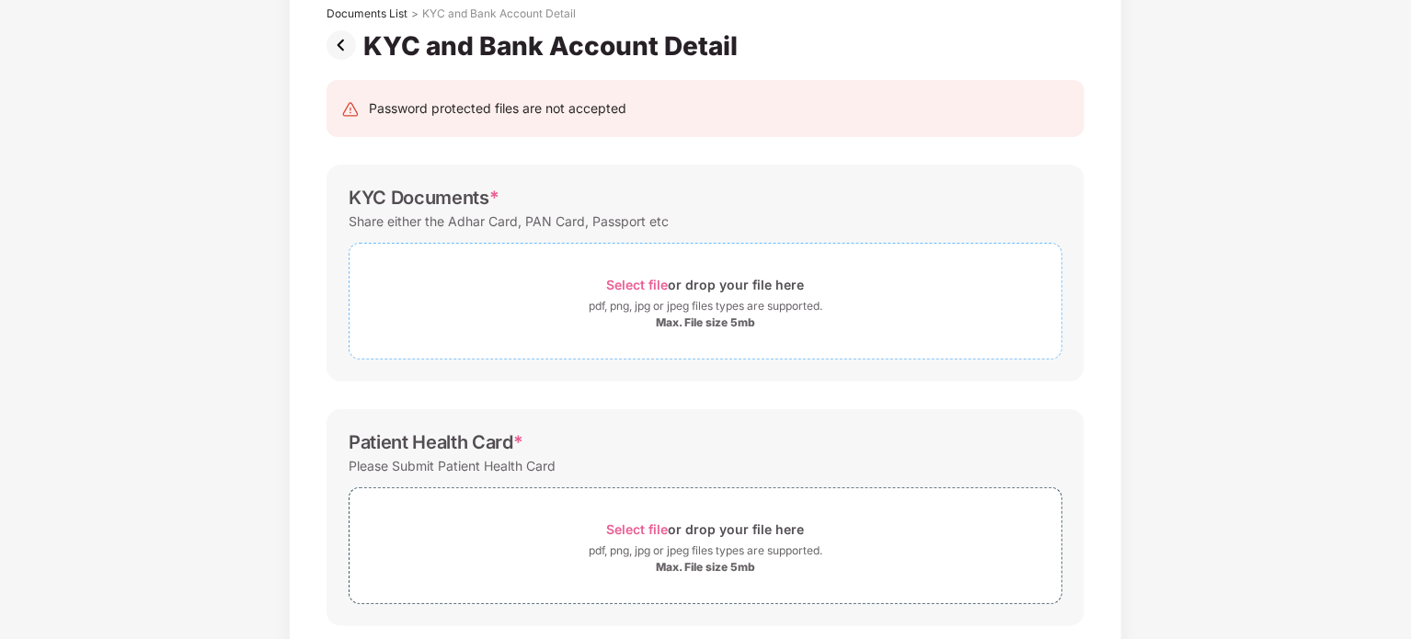
click at [651, 288] on span "Select file" at bounding box center [638, 285] width 62 height 16
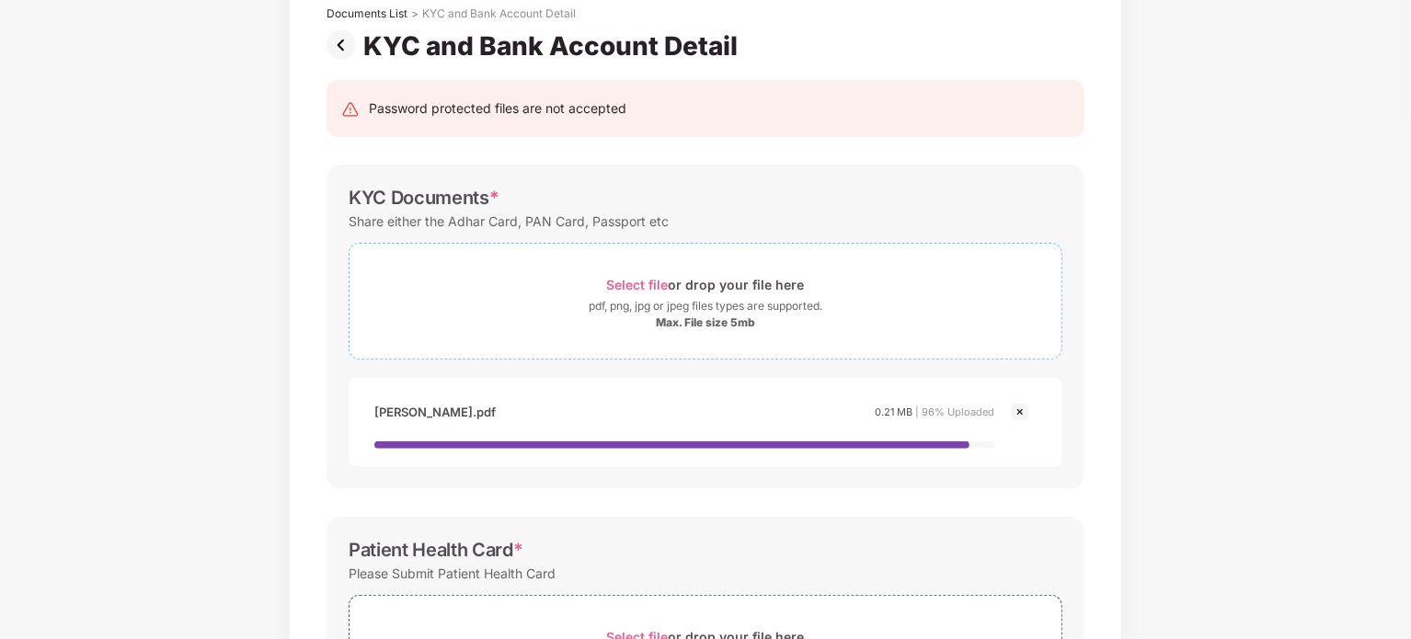
click at [653, 288] on span "Select file" at bounding box center [638, 285] width 62 height 16
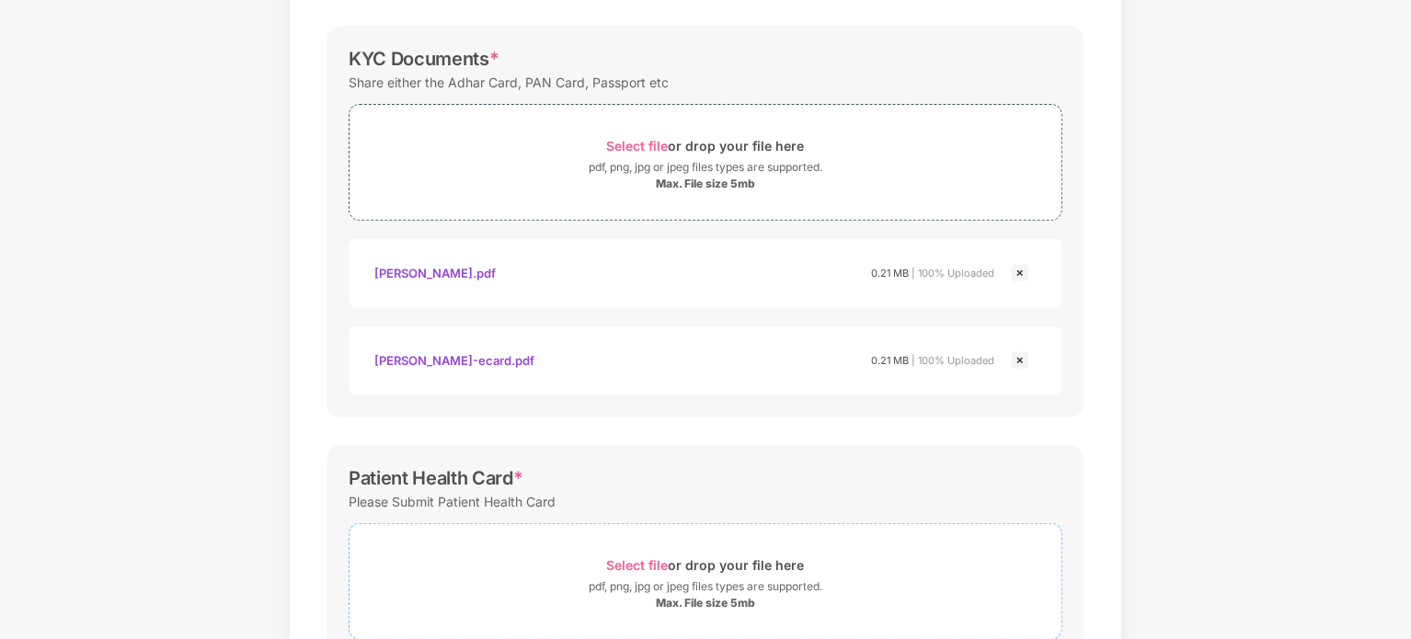
scroll to position [256, 0]
click at [1020, 269] on img at bounding box center [1020, 274] width 22 height 22
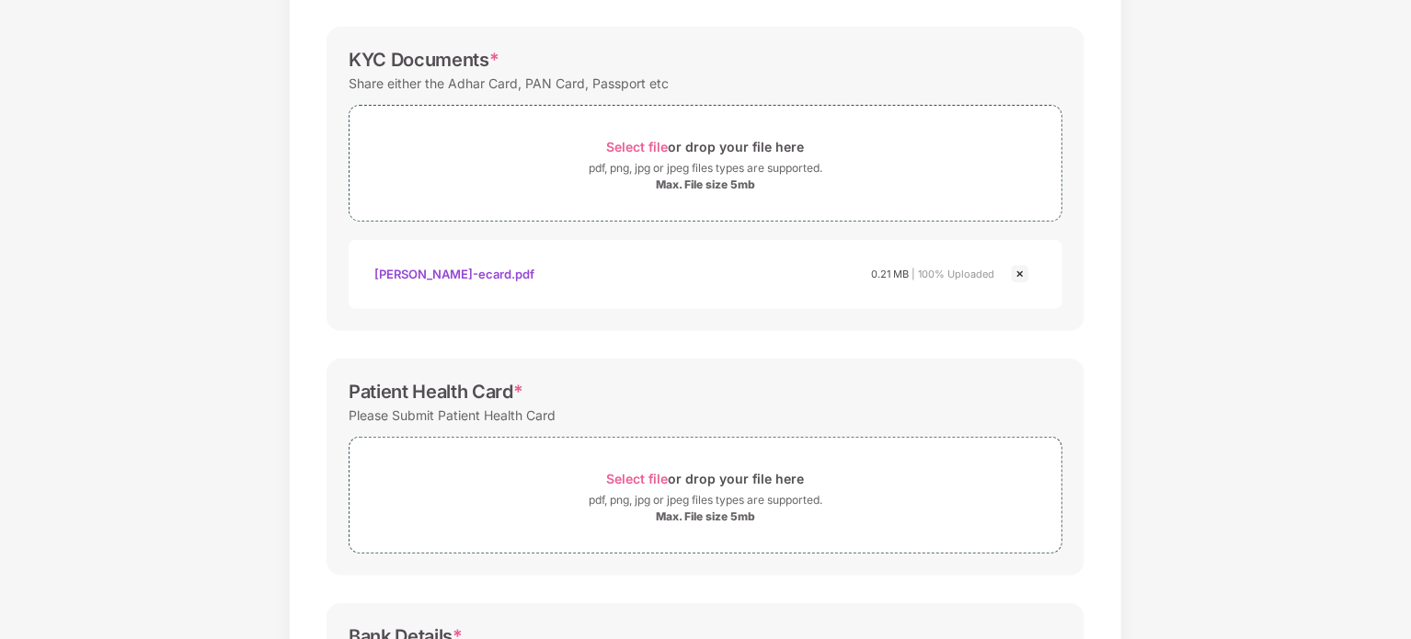
click at [1020, 269] on img at bounding box center [1020, 274] width 22 height 22
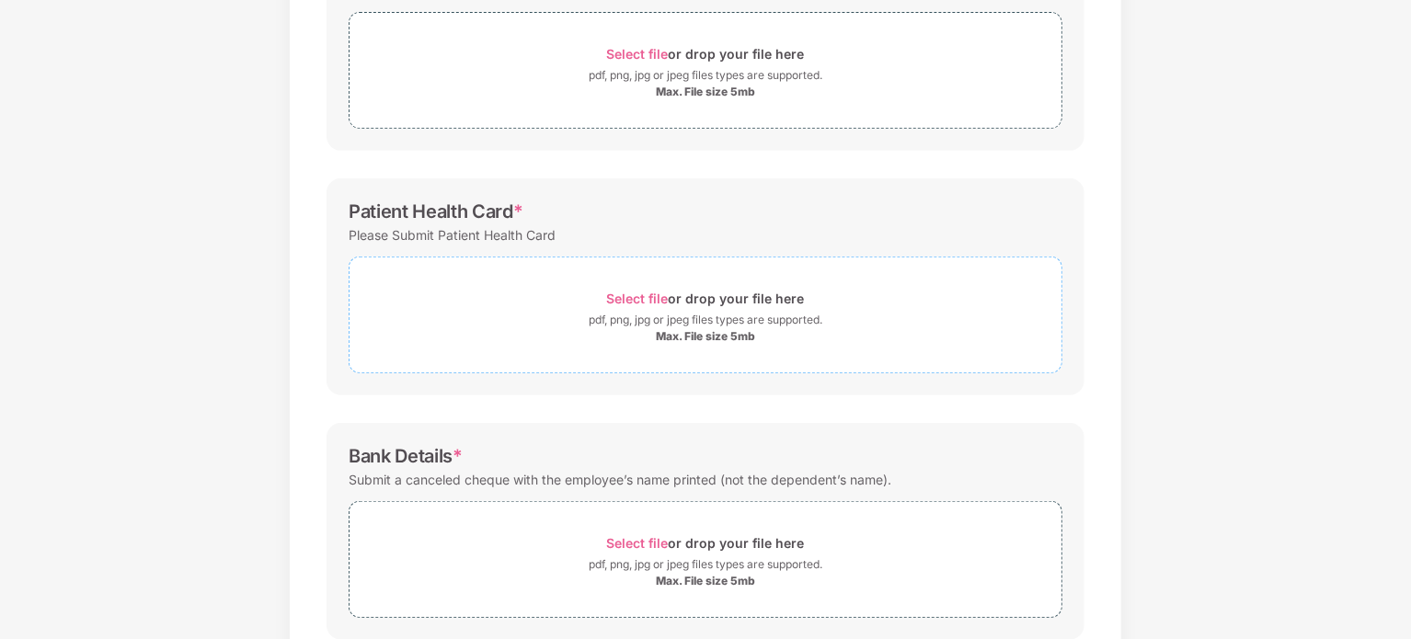
scroll to position [349, 0]
click at [634, 292] on span "Select file" at bounding box center [638, 298] width 62 height 16
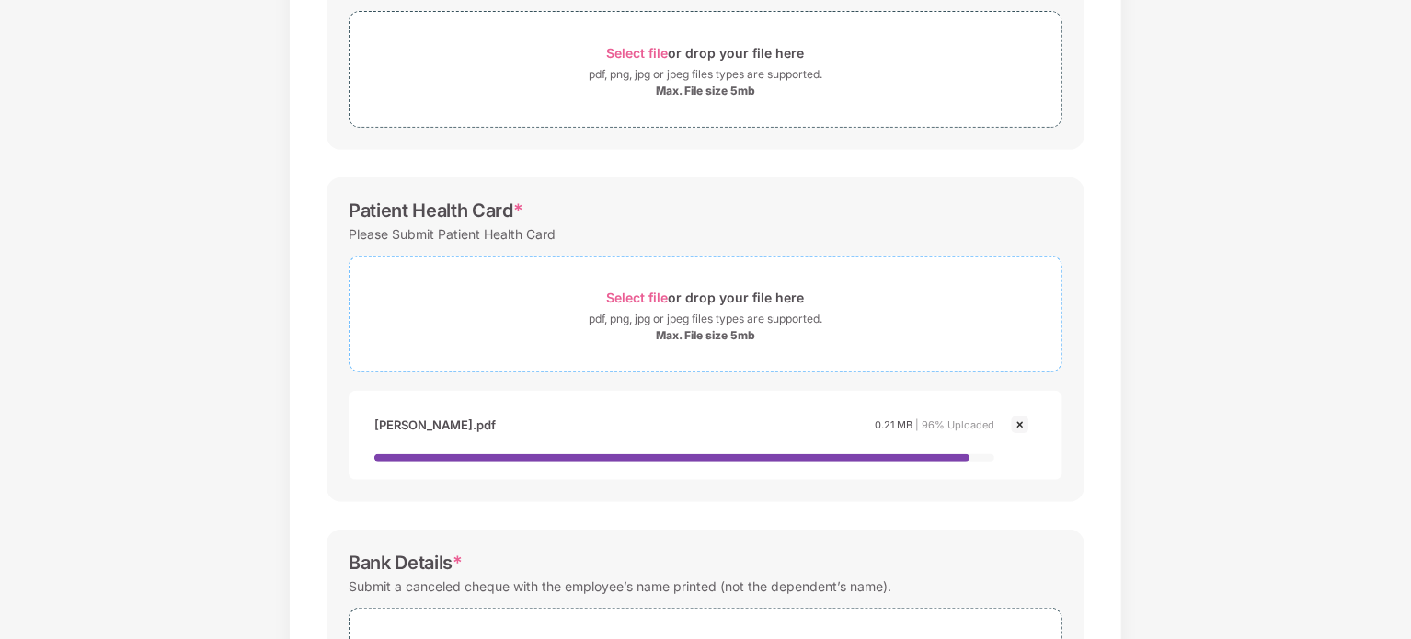
click at [631, 297] on span "Select file" at bounding box center [638, 298] width 62 height 16
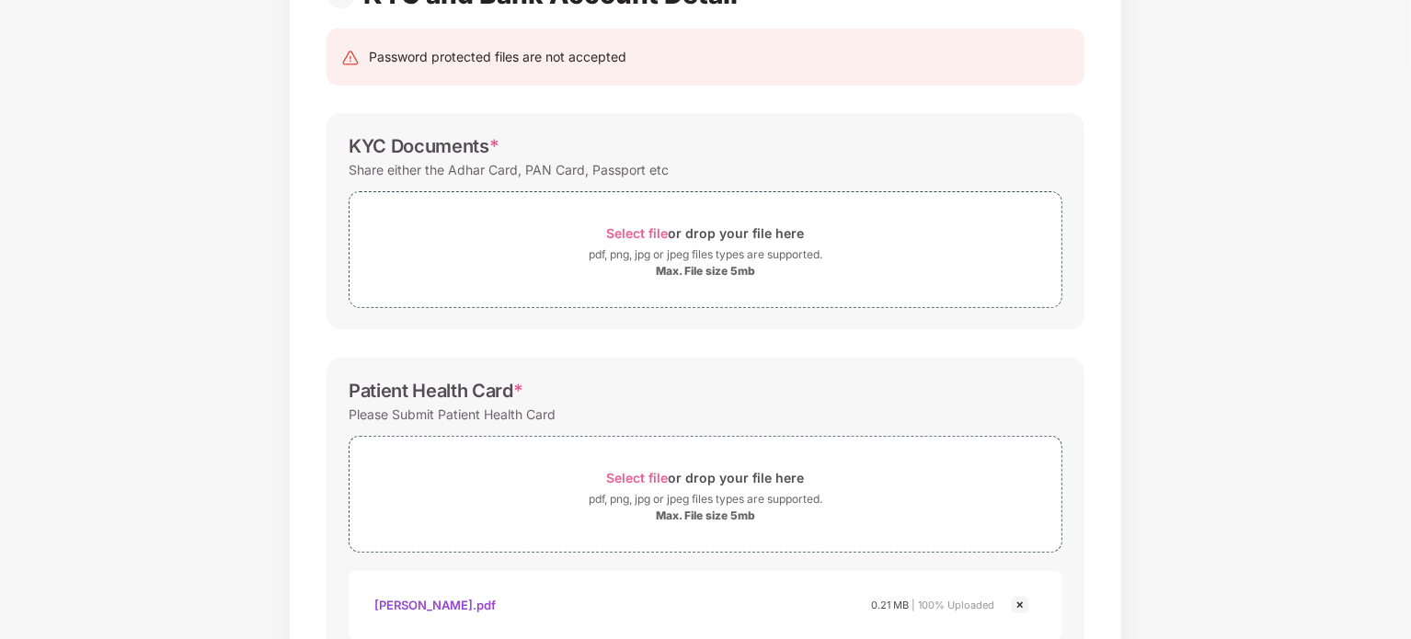
scroll to position [166, 0]
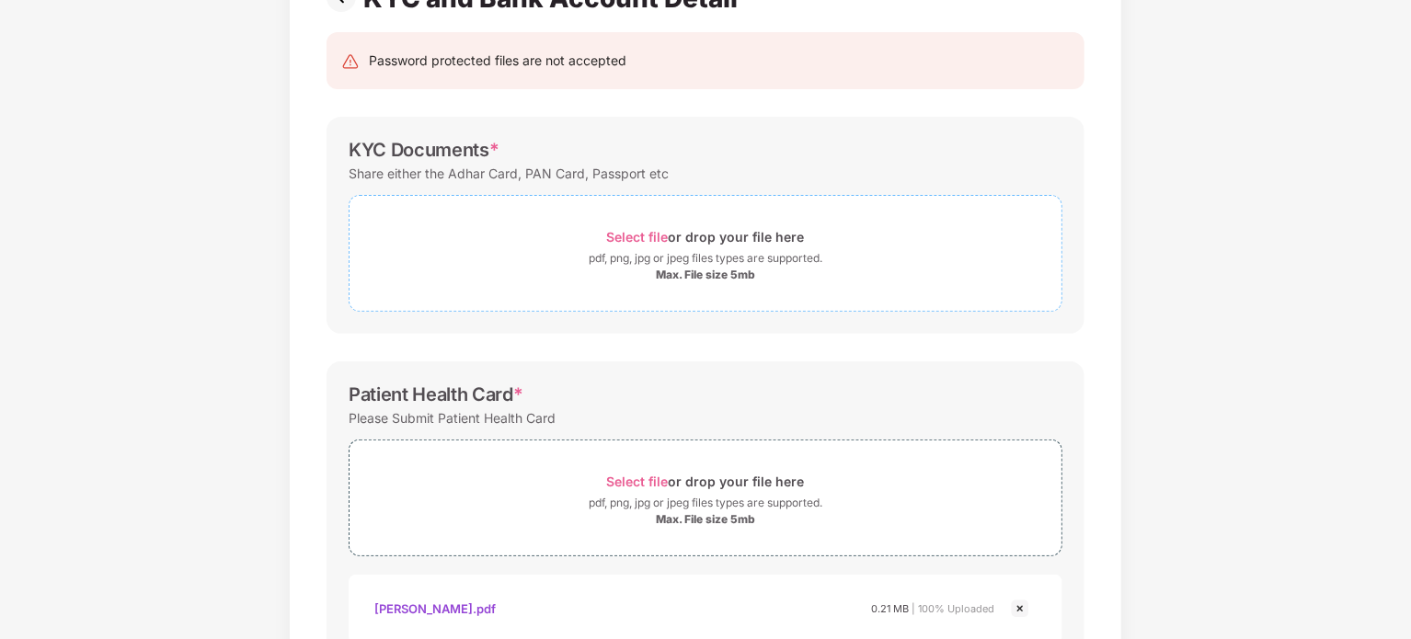
click at [655, 236] on span "Select file" at bounding box center [638, 237] width 62 height 16
click at [629, 237] on span "Select file" at bounding box center [638, 237] width 62 height 16
click at [633, 237] on span "Select file" at bounding box center [638, 237] width 62 height 16
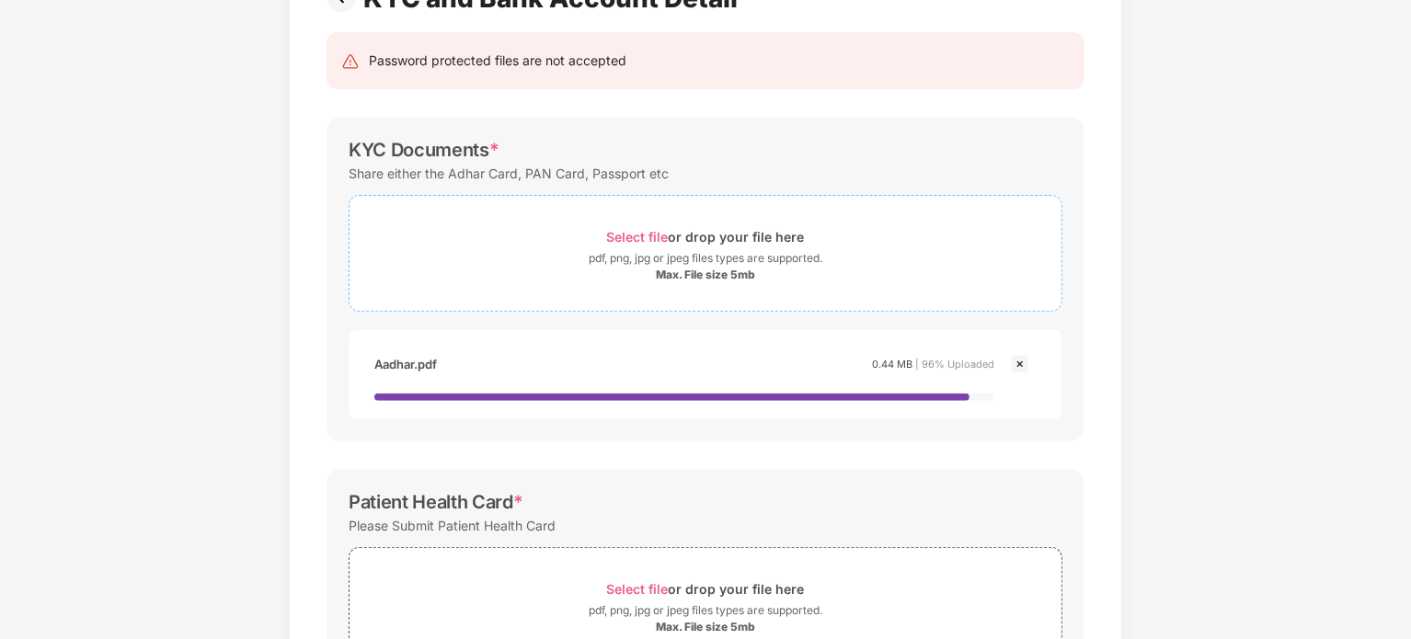
click at [644, 235] on span "Select file" at bounding box center [638, 237] width 62 height 16
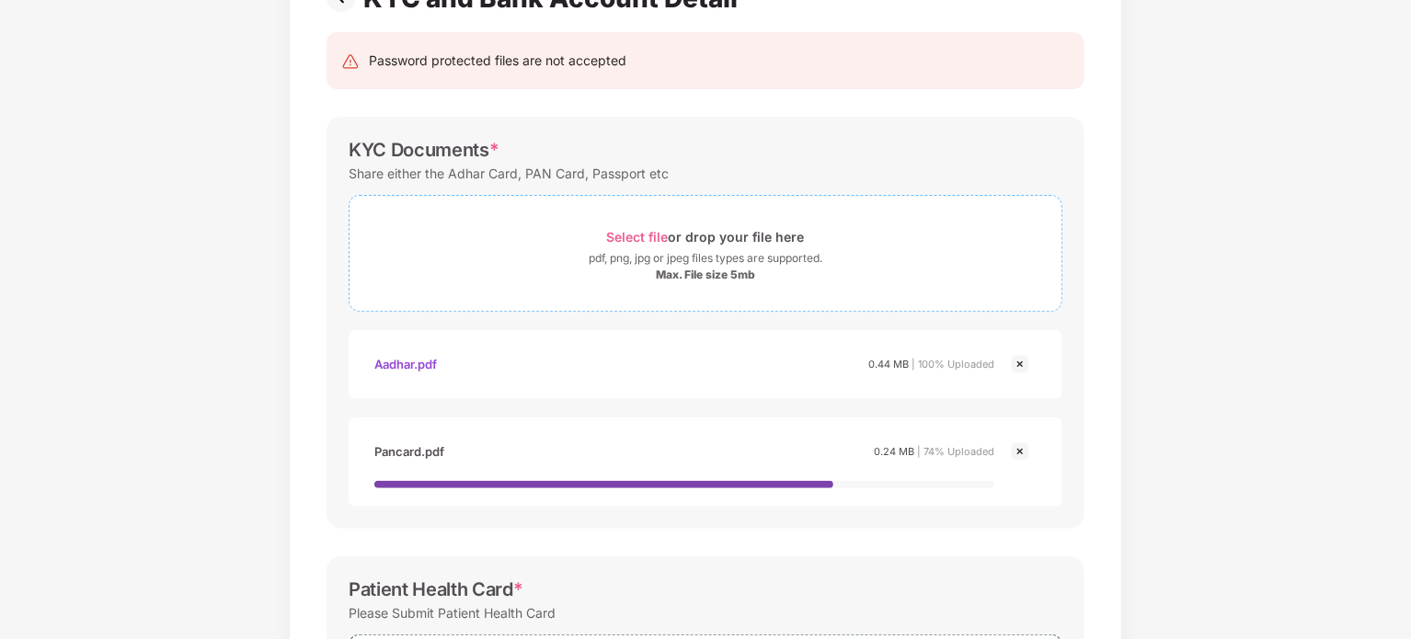
click at [652, 239] on span "Select file" at bounding box center [638, 237] width 62 height 16
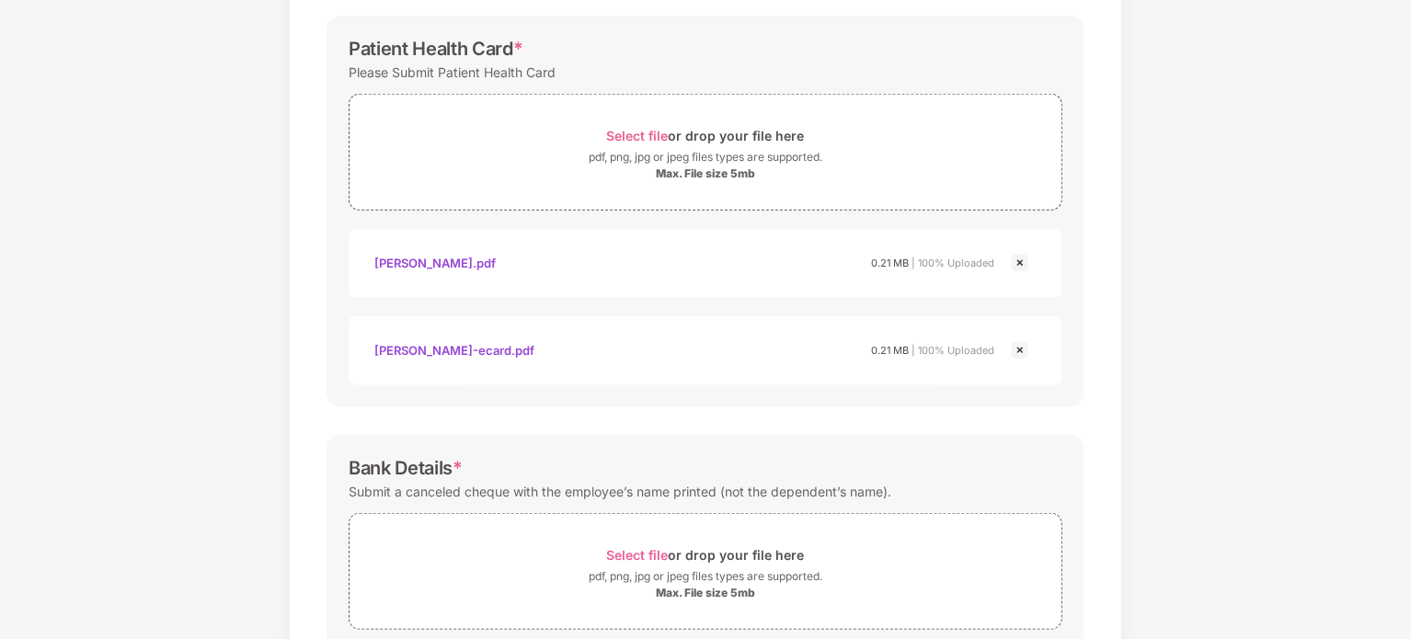
scroll to position [896, 0]
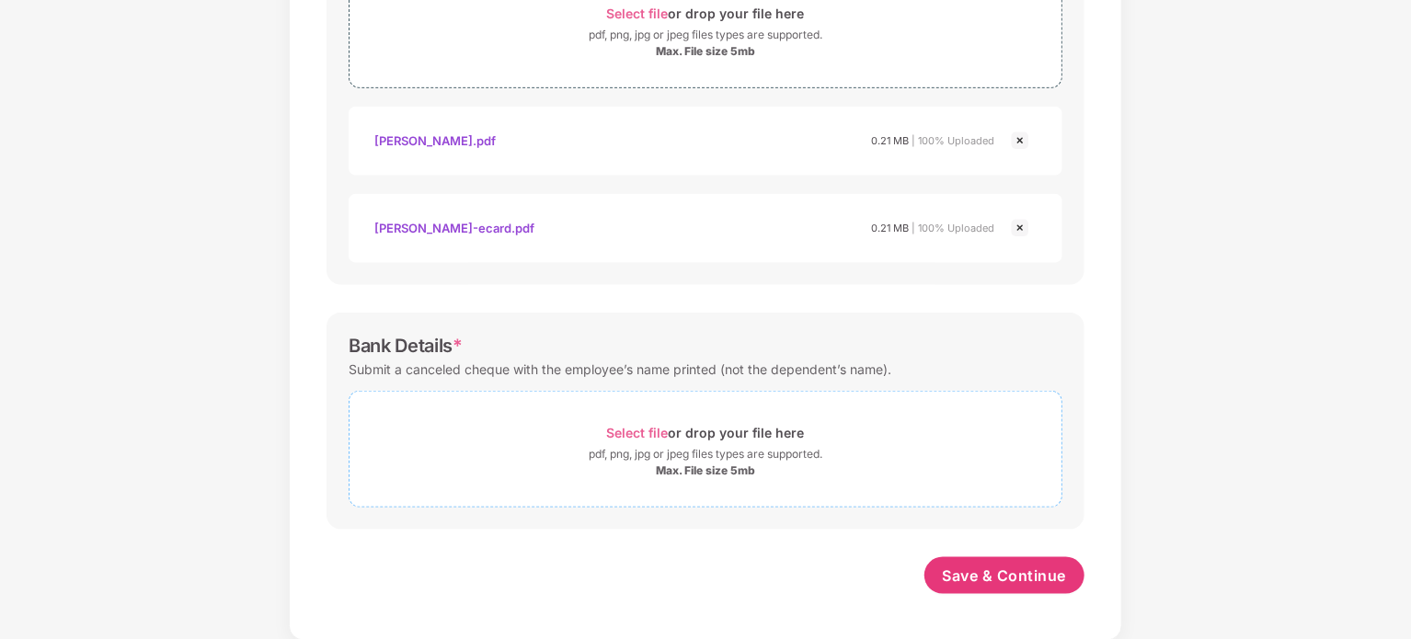
click at [621, 426] on span "Select file" at bounding box center [638, 433] width 62 height 16
click at [637, 425] on span "Select file" at bounding box center [638, 433] width 62 height 16
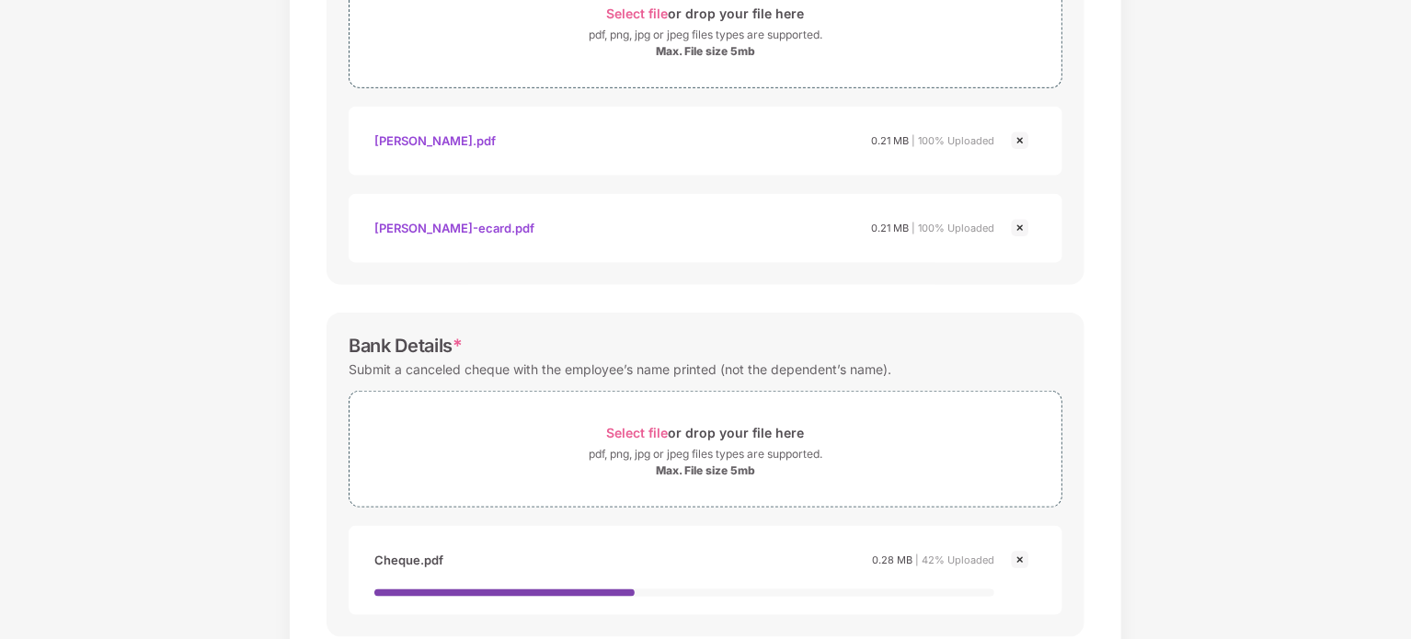
scroll to position [1003, 0]
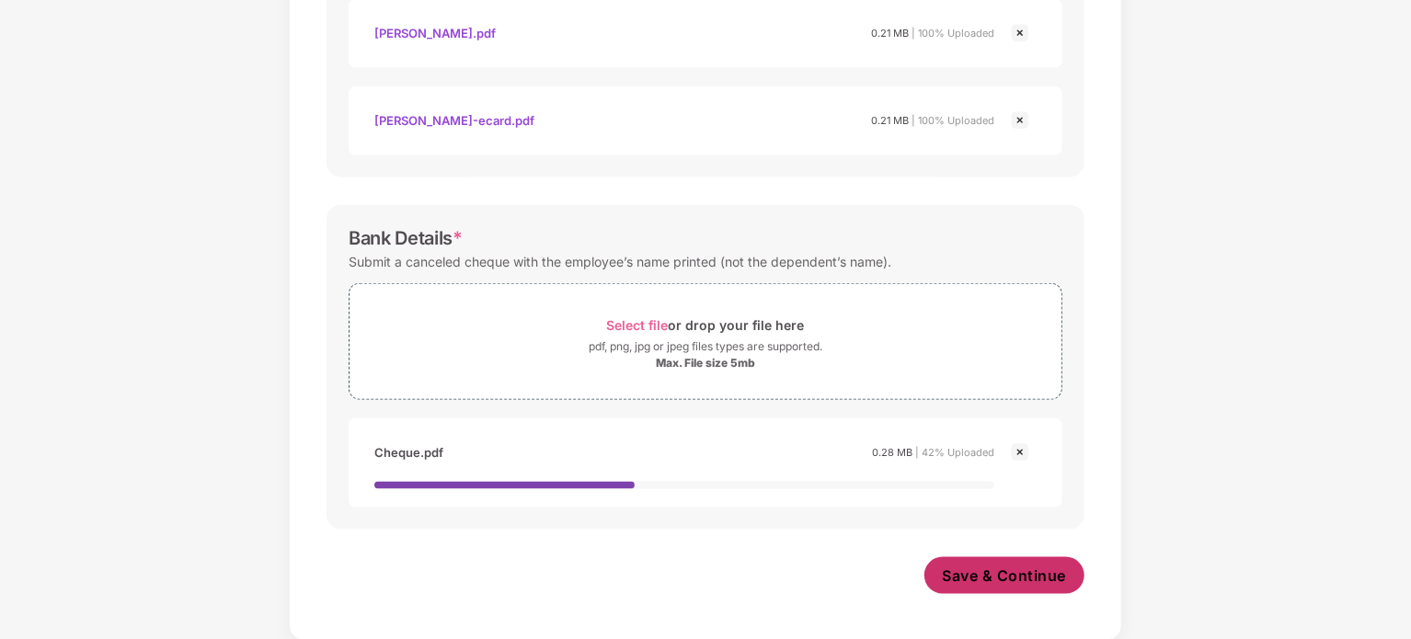
click at [981, 563] on button "Save & Continue" at bounding box center [1004, 575] width 161 height 37
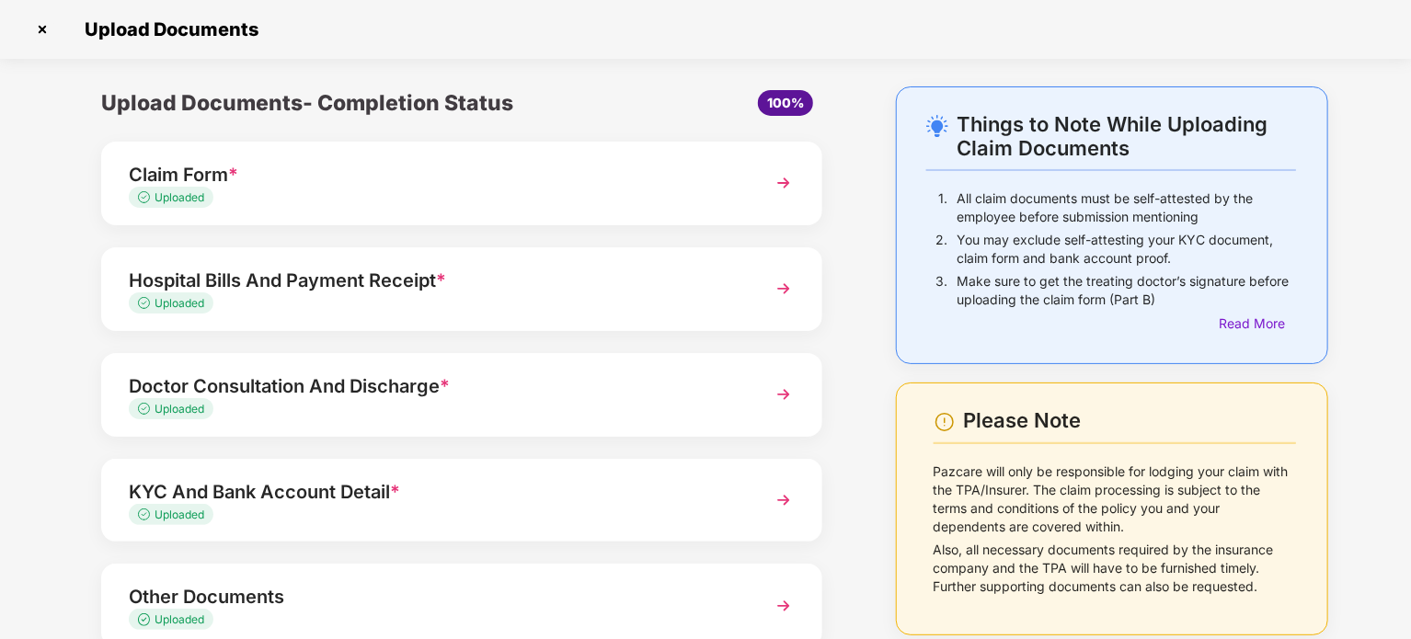
scroll to position [121, 0]
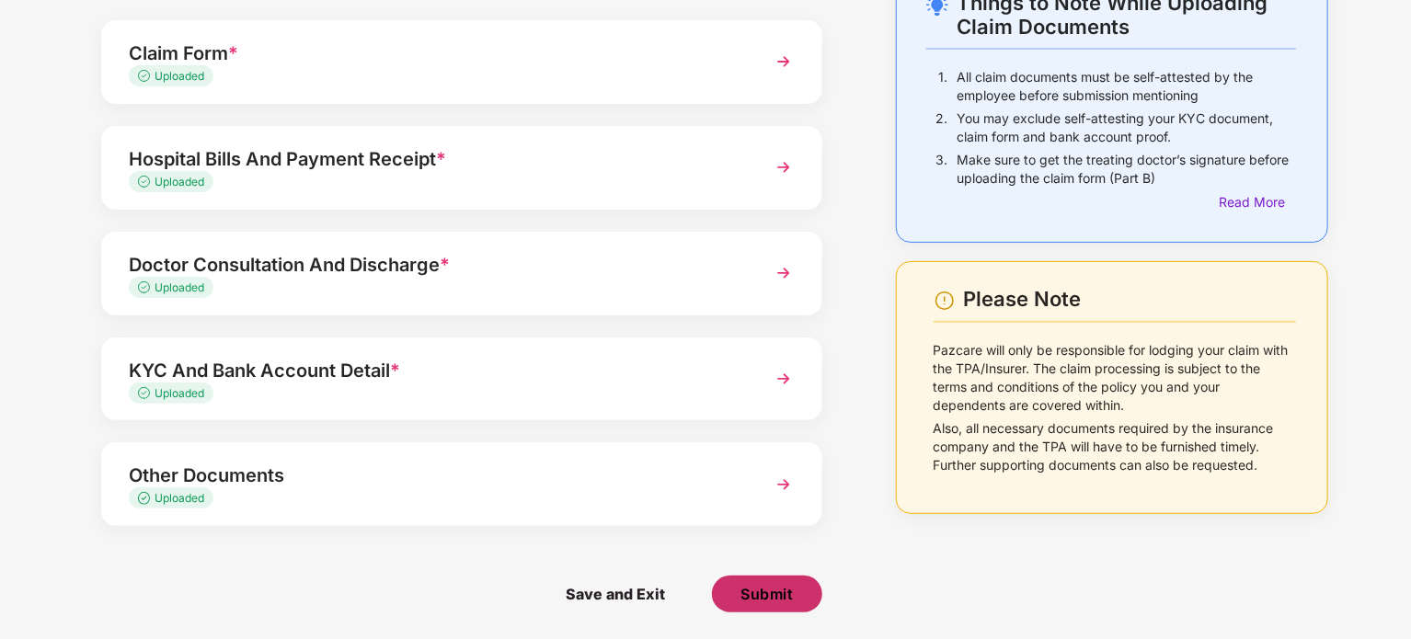
click at [765, 590] on span "Submit" at bounding box center [766, 594] width 52 height 20
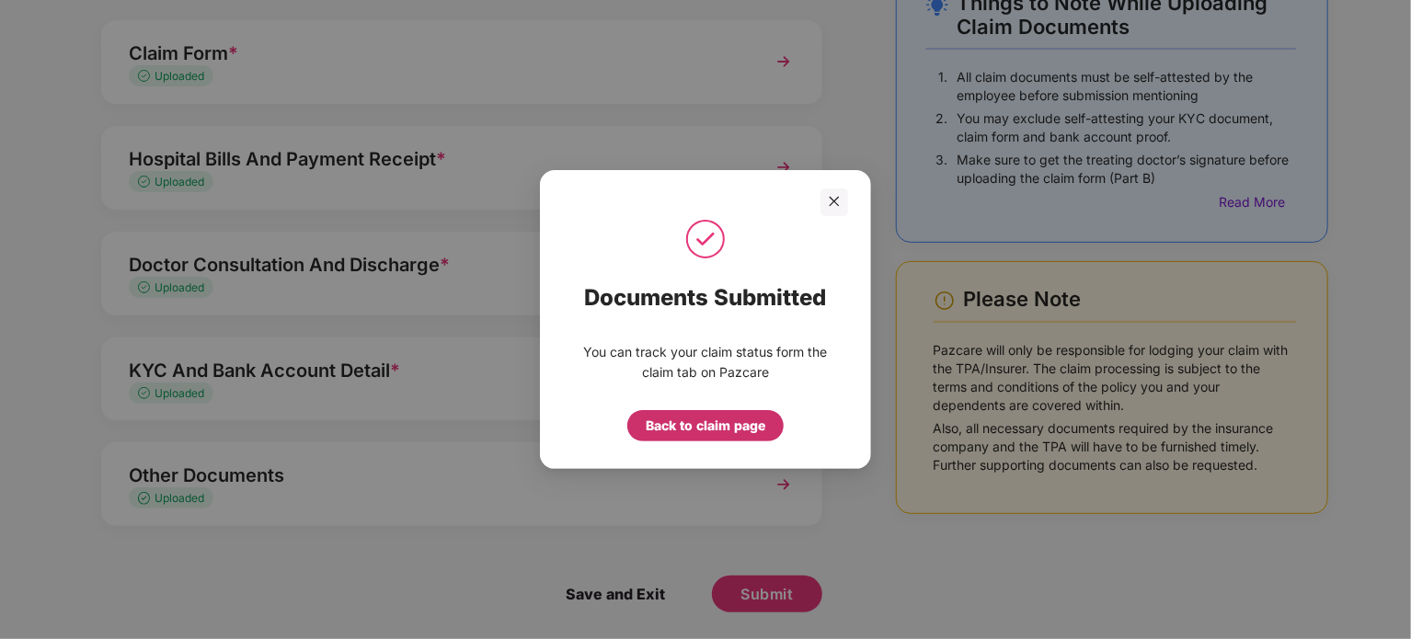
click at [728, 425] on div "Back to claim page" at bounding box center [706, 426] width 120 height 20
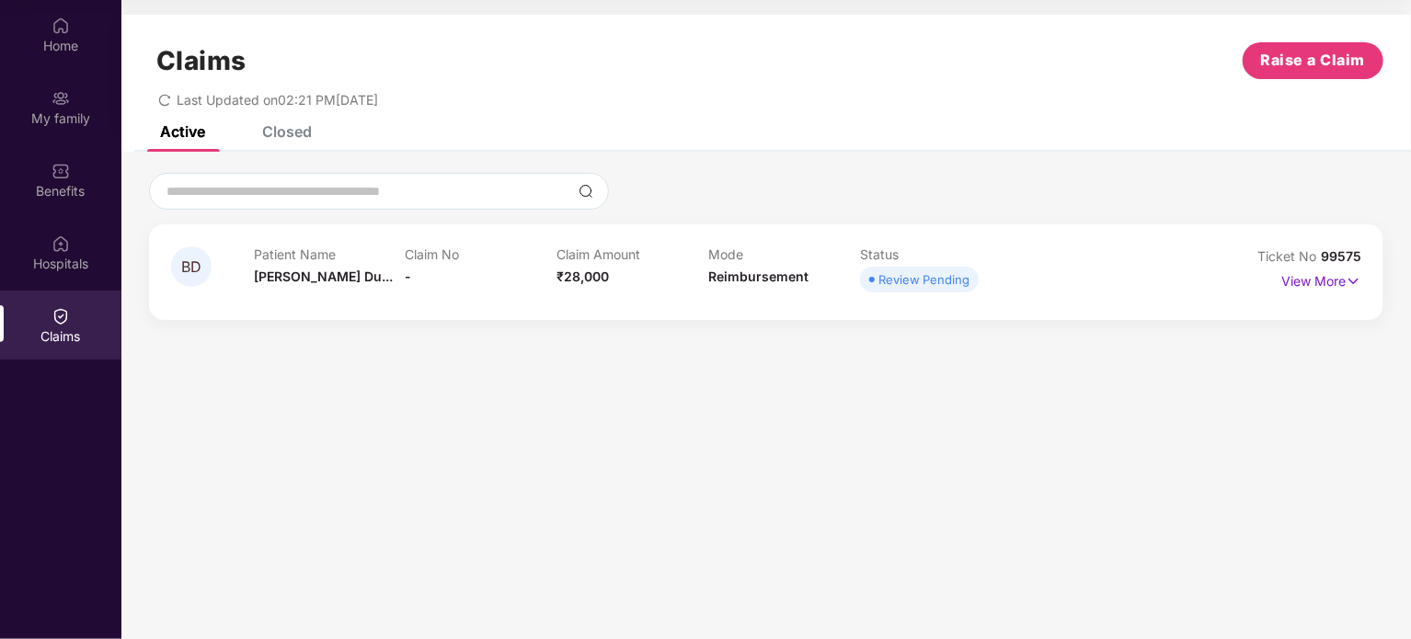
click at [900, 193] on div at bounding box center [766, 191] width 1234 height 37
